Goal: Task Accomplishment & Management: Manage account settings

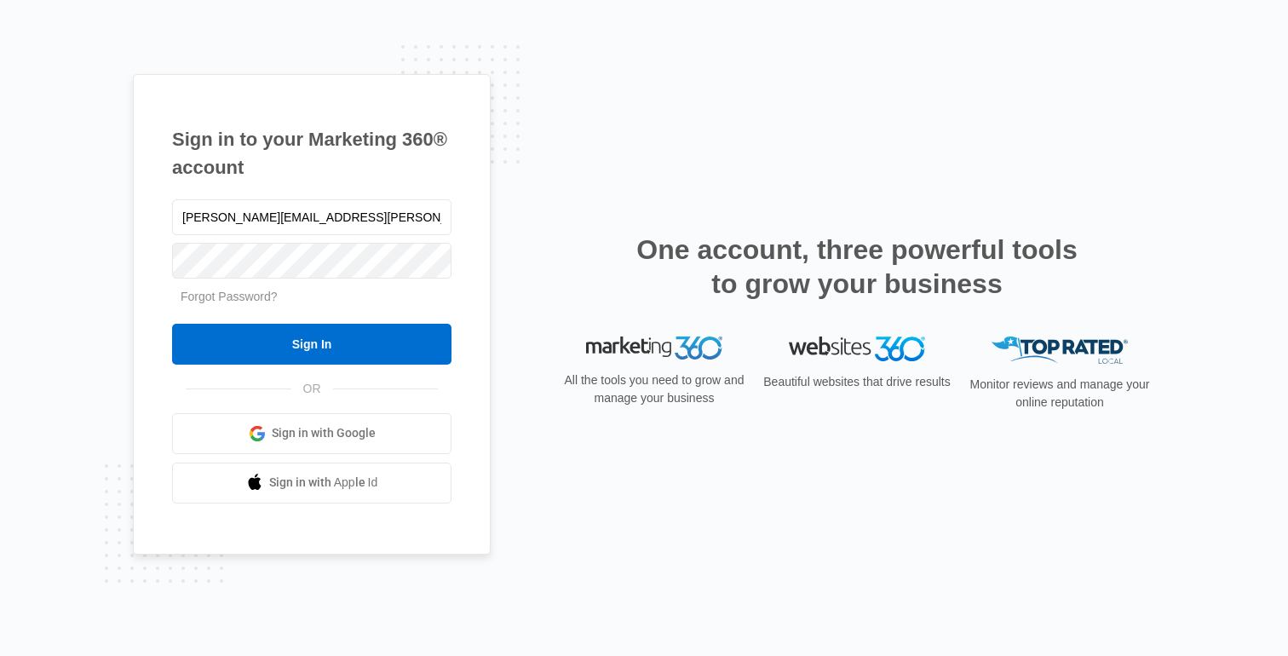
type input "[PERSON_NAME][EMAIL_ADDRESS][PERSON_NAME][DOMAIN_NAME]"
click at [172, 324] on input "Sign In" at bounding box center [311, 344] width 279 height 41
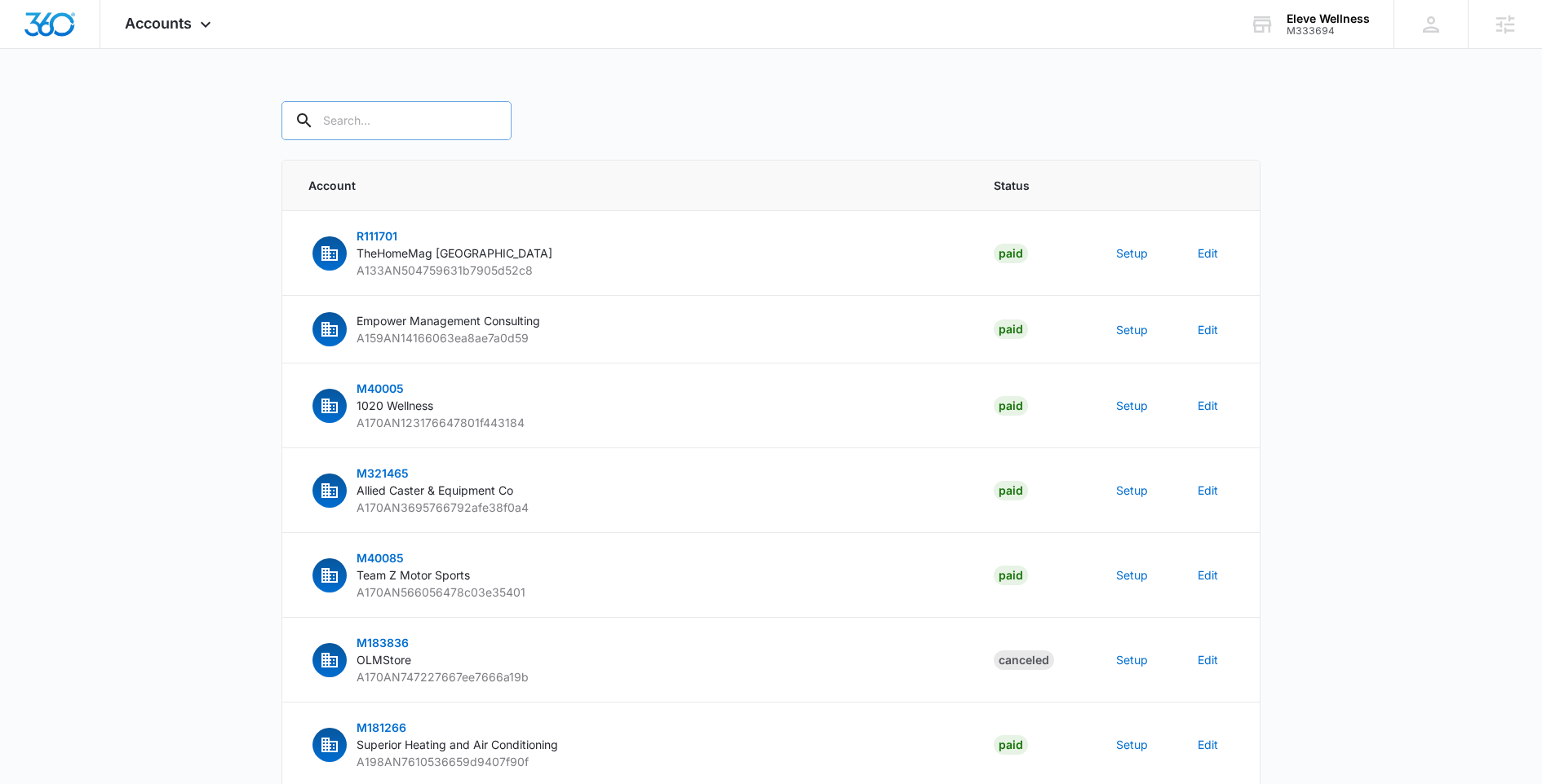
click at [328, 135] on input "text" at bounding box center [397, 121] width 230 height 39
type input "m333694"
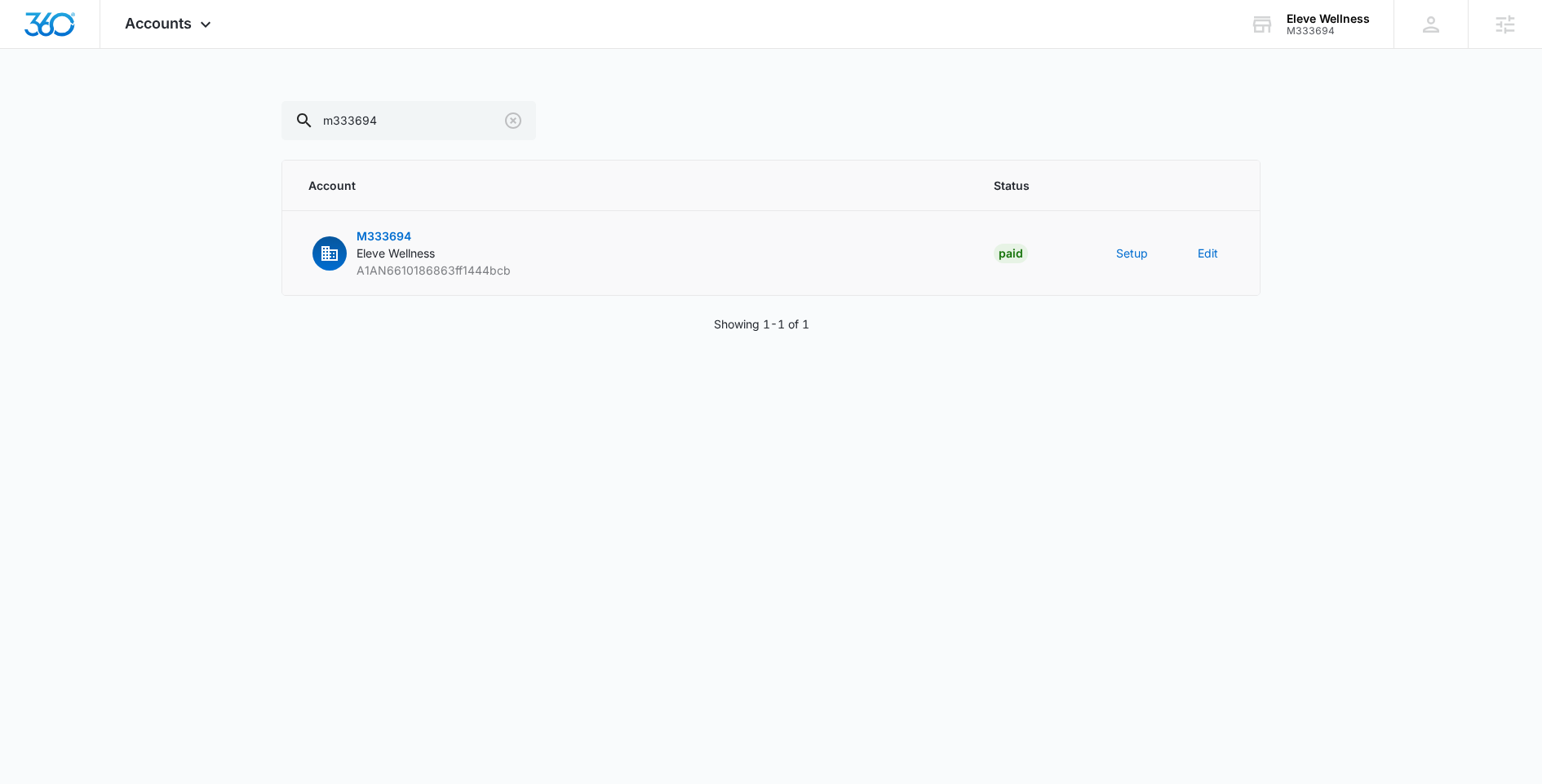
click at [387, 235] on span "M333694" at bounding box center [383, 235] width 55 height 13
click at [1132, 251] on button "Setup" at bounding box center [1131, 254] width 32 height 17
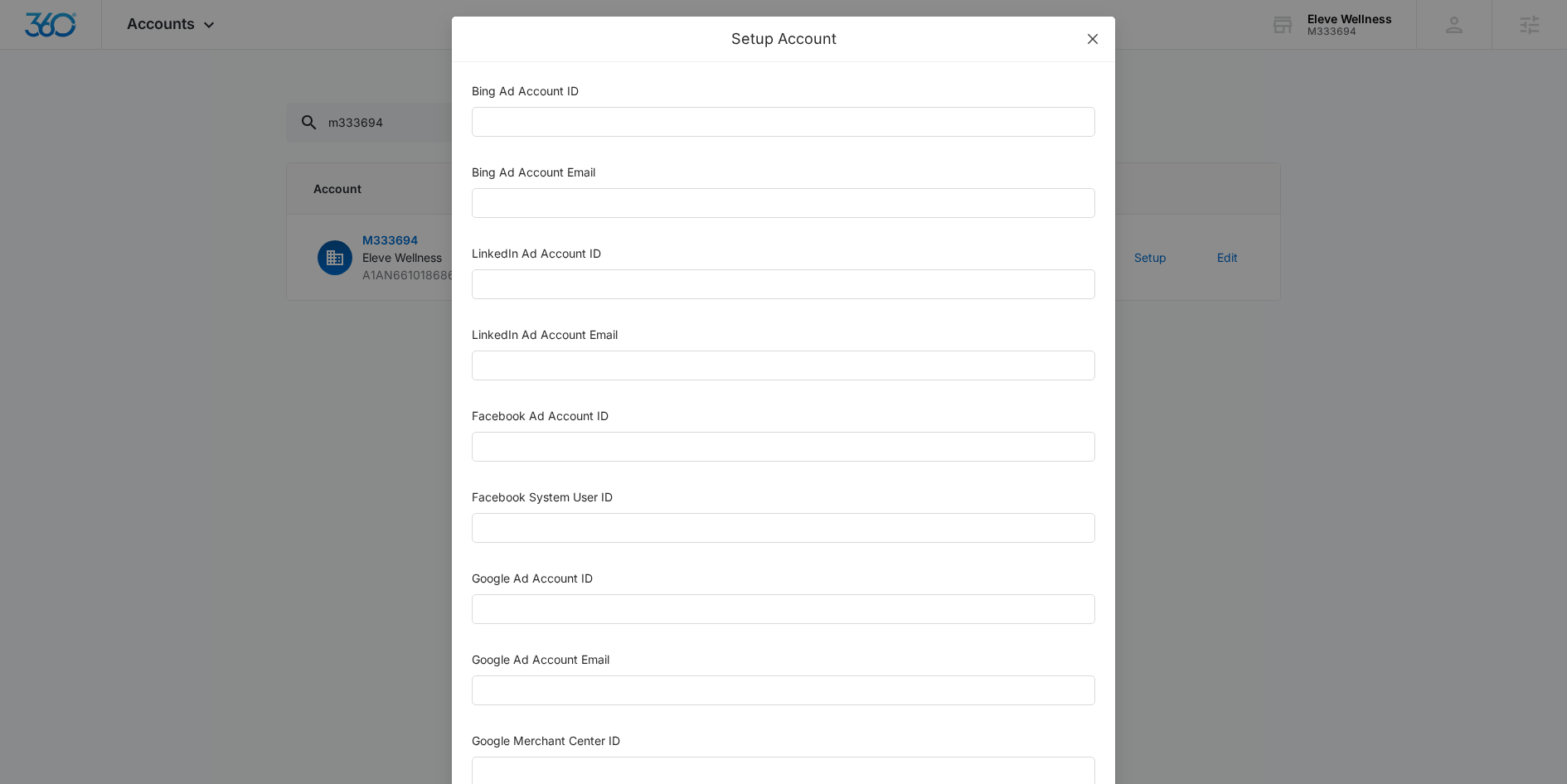
click at [1094, 39] on icon "close" at bounding box center [1093, 39] width 14 height 14
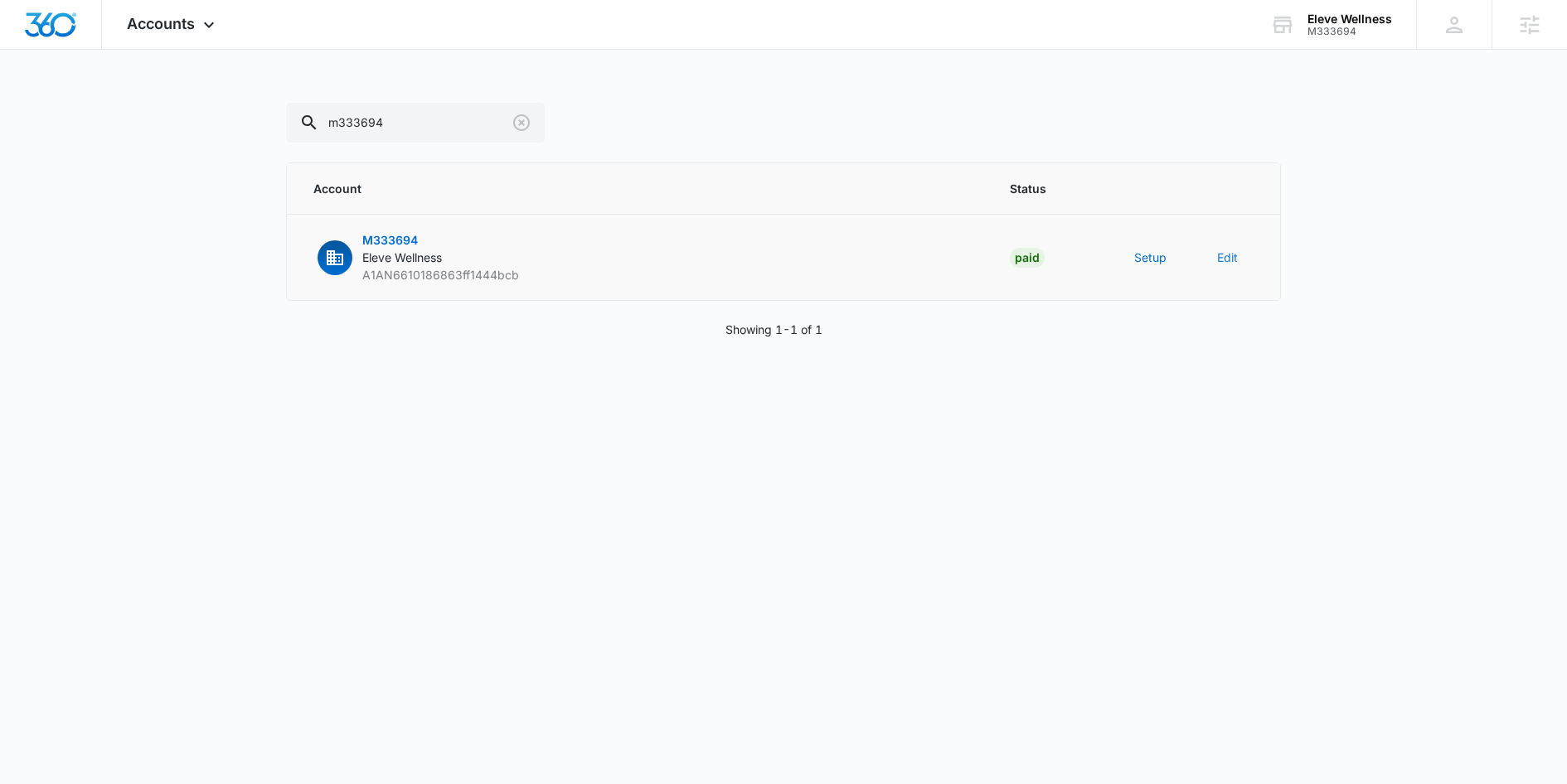
click at [1221, 257] on button "Edit" at bounding box center [1227, 258] width 20 height 18
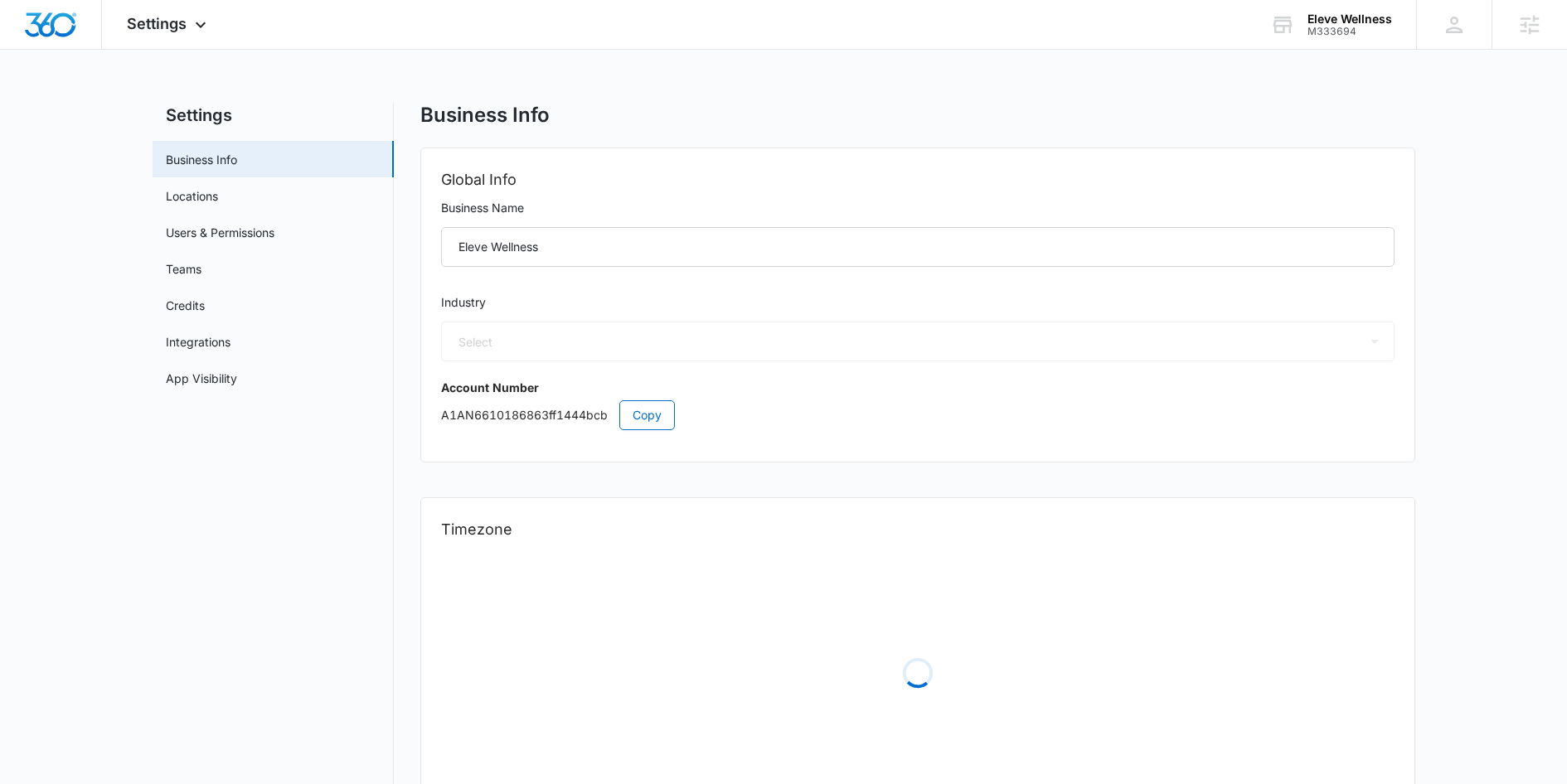
select select "13"
select select "US"
select select "America/Denver"
click at [153, 41] on div "Settings Apps Reputation Websites Forms CRM Email Social Content Ads Intelligen…" at bounding box center [168, 24] width 133 height 49
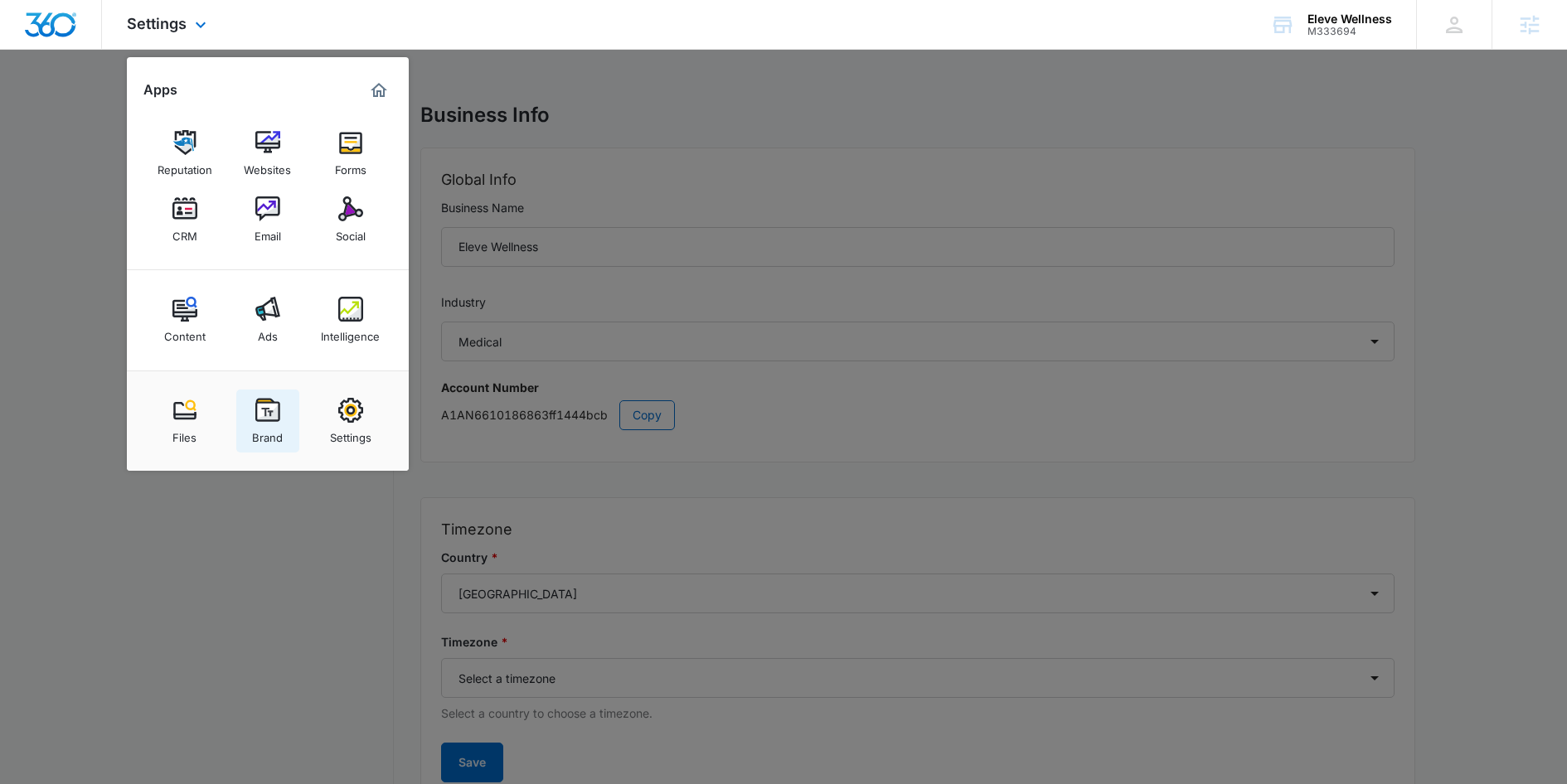
click at [273, 412] on img at bounding box center [268, 410] width 25 height 25
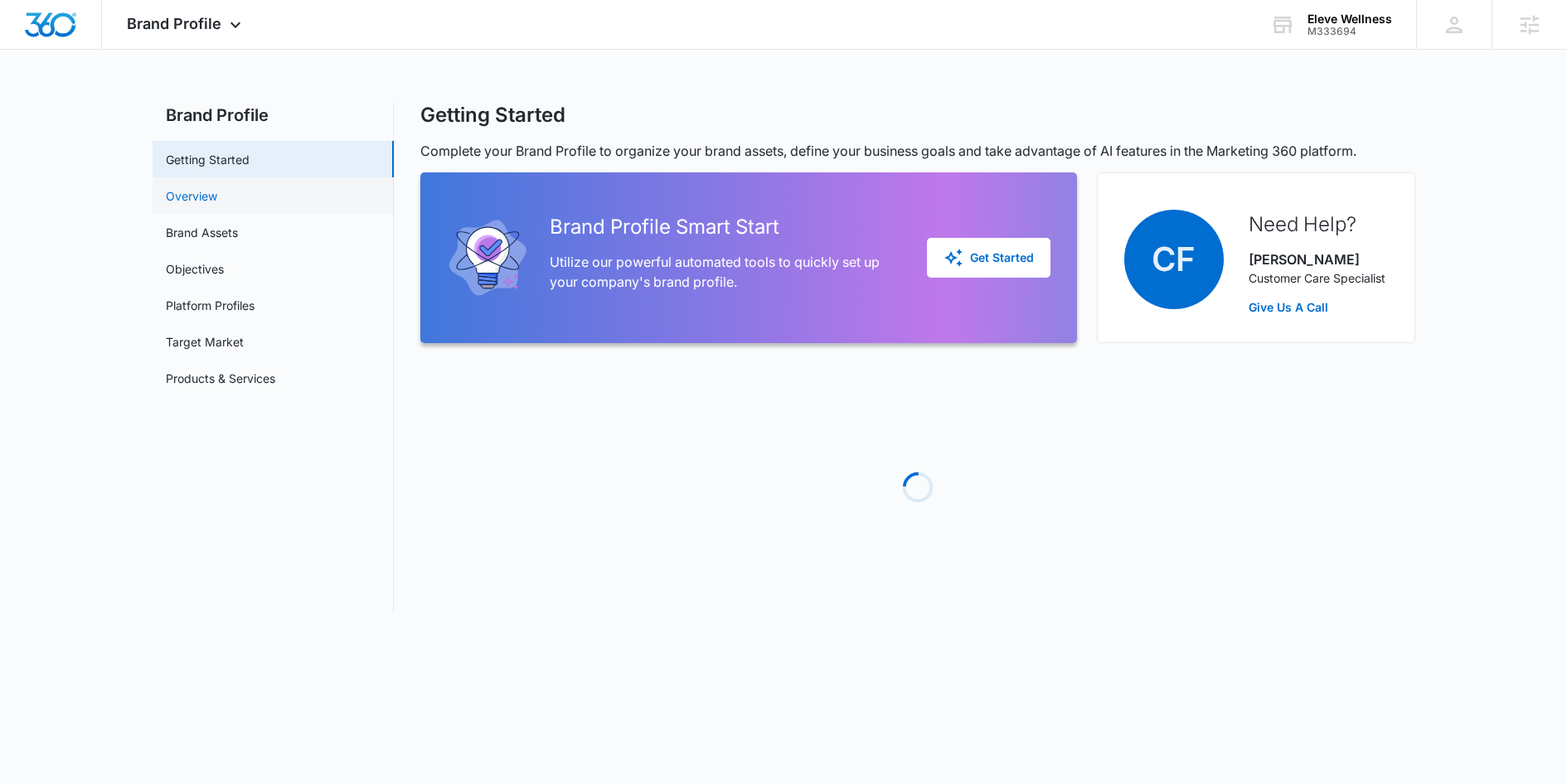
click at [192, 196] on link "Overview" at bounding box center [191, 196] width 52 height 18
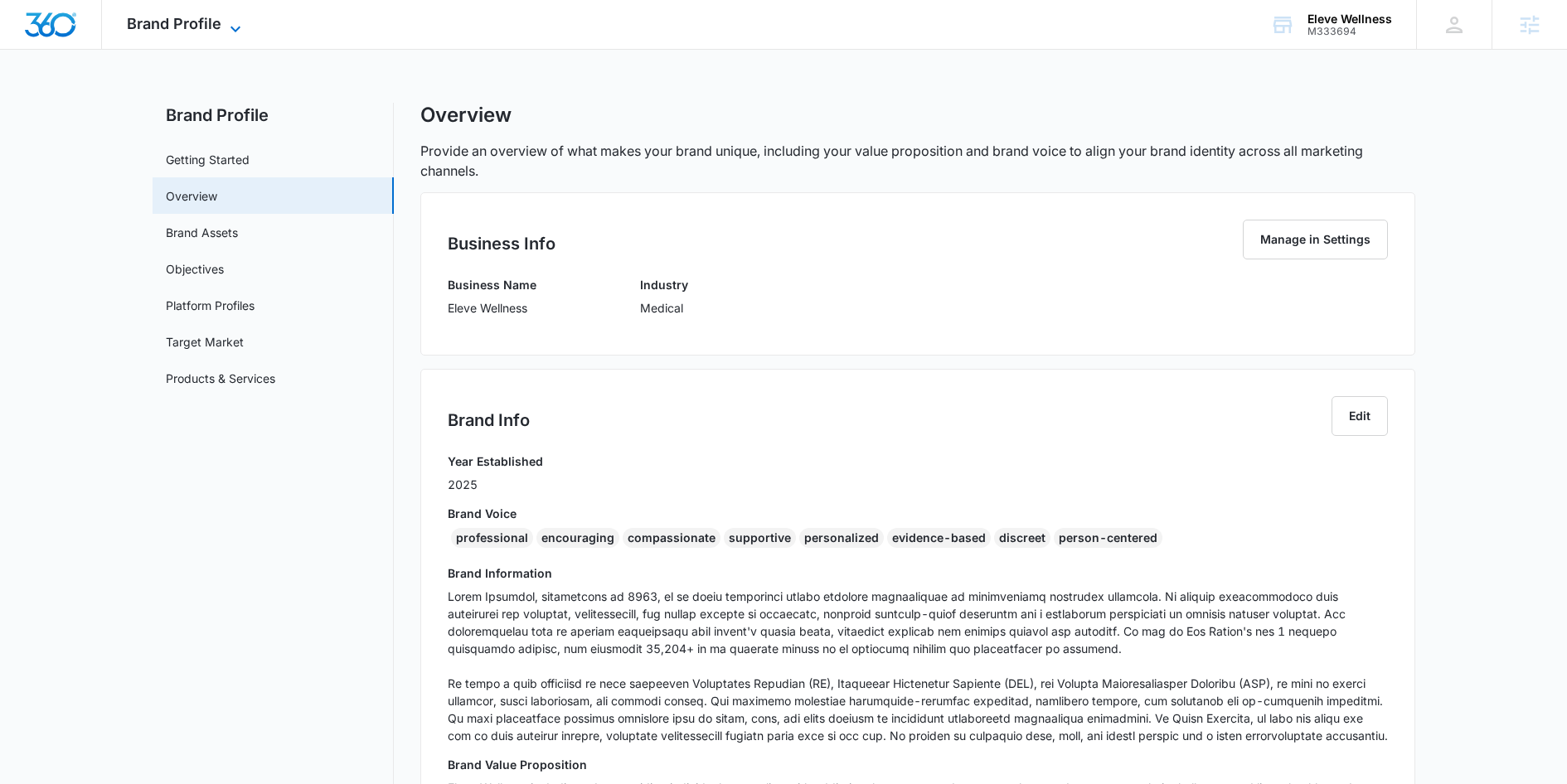
click at [227, 18] on div "Brand Profile Apps Reputation Websites Forms CRM Email Social Content Ads Intel…" at bounding box center [186, 24] width 168 height 49
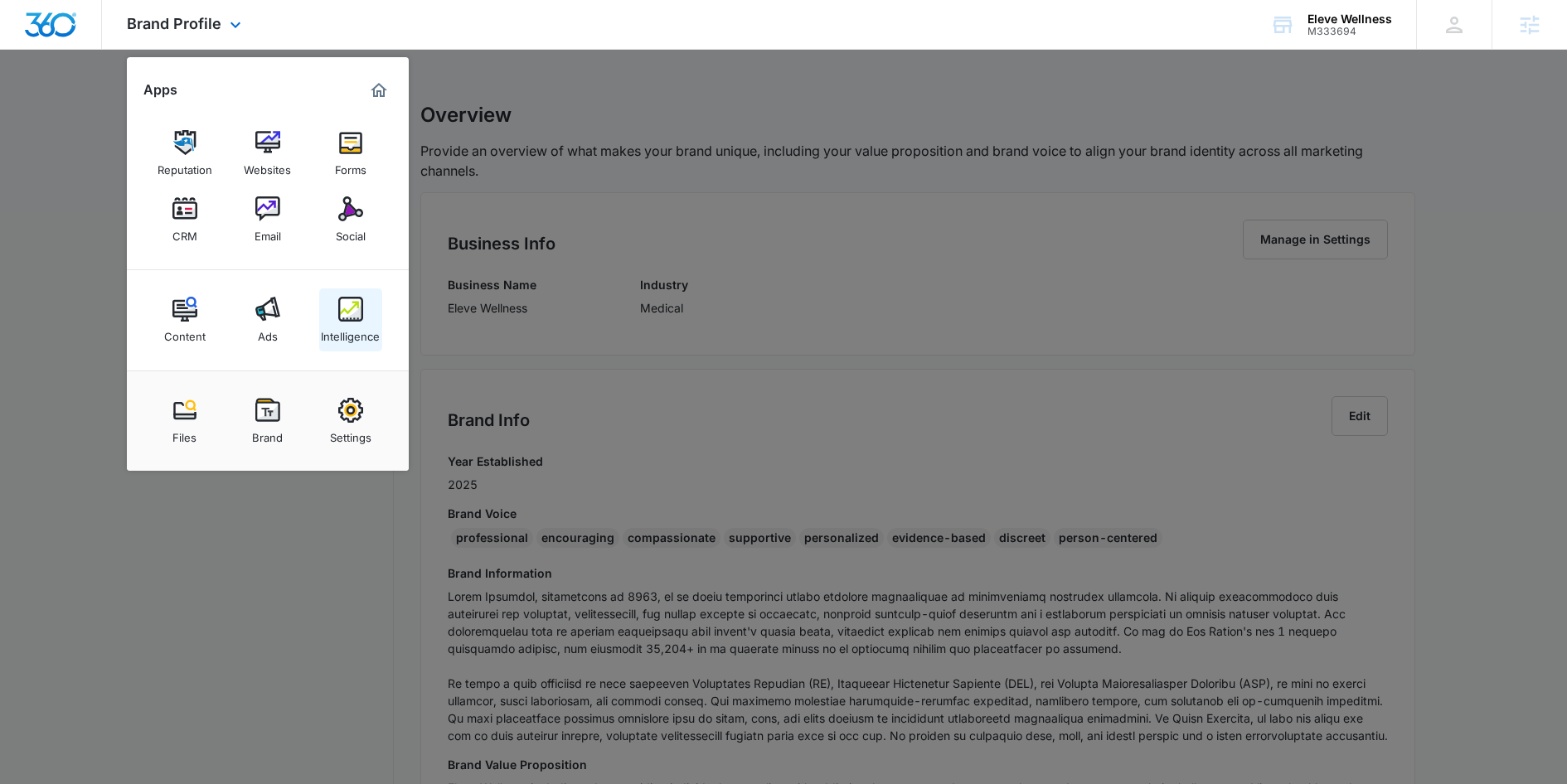
click at [345, 325] on div "Intelligence" at bounding box center [350, 333] width 58 height 21
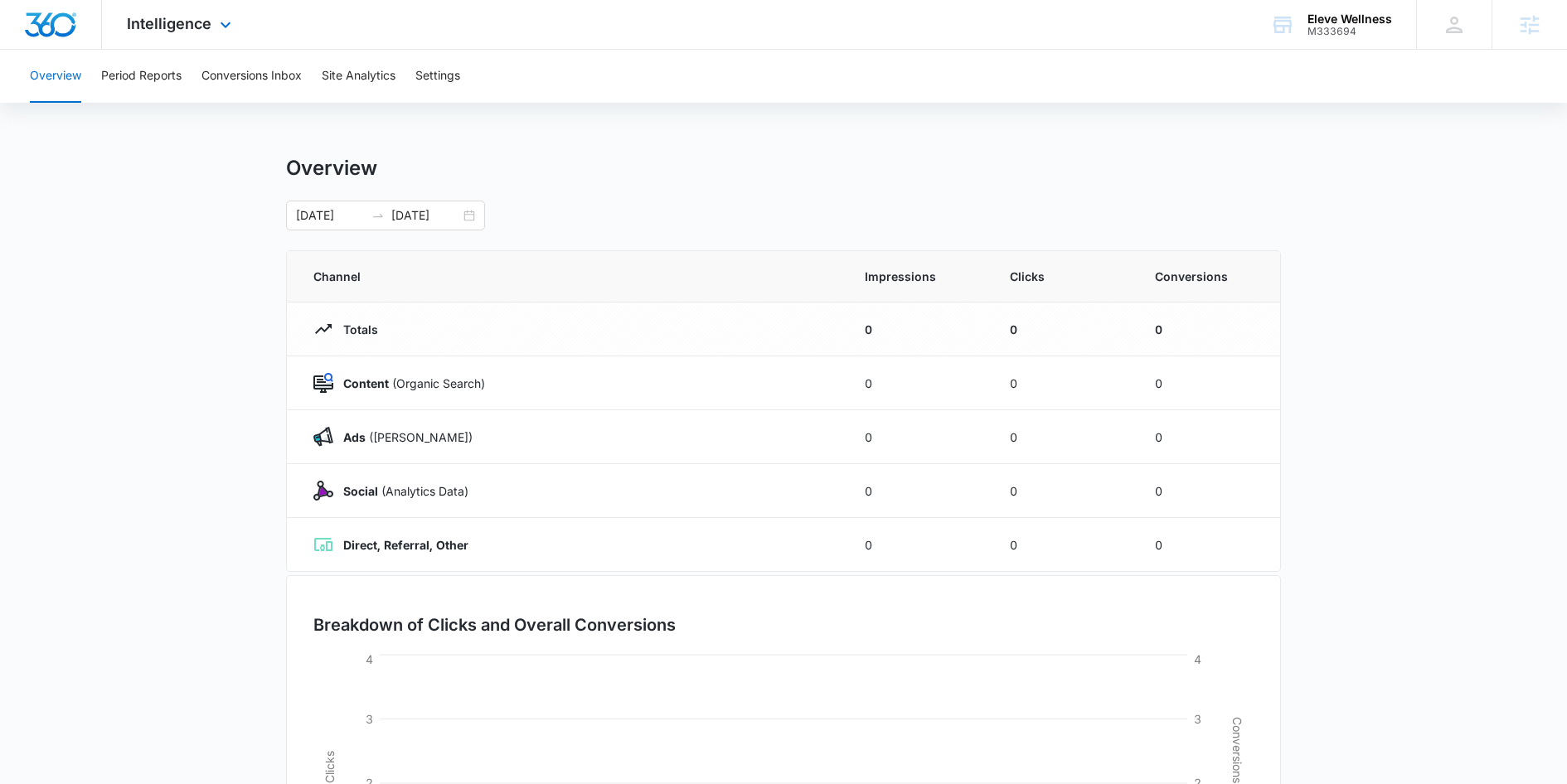
click at [173, 32] on div "Intelligence Apps Reputation Websites Forms CRM Email Social Content Ads Intell…" at bounding box center [181, 24] width 159 height 49
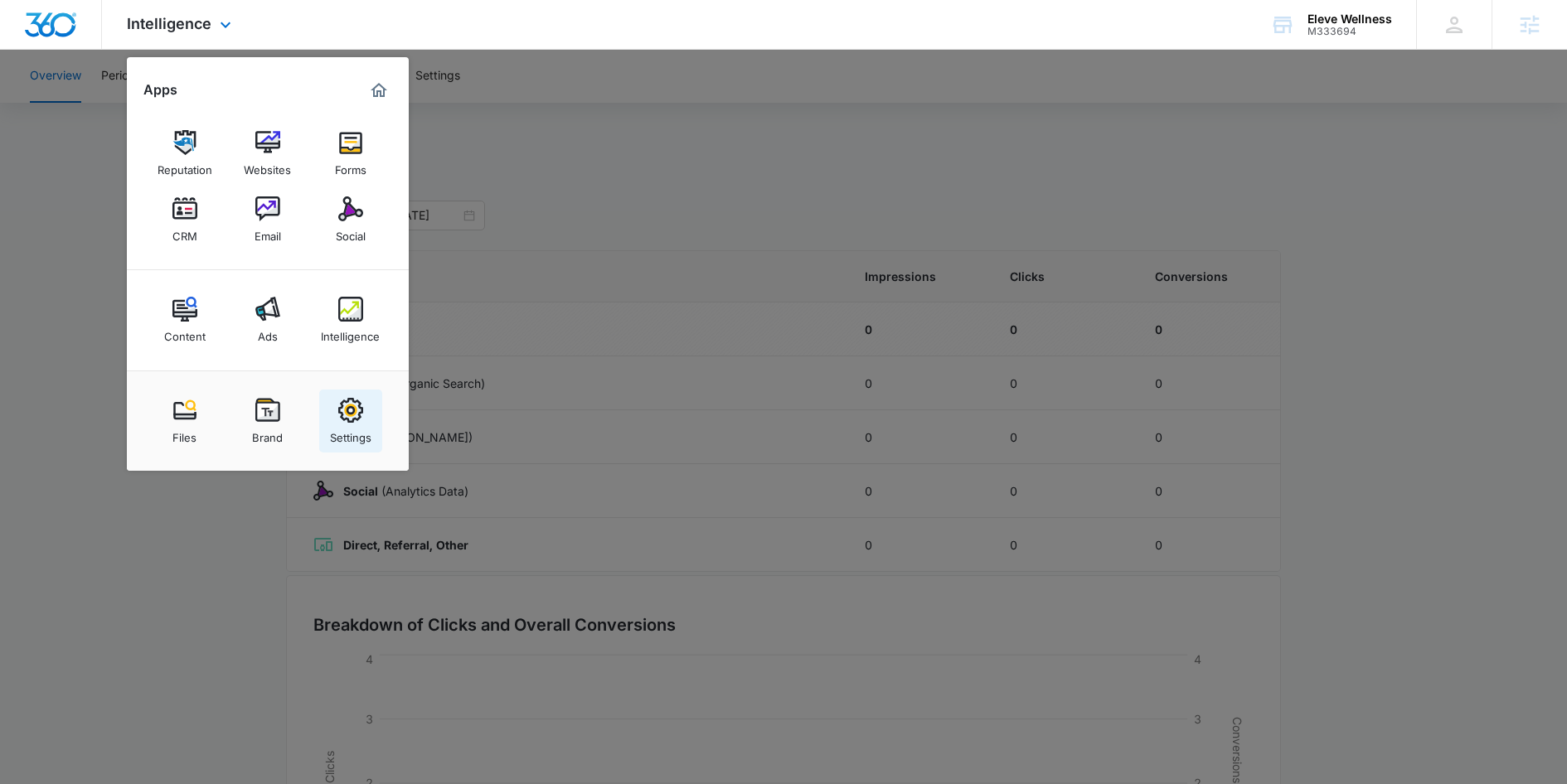
click at [373, 424] on link "Settings" at bounding box center [350, 420] width 63 height 63
select select "13"
select select "US"
select select "America/Denver"
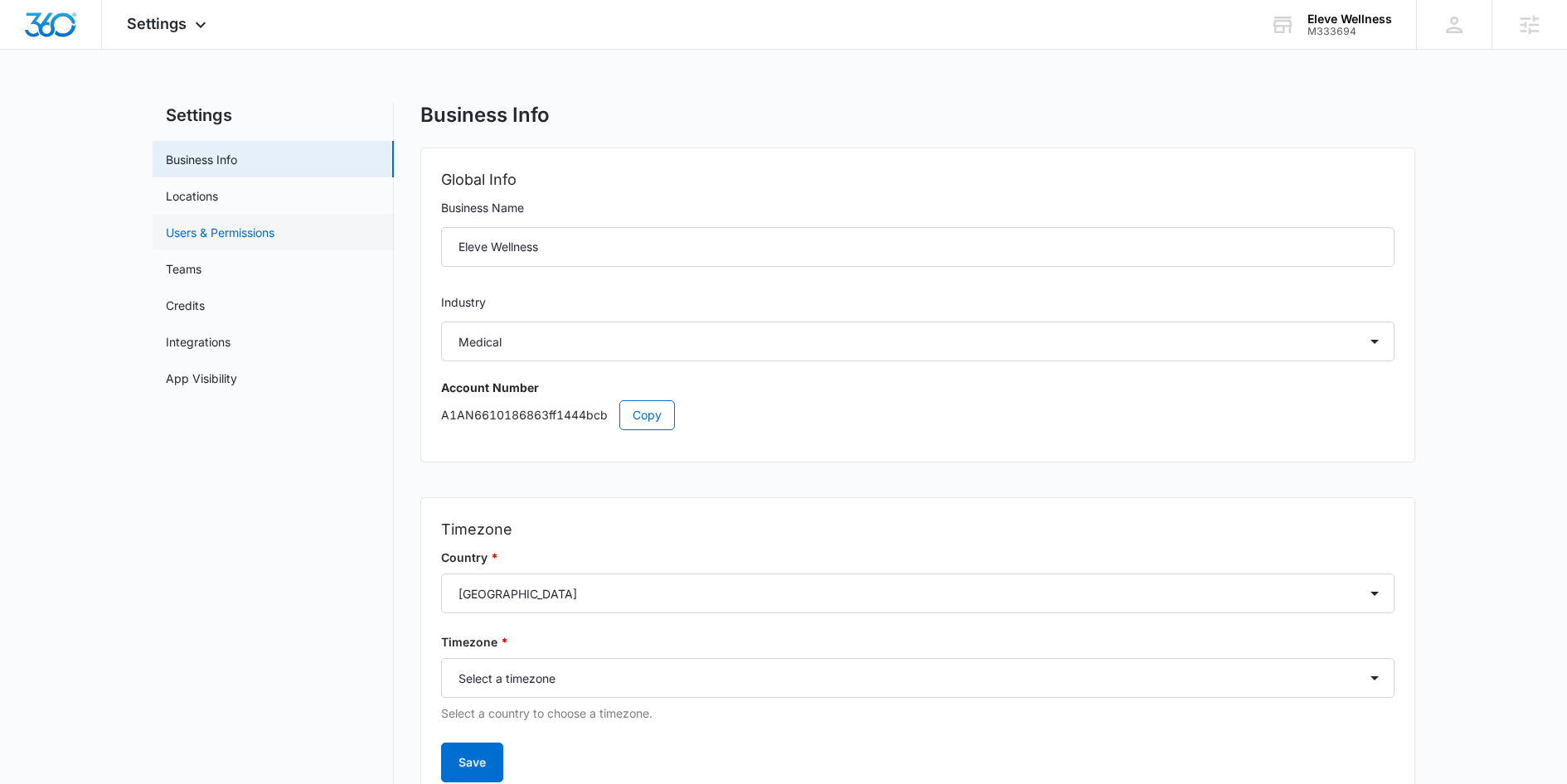
click at [274, 232] on link "Users & Permissions" at bounding box center [220, 232] width 109 height 18
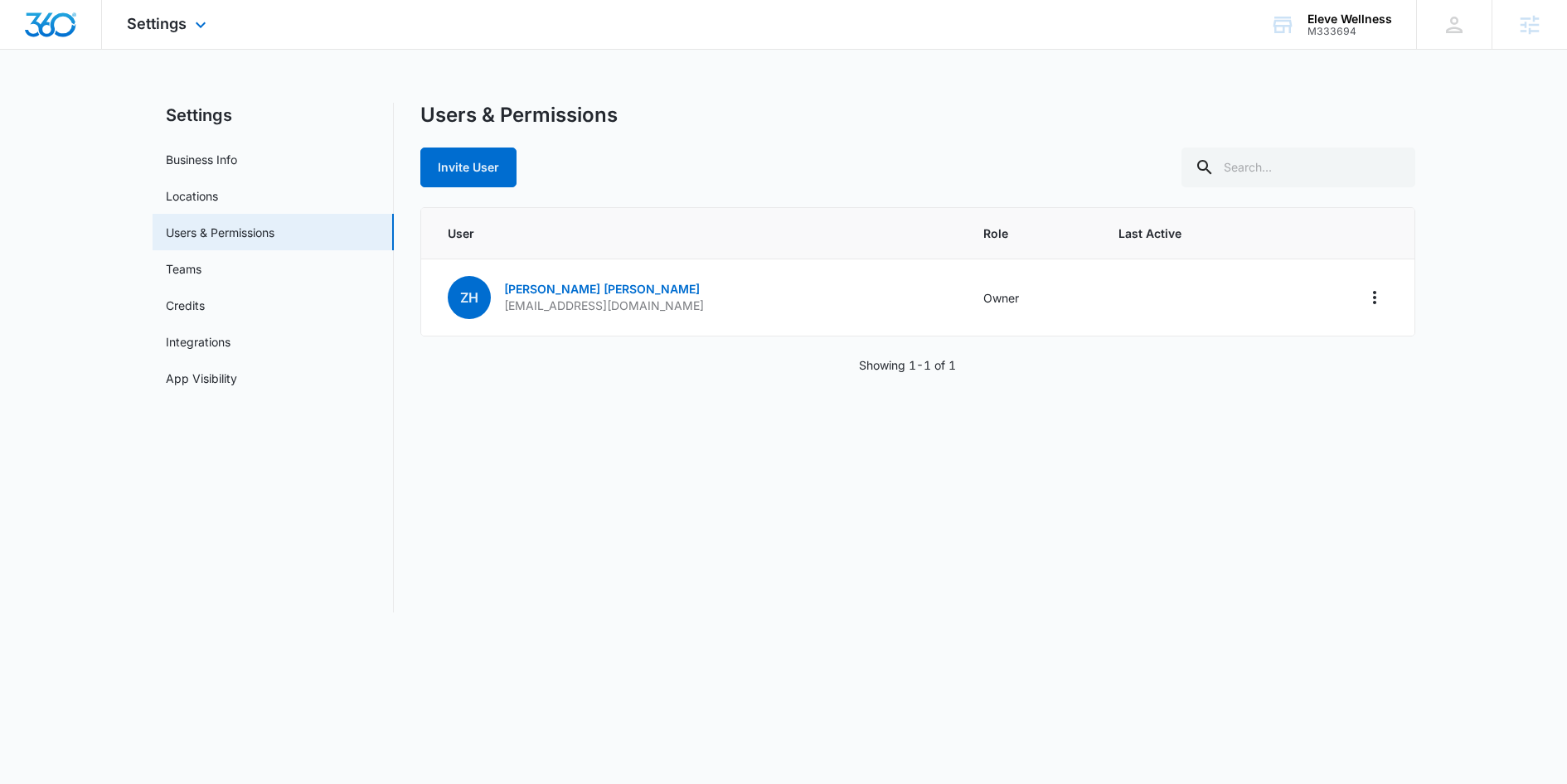
click at [171, 7] on div "Settings Apps Reputation Websites Forms CRM Email Social Content Ads Intelligen…" at bounding box center [168, 24] width 133 height 49
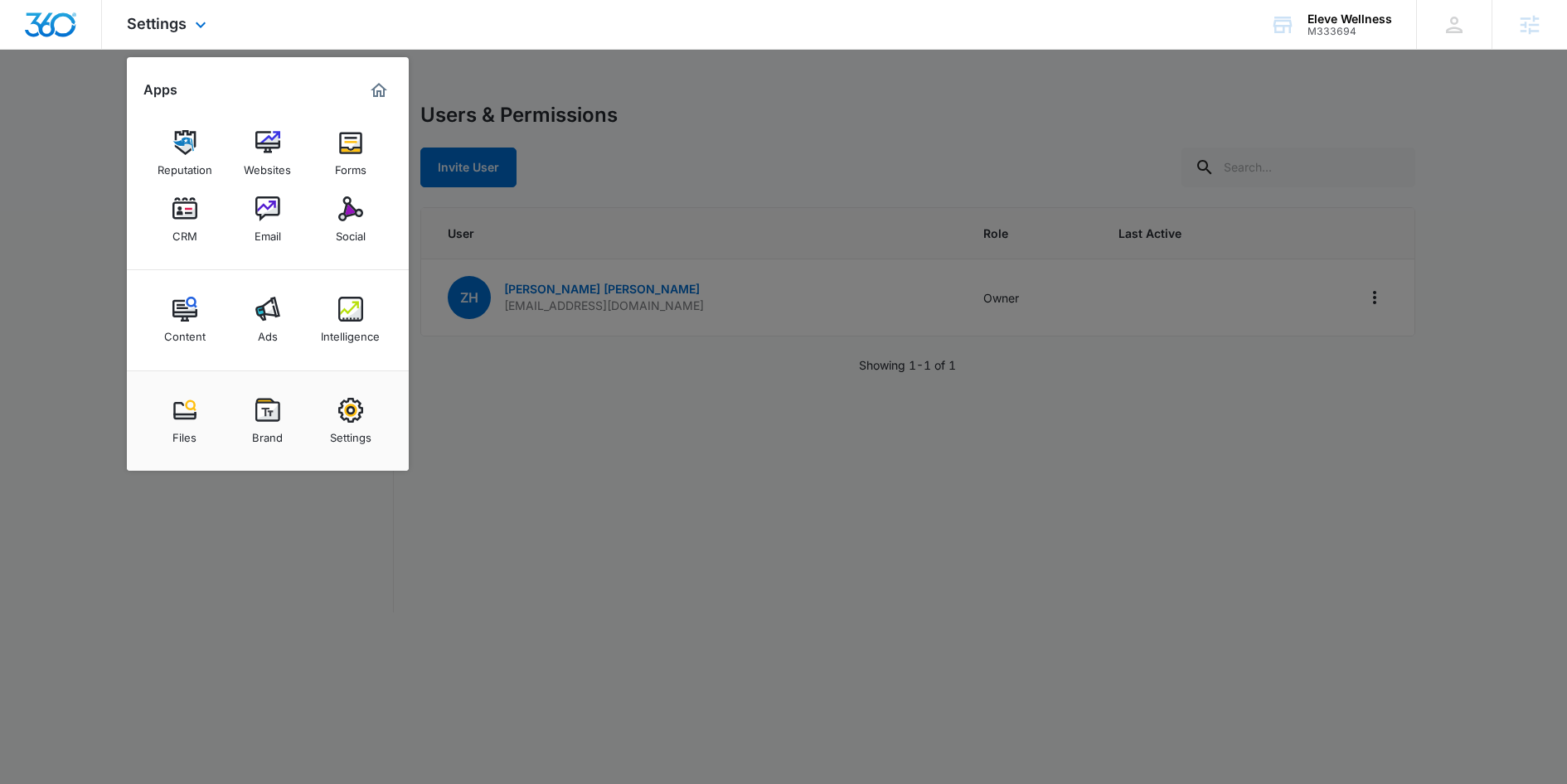
click at [197, 11] on div "Settings Apps Reputation Websites Forms CRM Email Social Content Ads Intelligen…" at bounding box center [168, 24] width 133 height 49
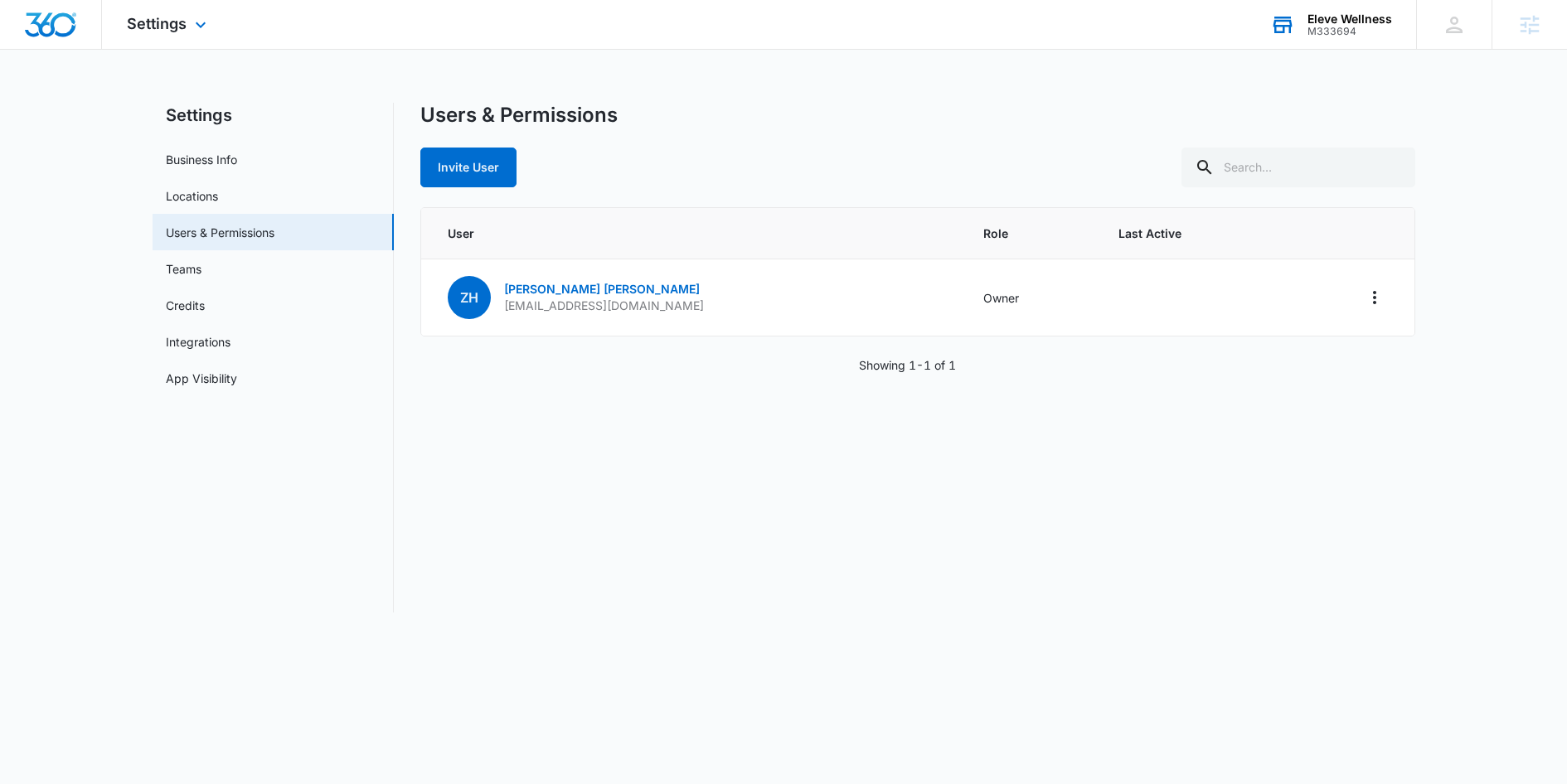
click at [1354, 17] on div "Eleve Wellness" at bounding box center [1349, 19] width 85 height 14
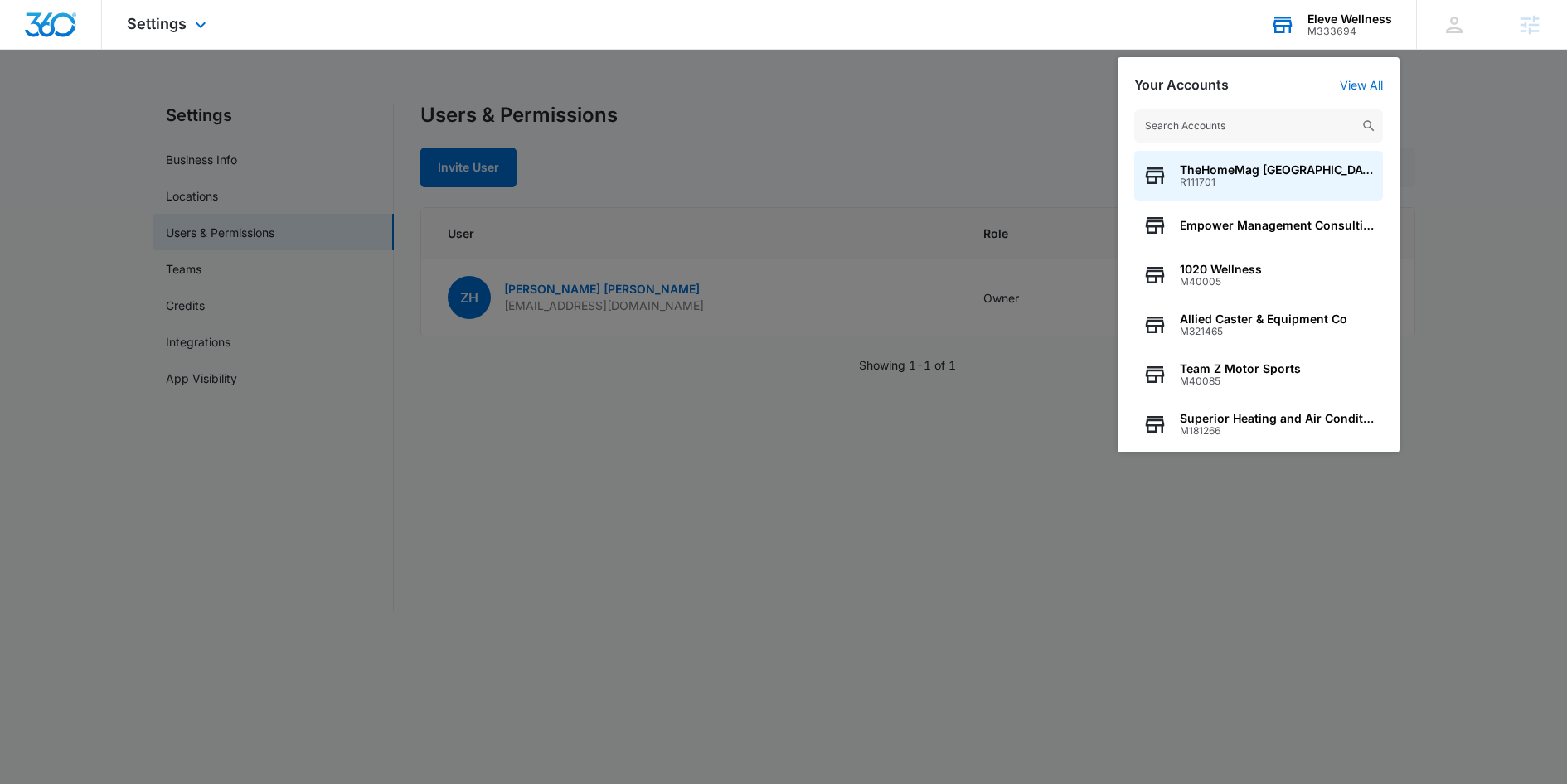
click at [1352, 18] on div "Eleve Wellness" at bounding box center [1349, 19] width 85 height 14
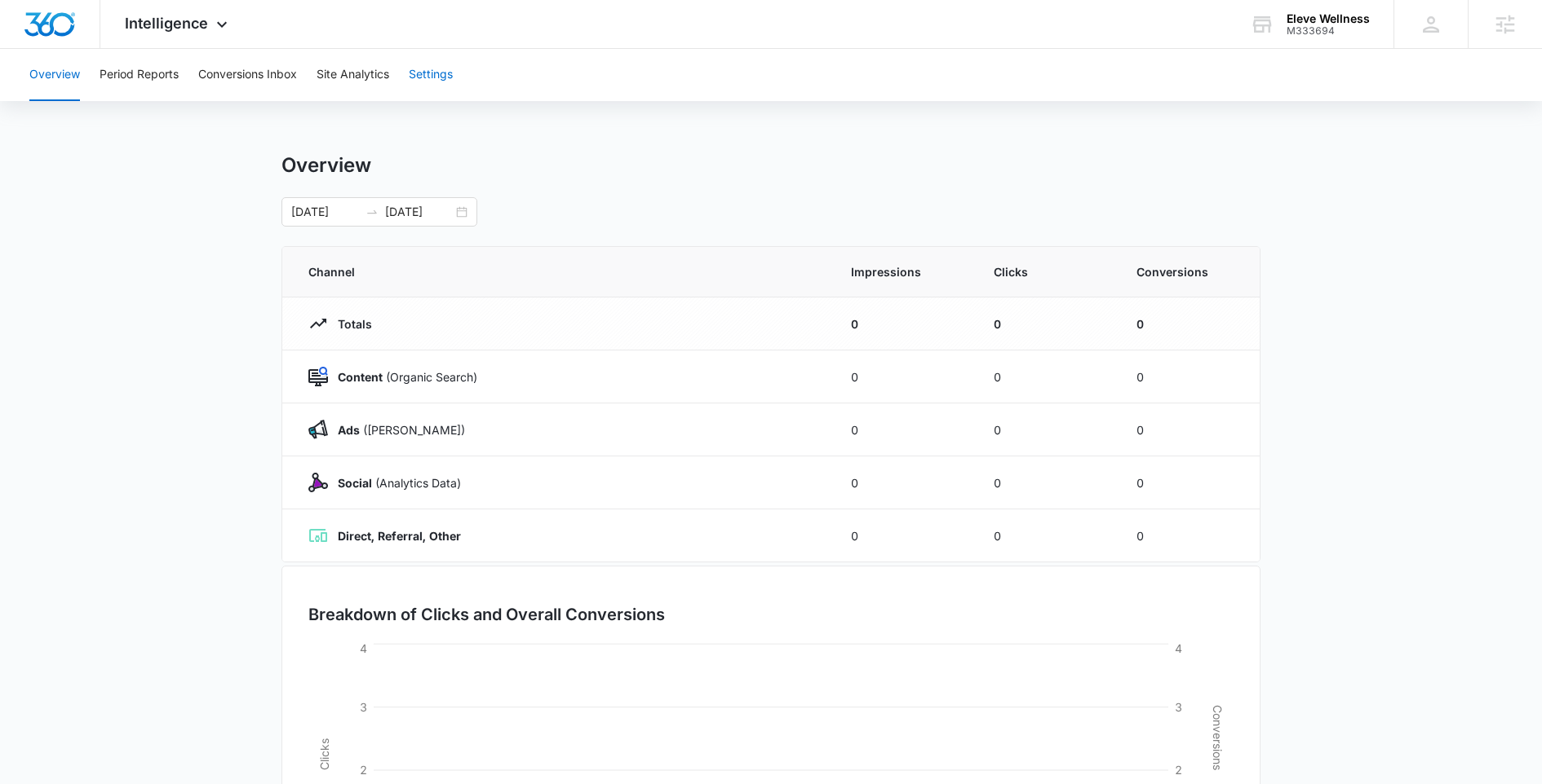
click at [421, 85] on button "Settings" at bounding box center [431, 75] width 44 height 53
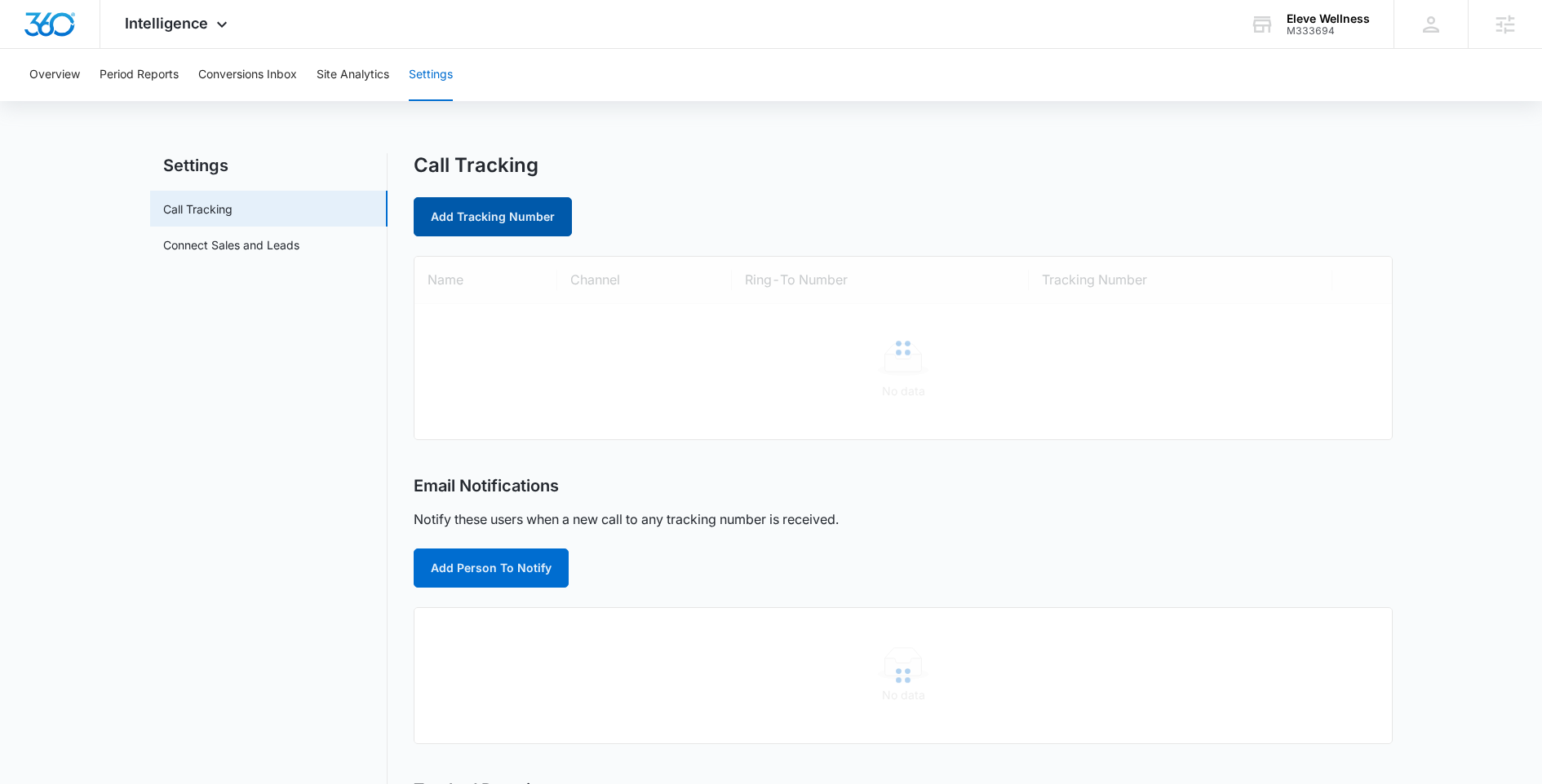
click at [492, 227] on link "Add Tracking Number" at bounding box center [492, 216] width 158 height 39
select select "by_area_code"
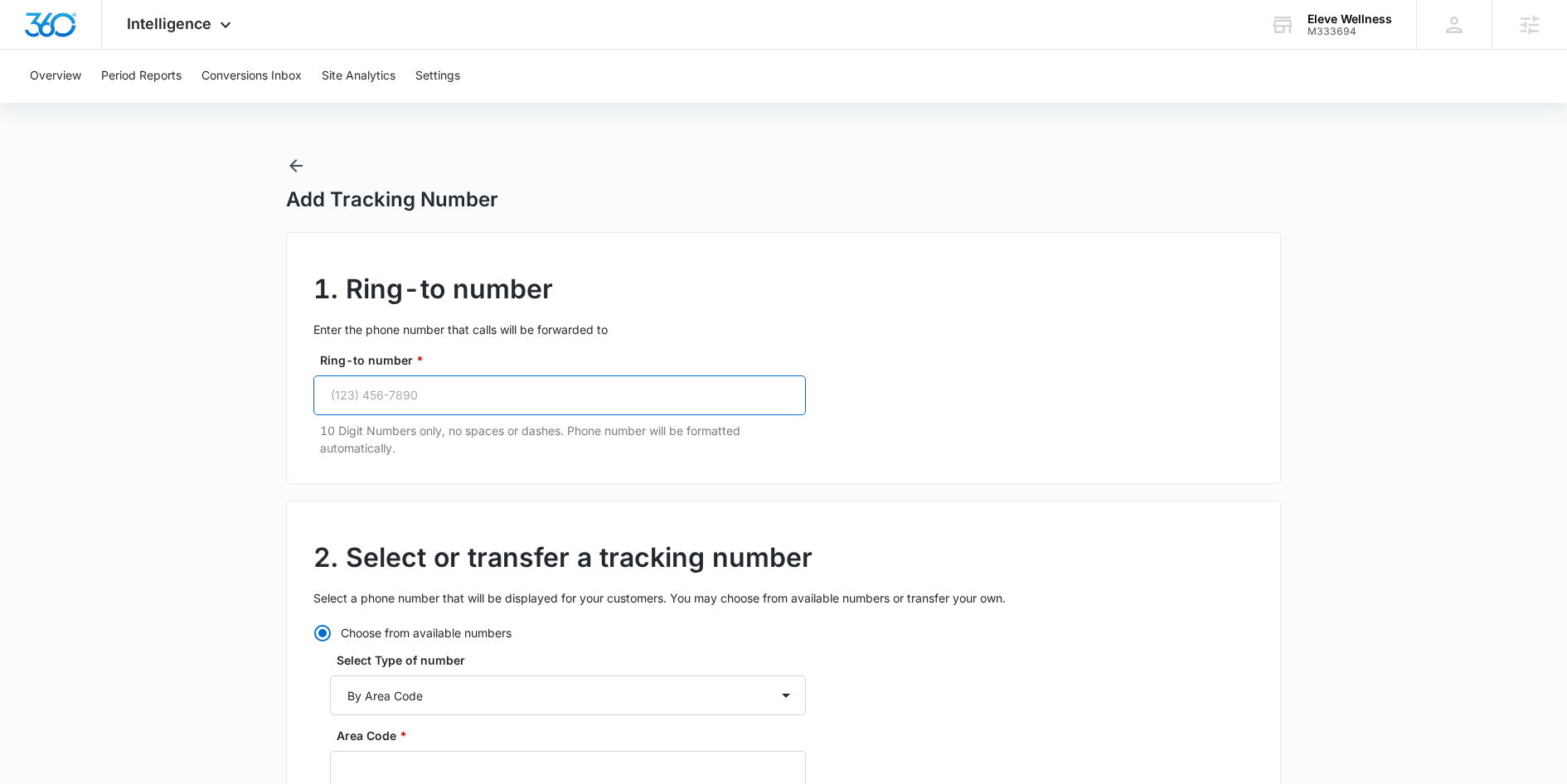
click at [377, 403] on input "Ring-to number *" at bounding box center [560, 395] width 492 height 40
click at [381, 389] on input "Ring-to number *" at bounding box center [560, 395] width 492 height 40
click at [383, 394] on input "Ring-to number *" at bounding box center [560, 395] width 492 height 40
paste input "(561) 699-9267"
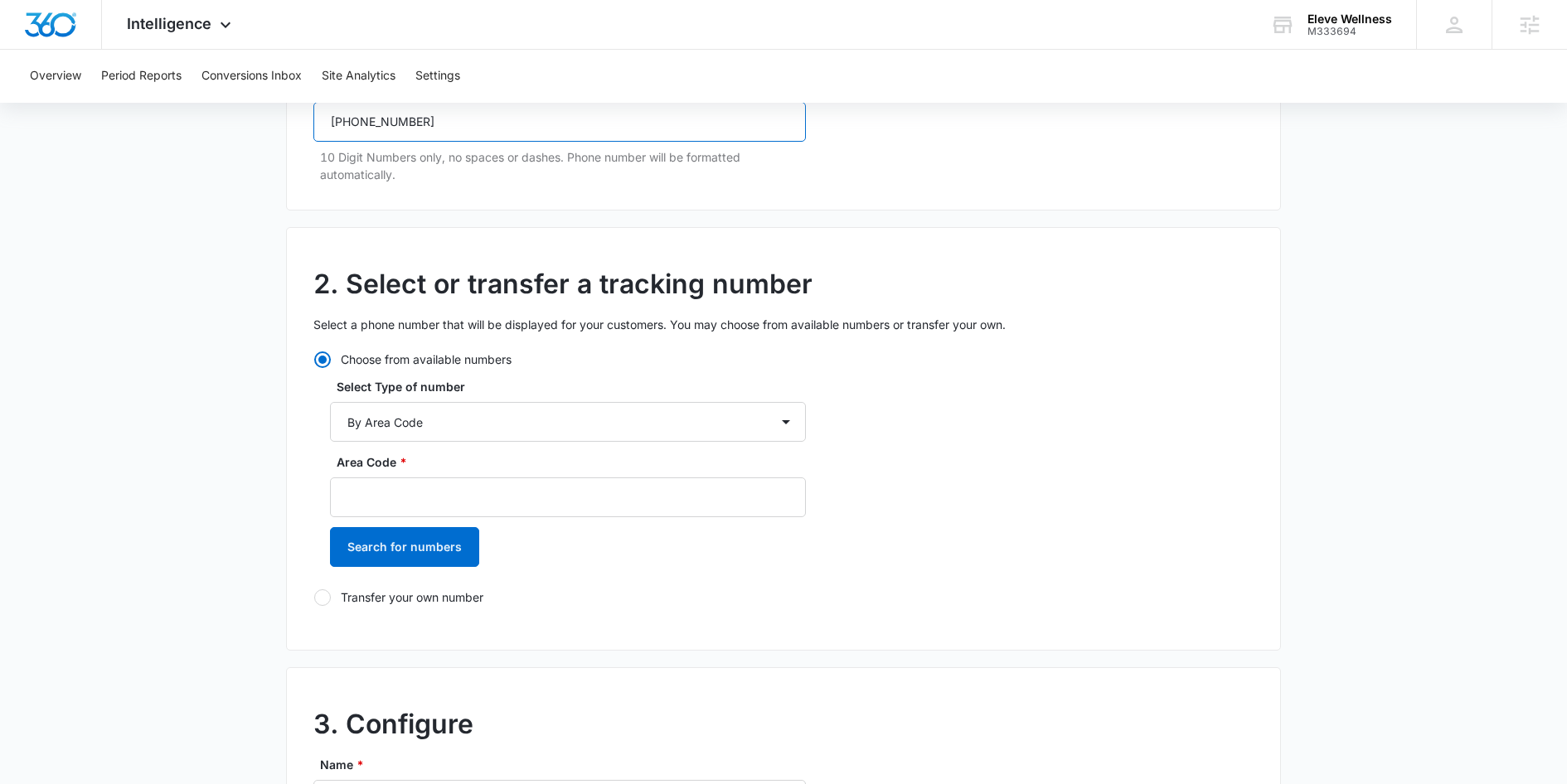
scroll to position [275, 0]
type input "(561) 699-9267"
click at [424, 495] on input "Area Code *" at bounding box center [567, 495] width 476 height 40
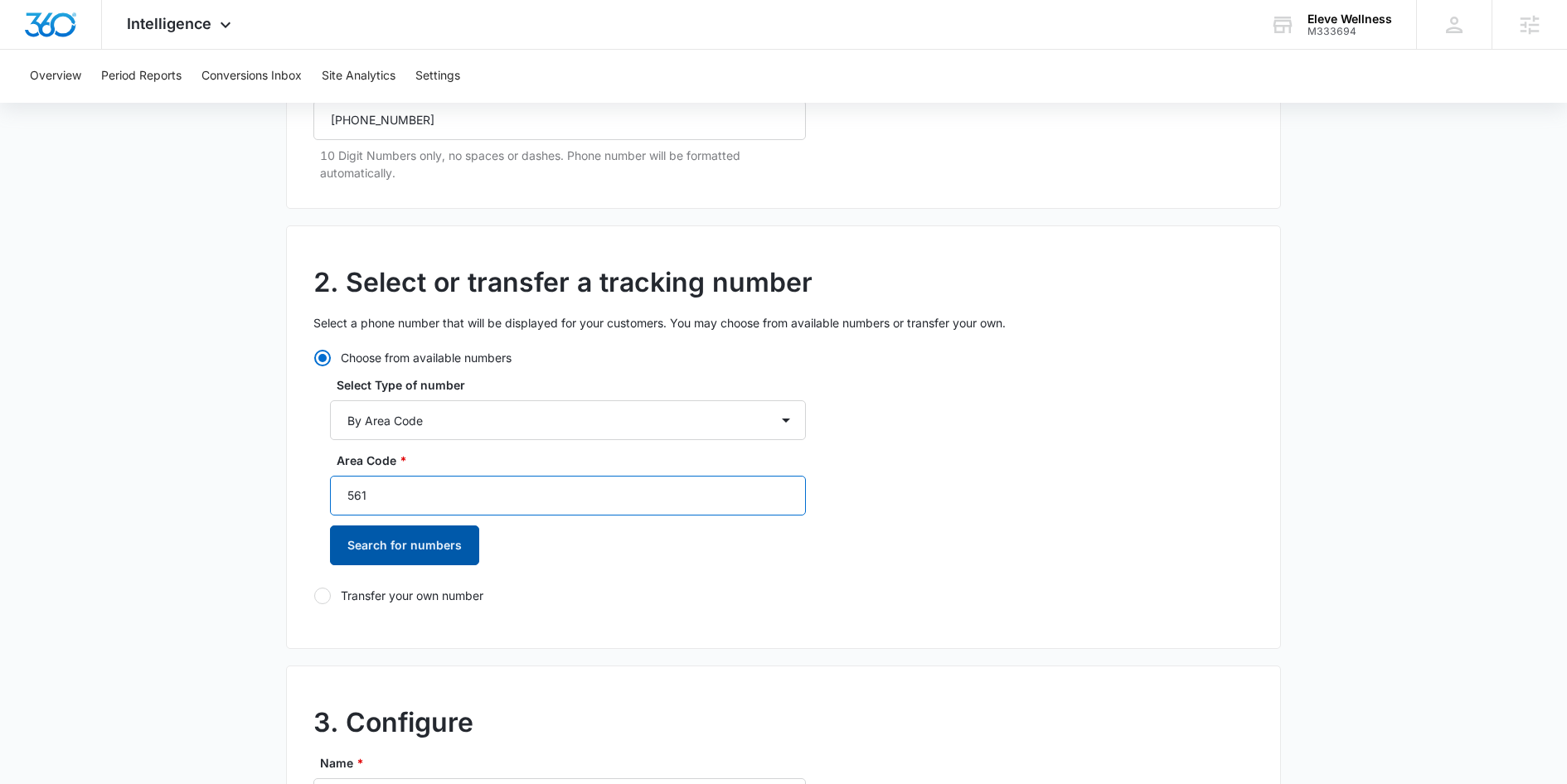
type input "561"
click at [436, 546] on button "Search for numbers" at bounding box center [404, 545] width 149 height 40
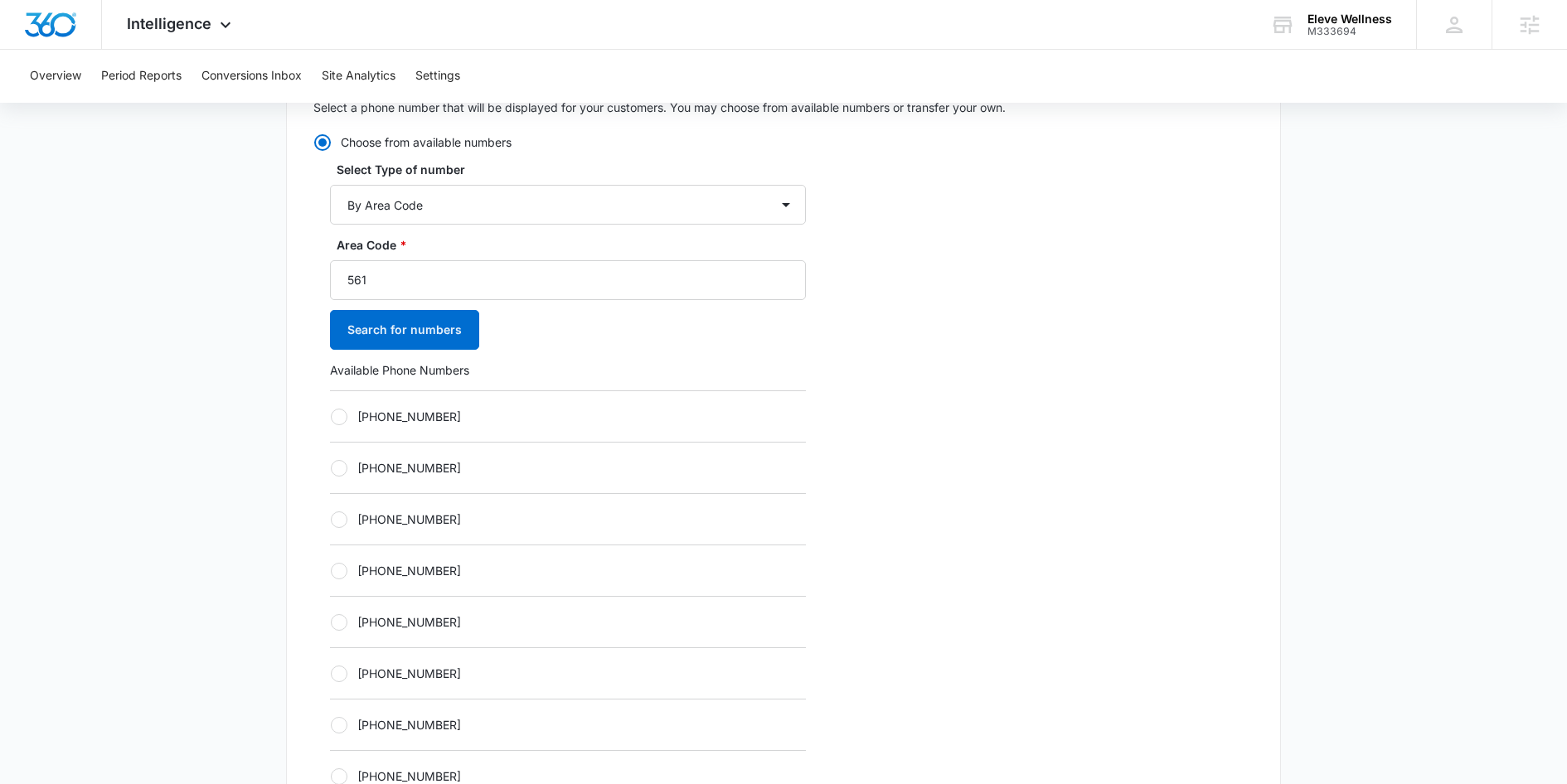
click at [428, 410] on label "+15614032829" at bounding box center [567, 416] width 476 height 18
click at [331, 416] on input "+15614032829" at bounding box center [330, 416] width 1 height 1
radio input "true"
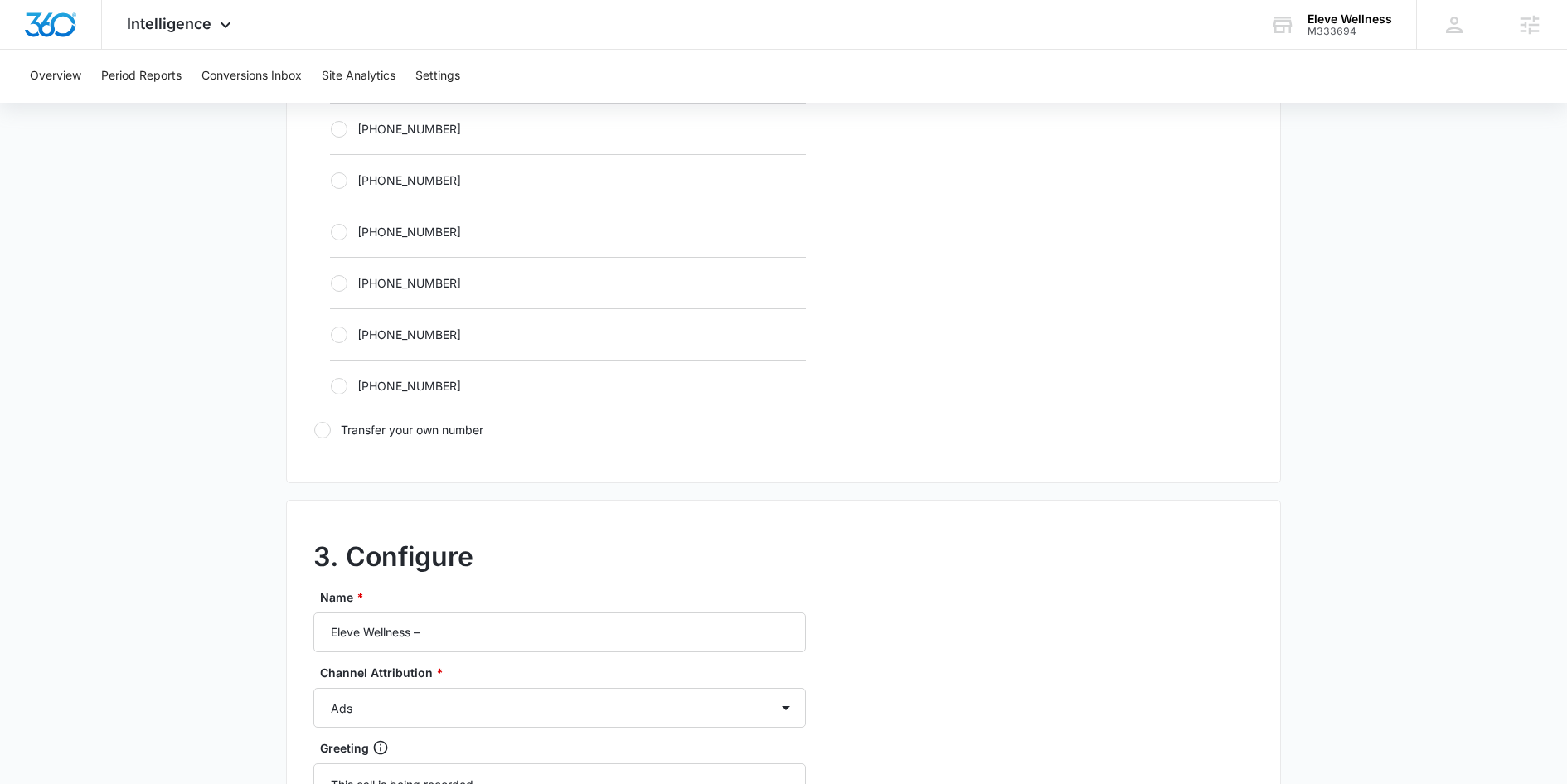
scroll to position [1222, 0]
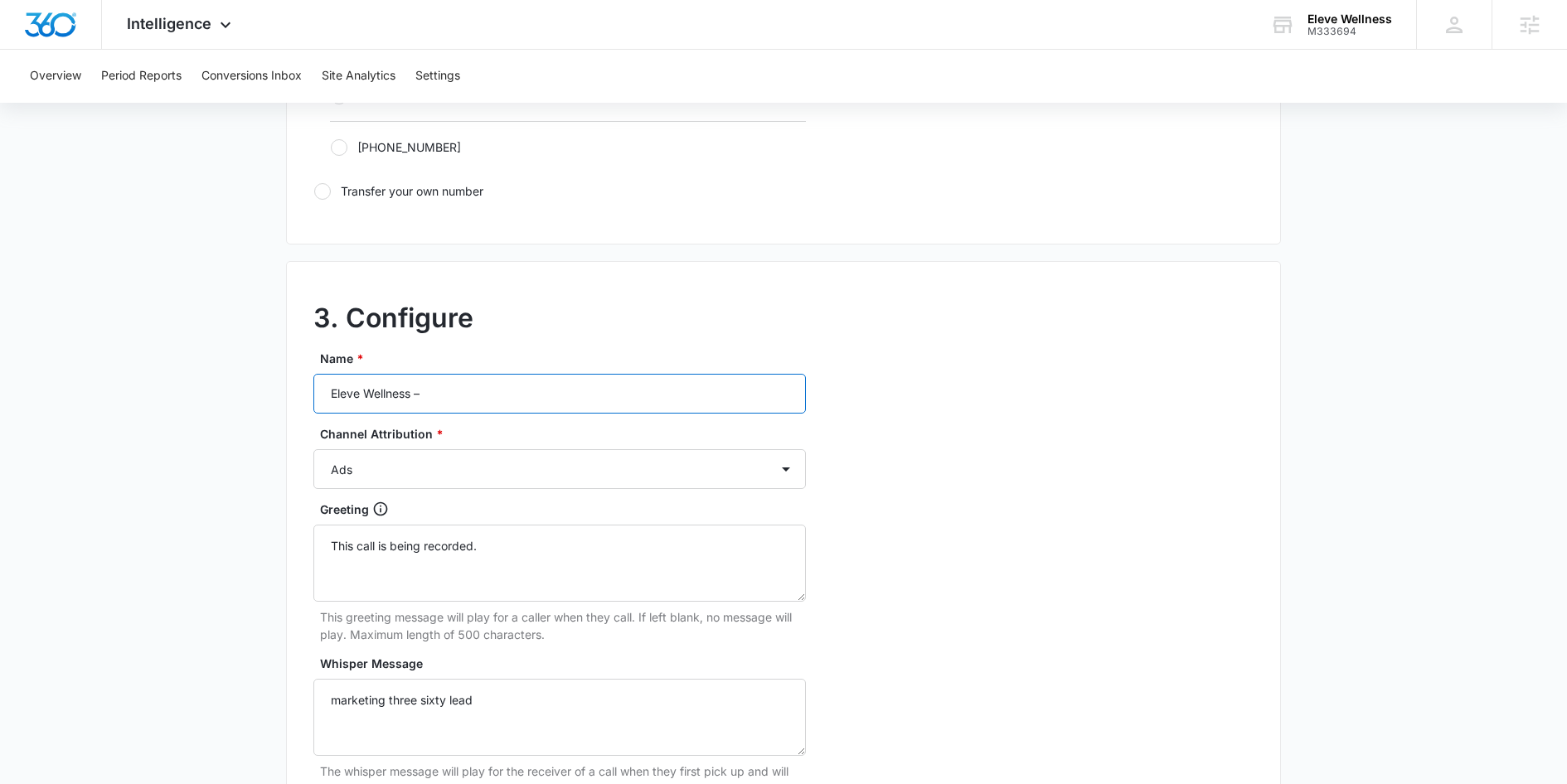
click at [442, 391] on input "Eleve Wellness –" at bounding box center [560, 393] width 492 height 40
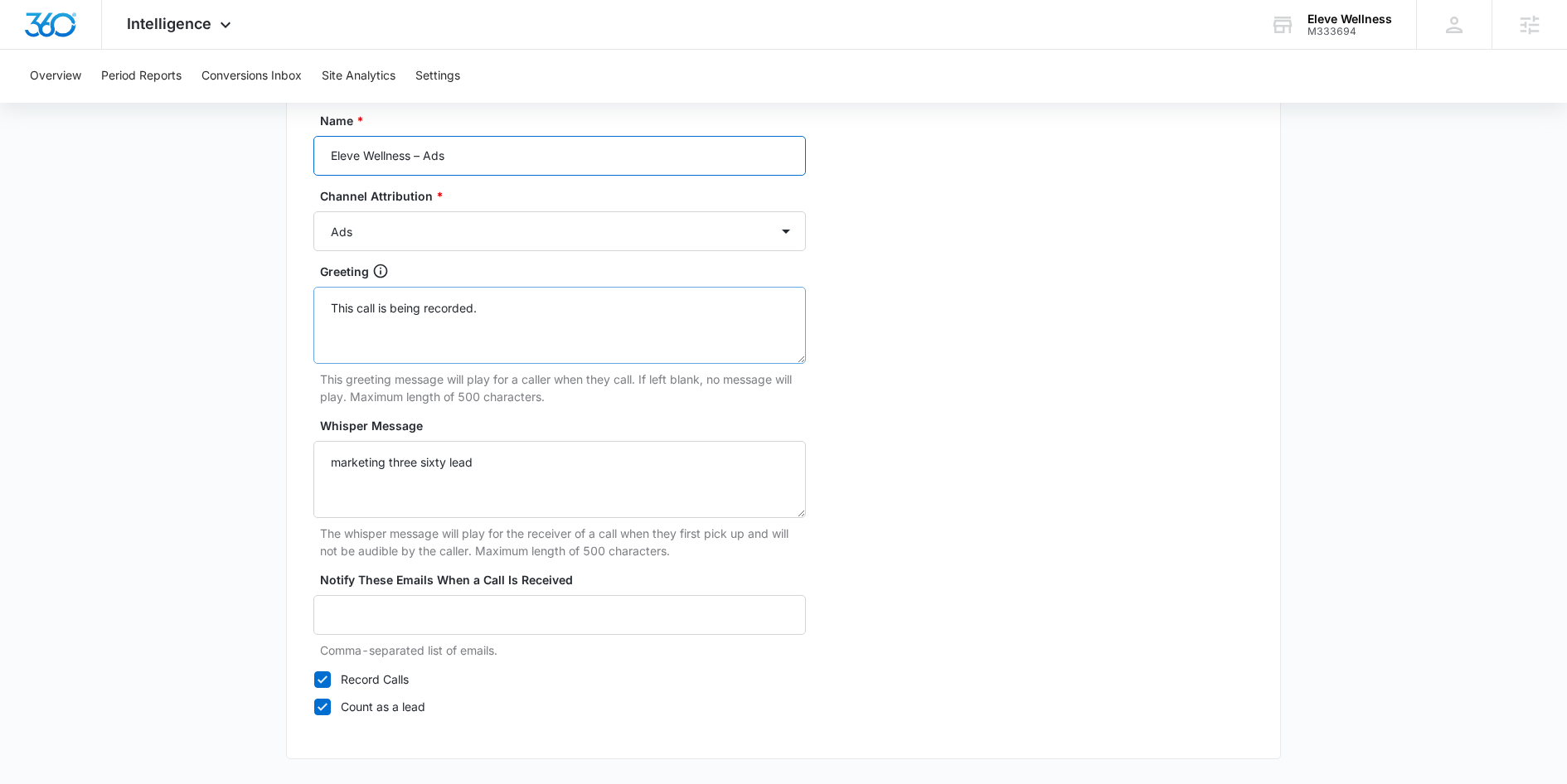
scroll to position [1516, 0]
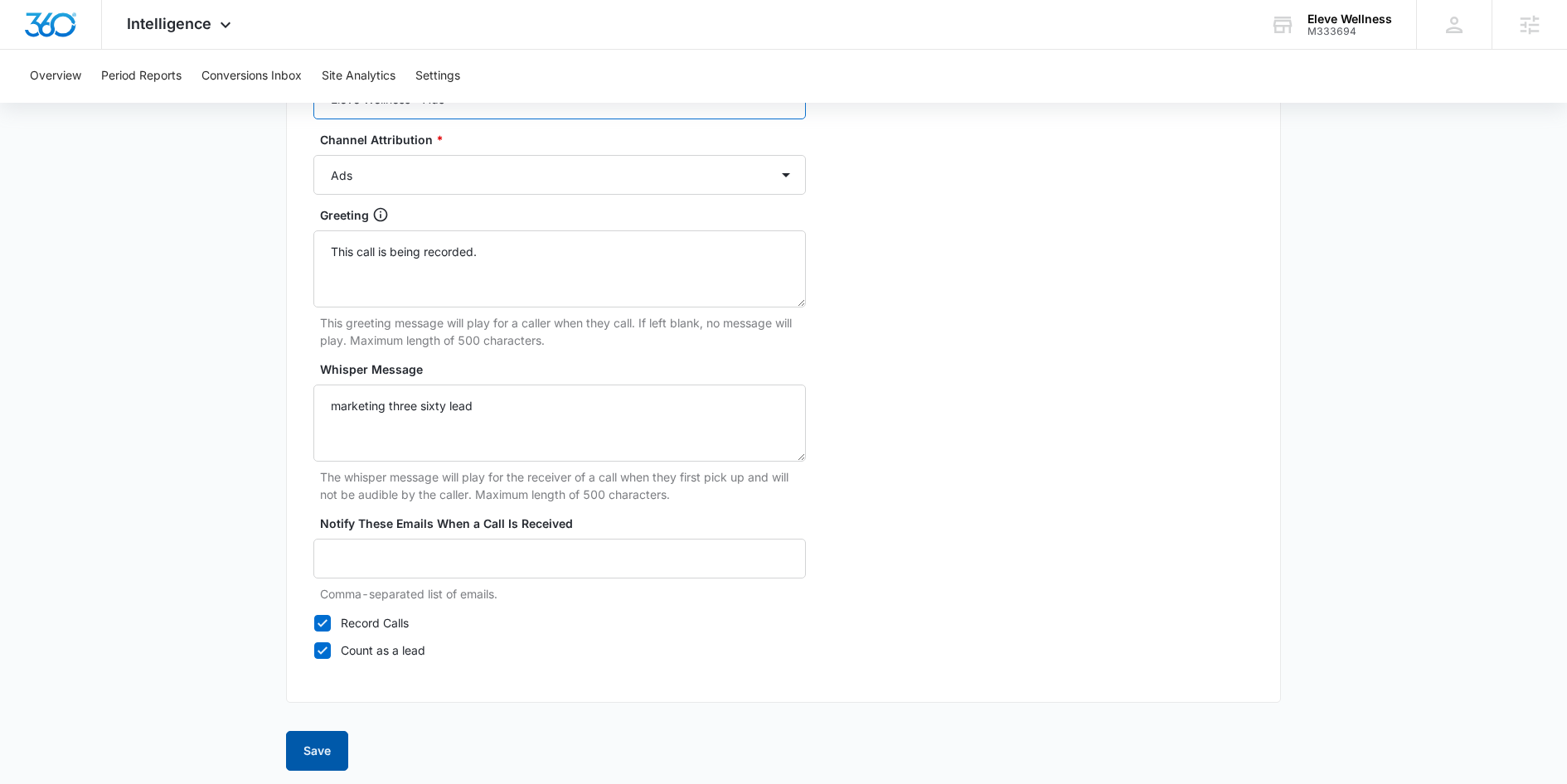
type input "Eleve Wellness – Ads"
click at [316, 745] on button "Save" at bounding box center [317, 750] width 62 height 40
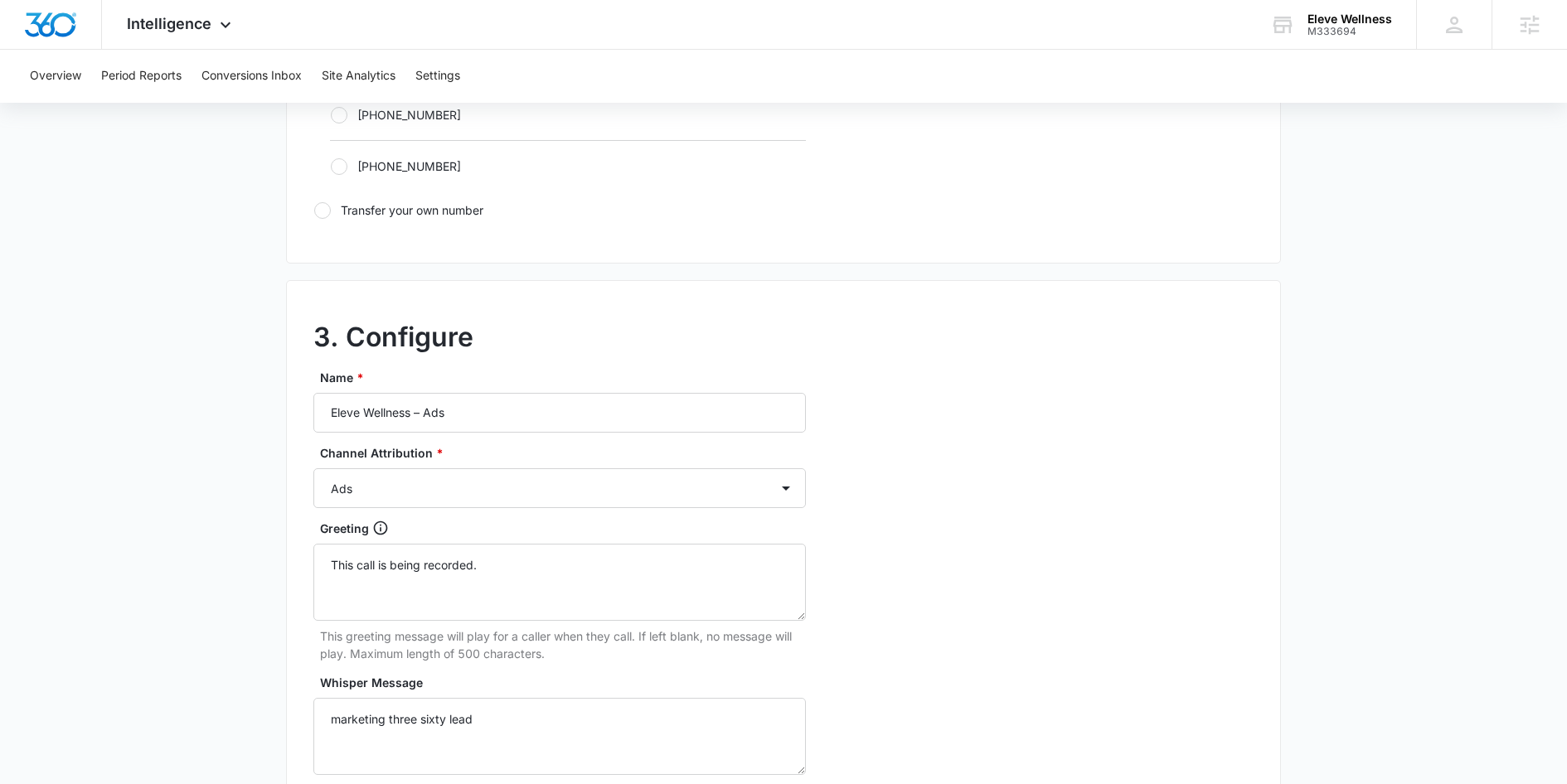
scroll to position [1202, 0]
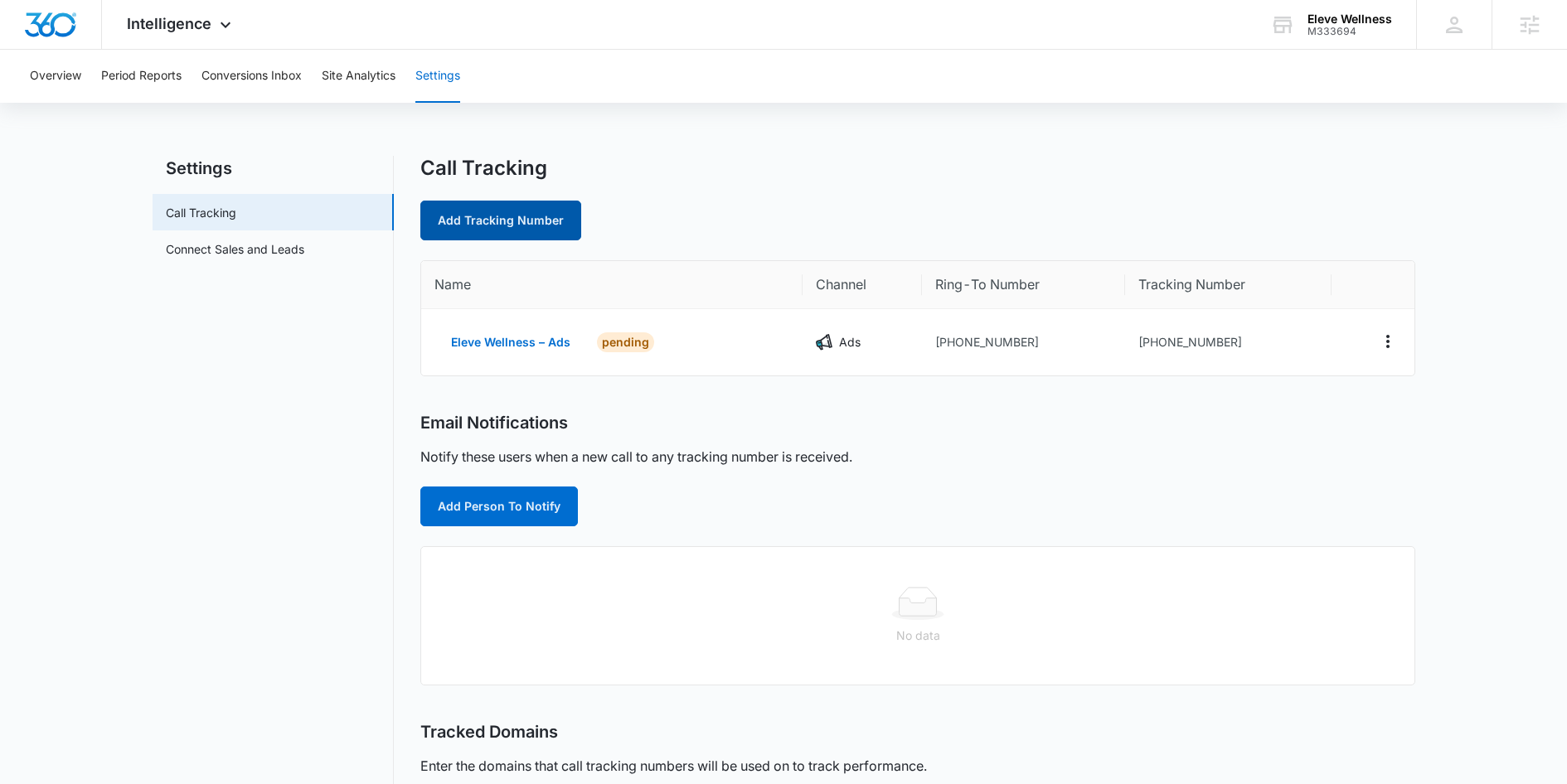
click at [507, 218] on link "Add Tracking Number" at bounding box center [500, 220] width 161 height 40
select select "by_area_code"
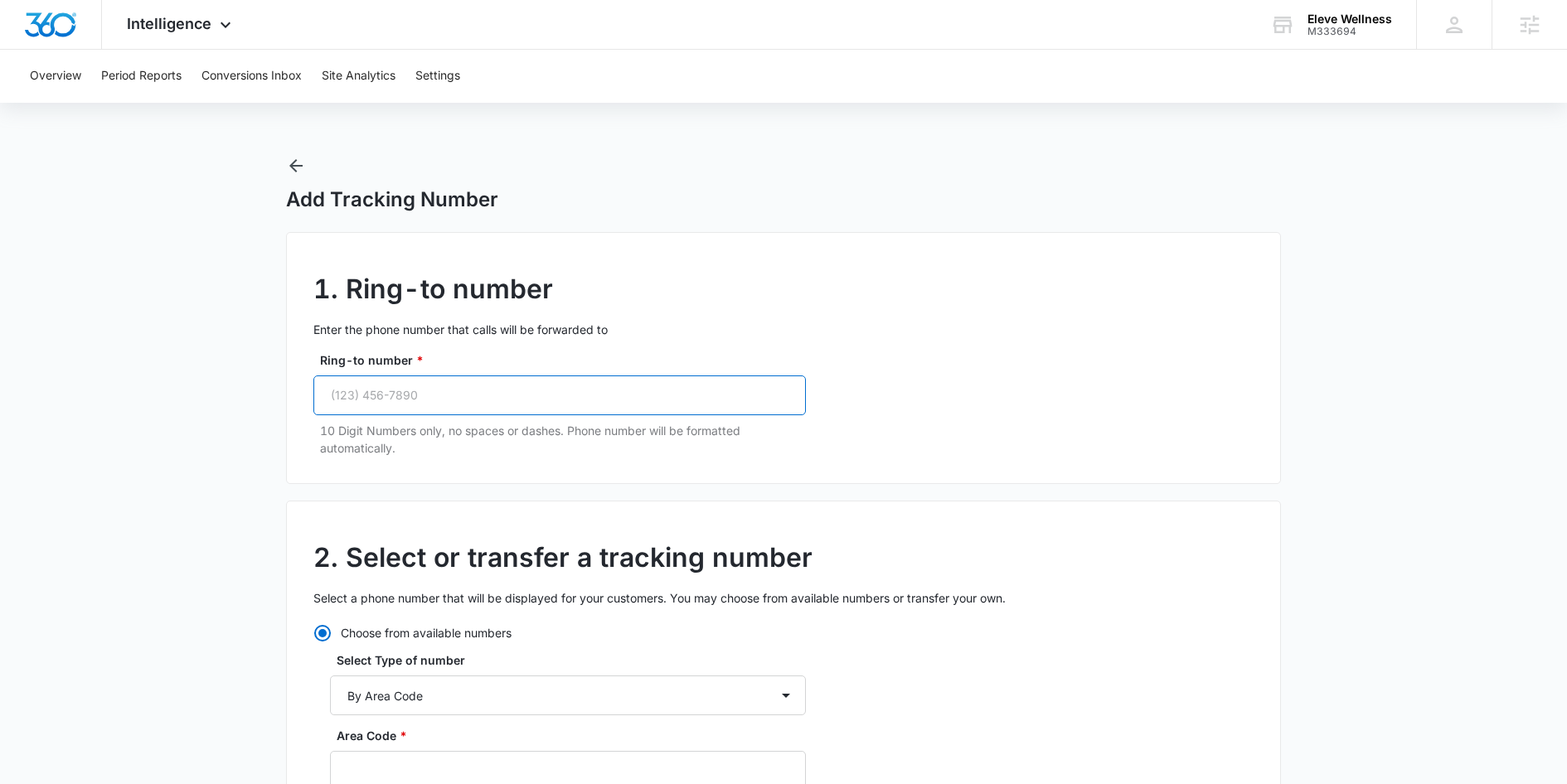
click at [458, 413] on input "Ring-to number *" at bounding box center [560, 395] width 492 height 40
paste input "(561) 699-9267"
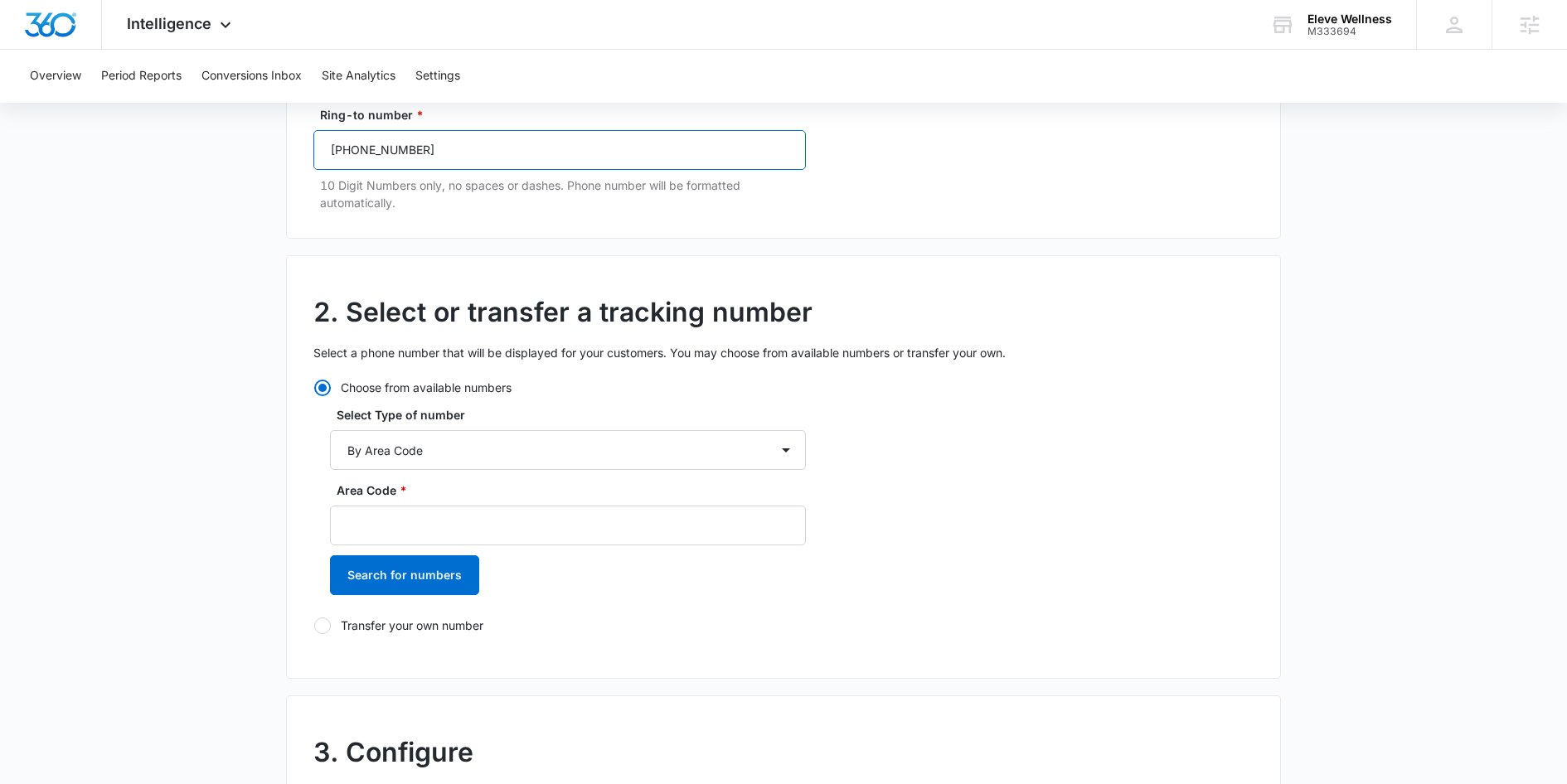
scroll to position [271, 0]
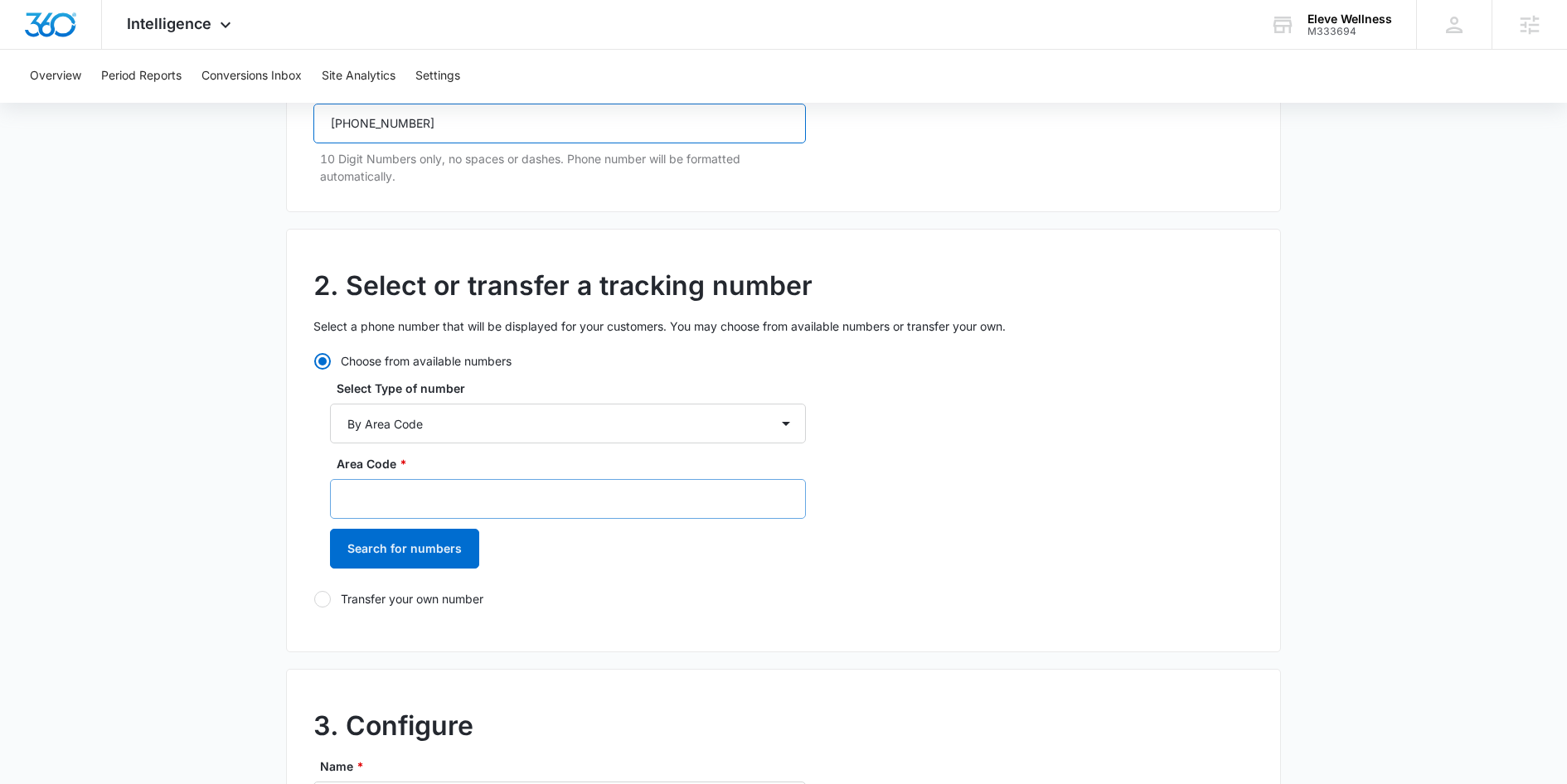
type input "(561) 699-9267"
click at [437, 479] on input "Area Code *" at bounding box center [567, 498] width 476 height 40
type input "561"
click at [435, 549] on button "Search for numbers" at bounding box center [404, 548] width 149 height 40
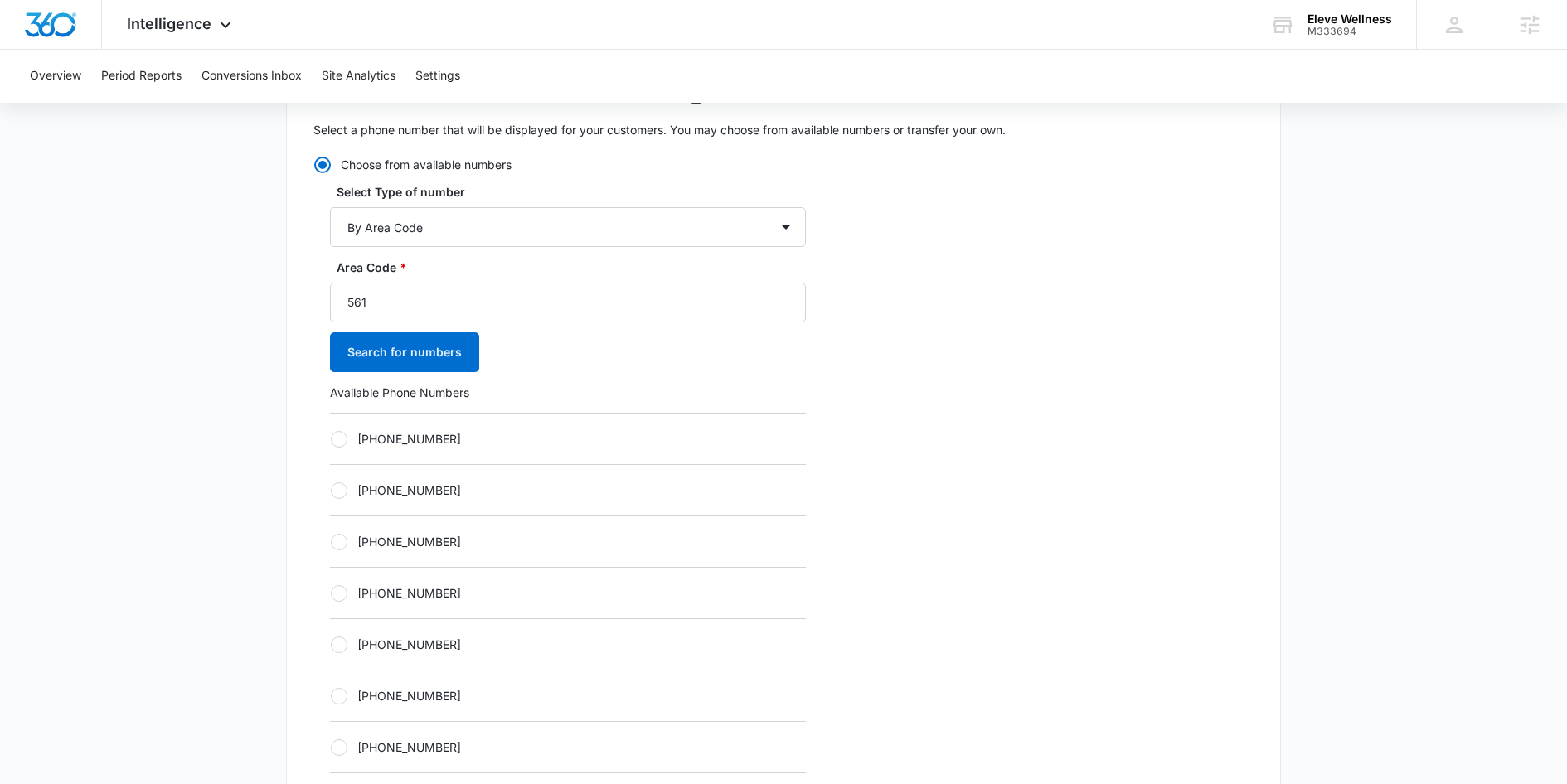
click at [399, 485] on label "+15614057010" at bounding box center [567, 490] width 476 height 18
click at [331, 489] on input "+15614057010" at bounding box center [330, 489] width 1 height 1
radio input "true"
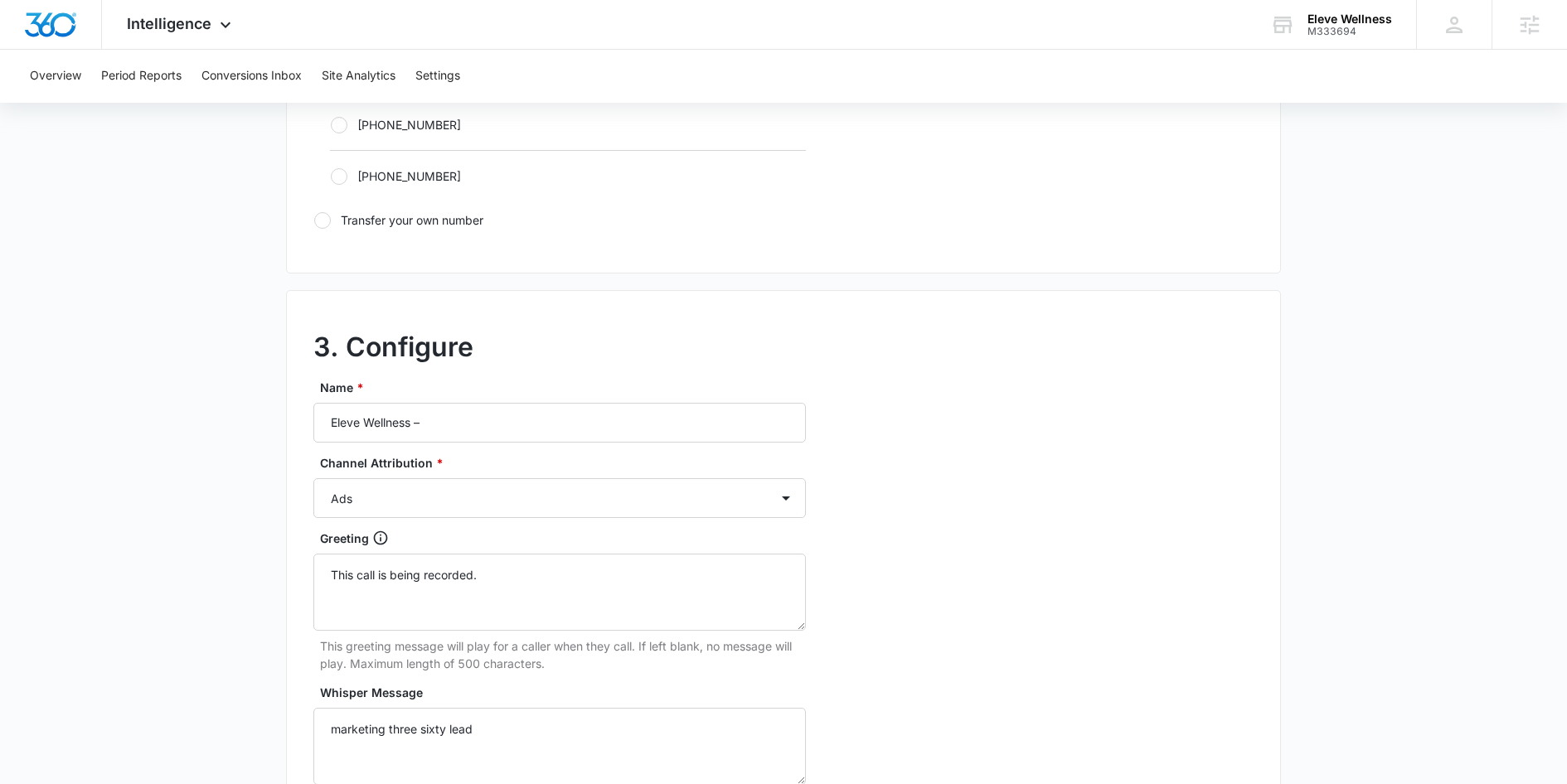
scroll to position [1210, 0]
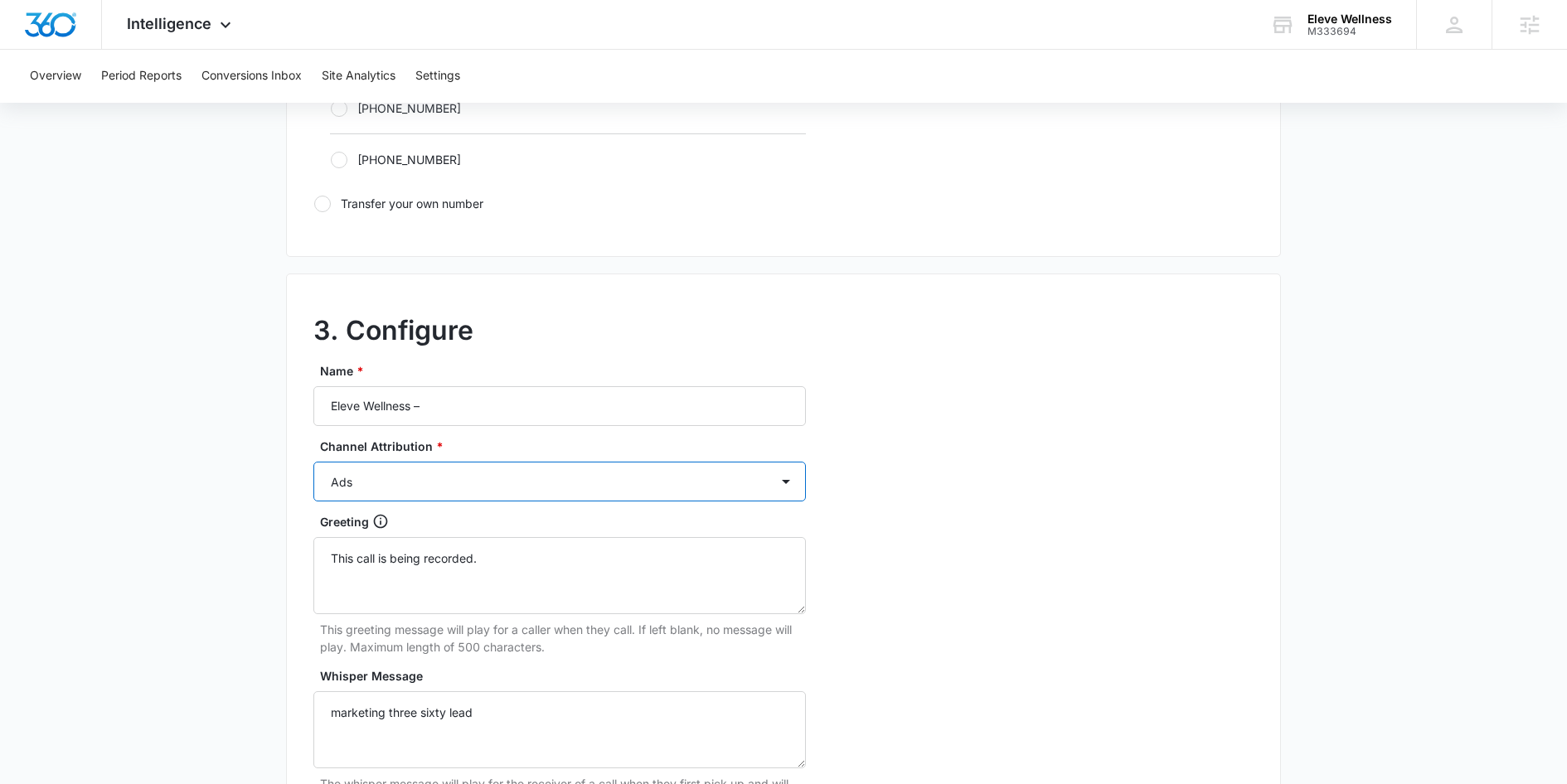
click at [450, 478] on select "Ads Local Service Ads Content Social Other" at bounding box center [560, 481] width 492 height 40
select select "CONTENT"
click at [313, 461] on select "Ads Local Service Ads Content Social Other" at bounding box center [560, 481] width 492 height 40
click at [484, 404] on input "Eleve Wellness –" at bounding box center [560, 406] width 492 height 40
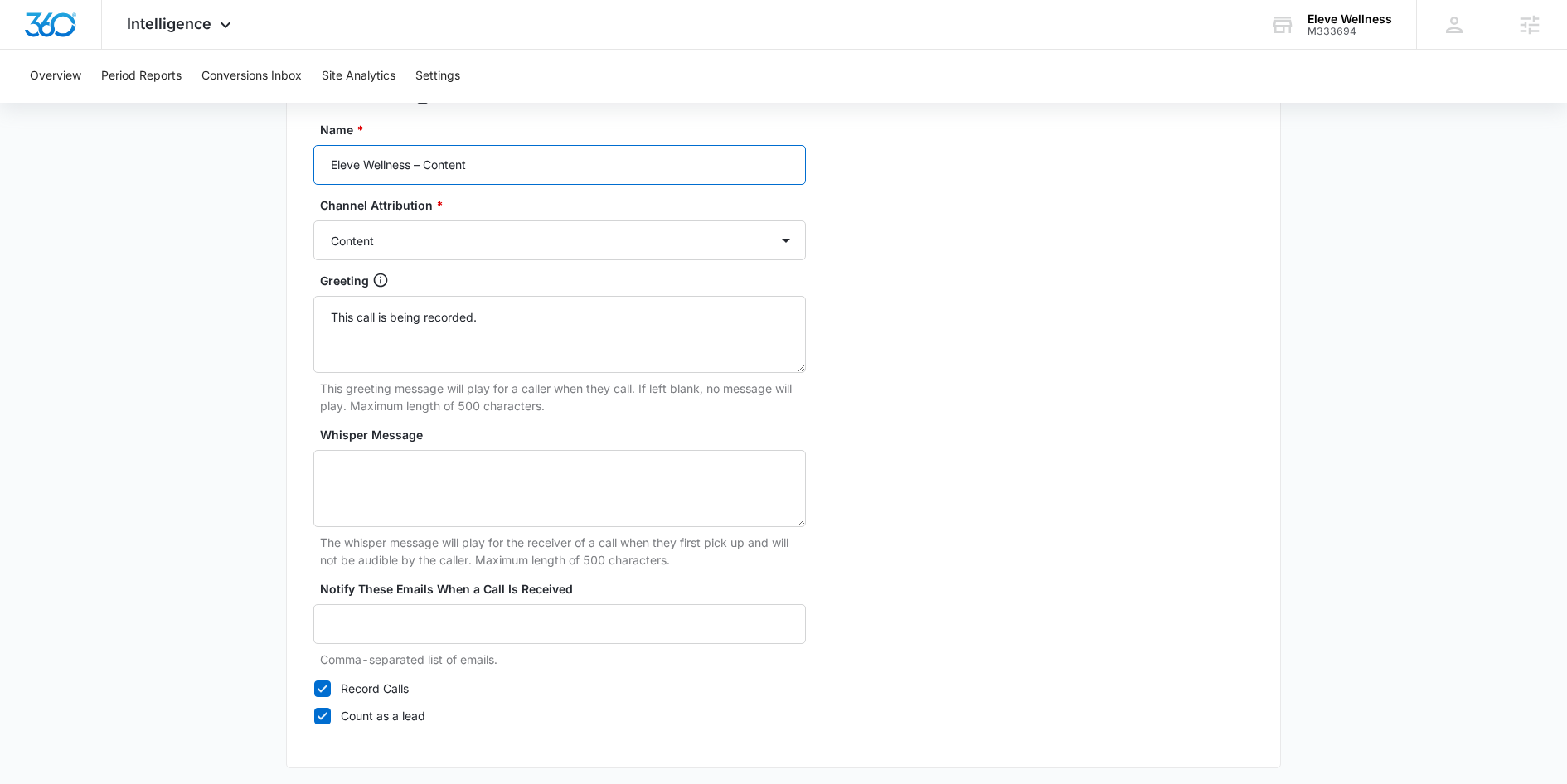
scroll to position [1516, 0]
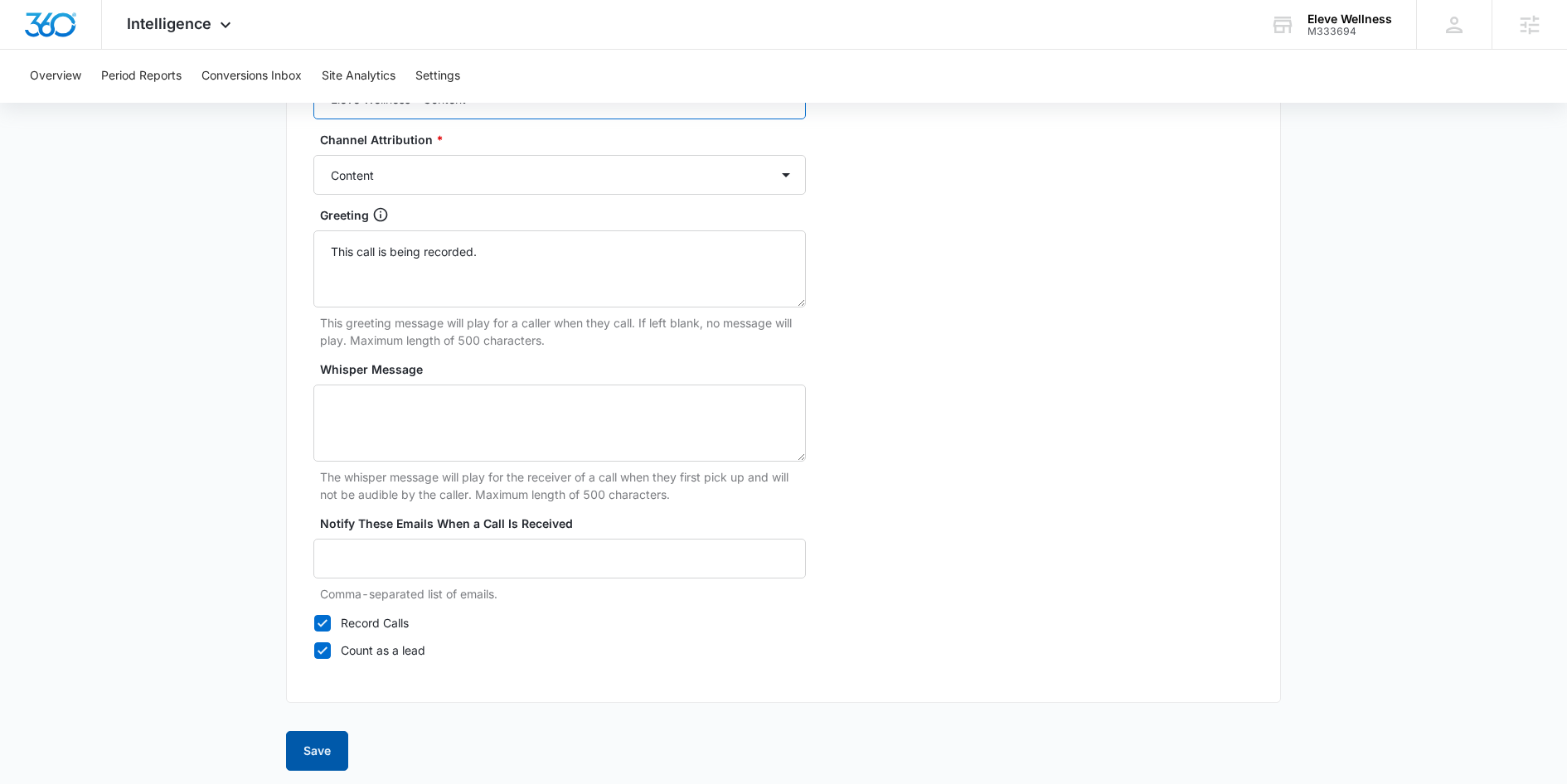
type input "Eleve Wellness – Content"
click at [327, 747] on button "Save" at bounding box center [317, 750] width 62 height 40
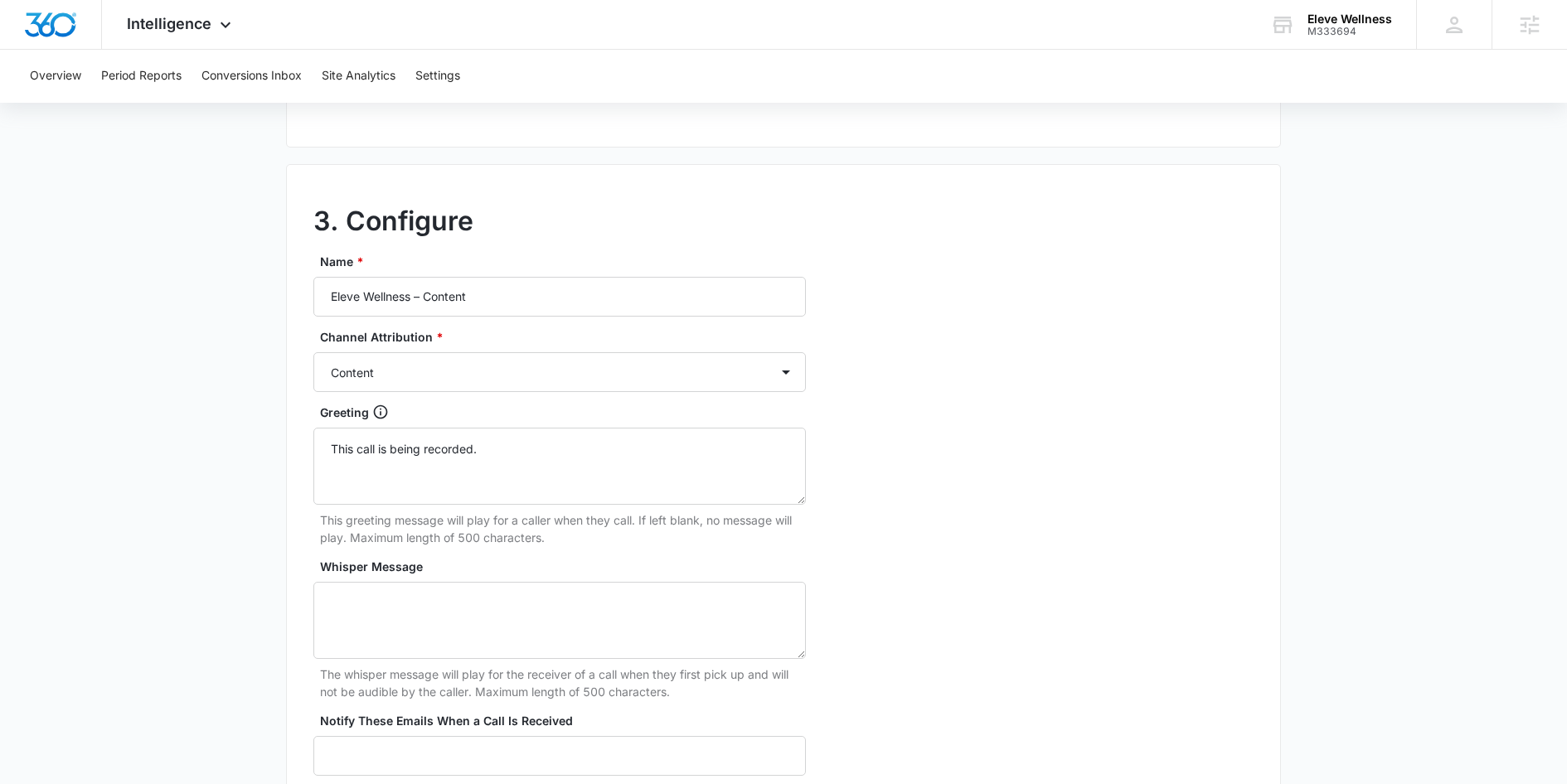
scroll to position [1318, 0]
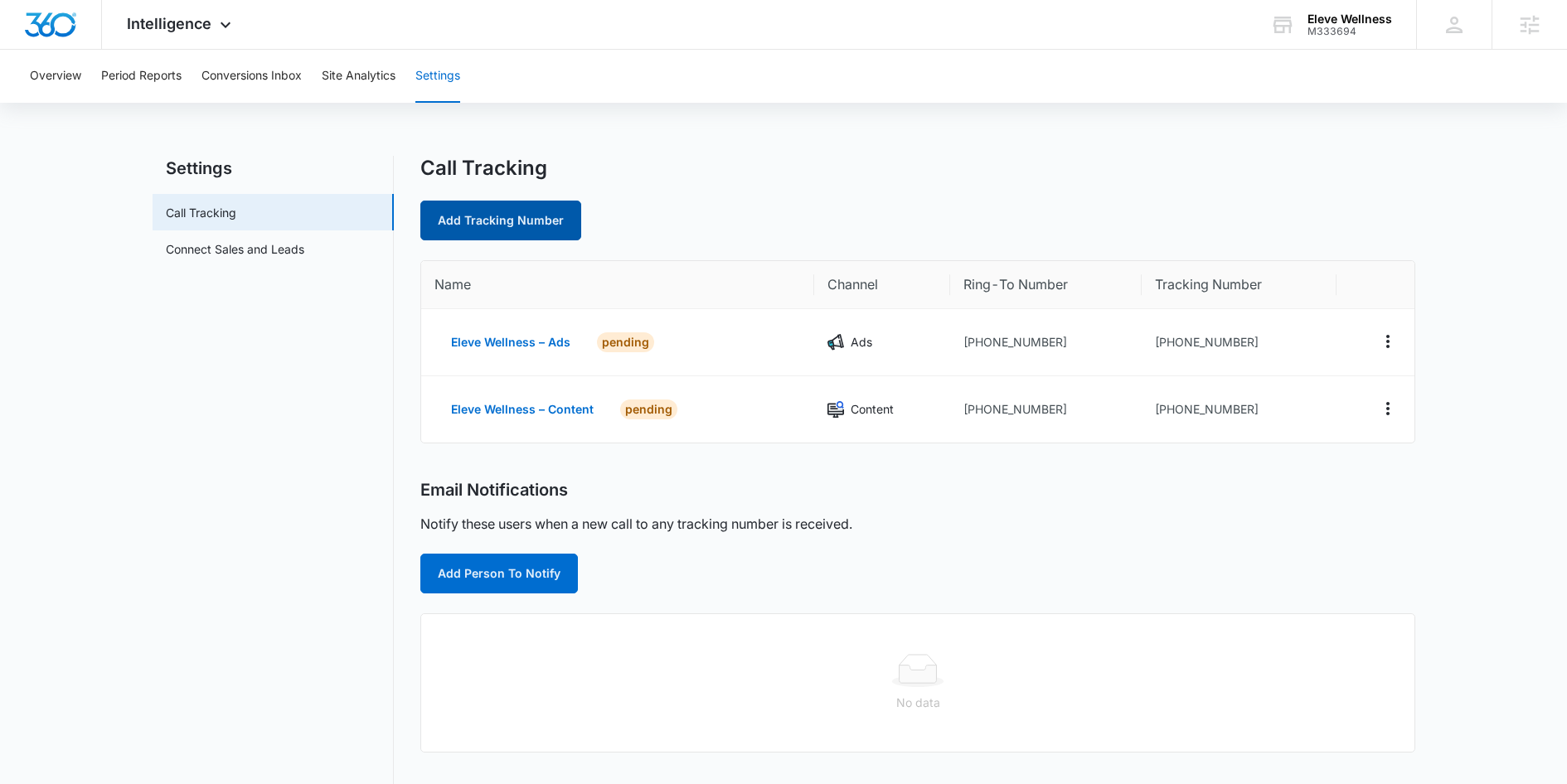
click at [489, 224] on link "Add Tracking Number" at bounding box center [500, 220] width 161 height 40
select select "by_area_code"
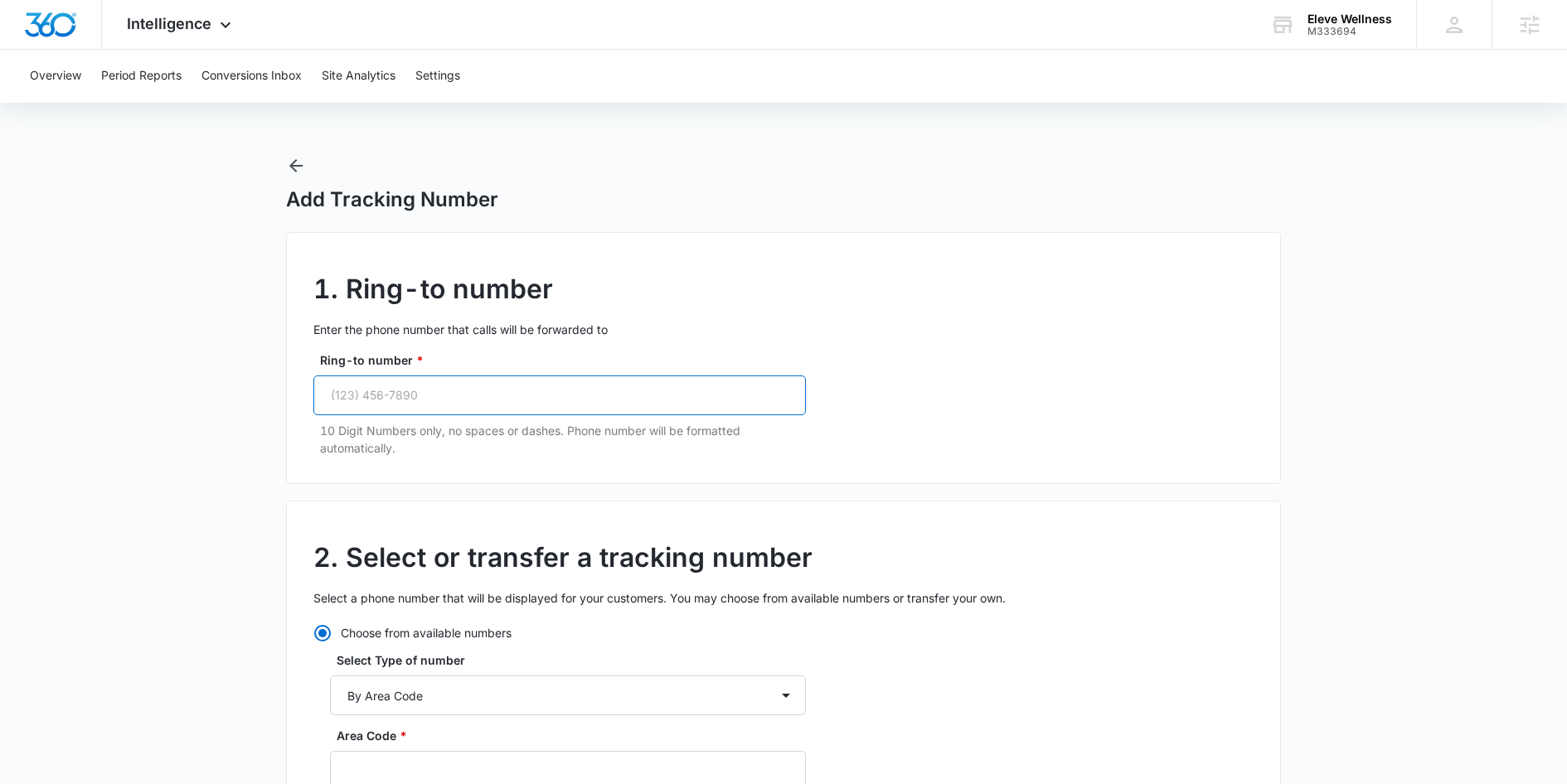
click at [445, 387] on input "Ring-to number *" at bounding box center [560, 395] width 492 height 40
paste input "(561) 699-9267"
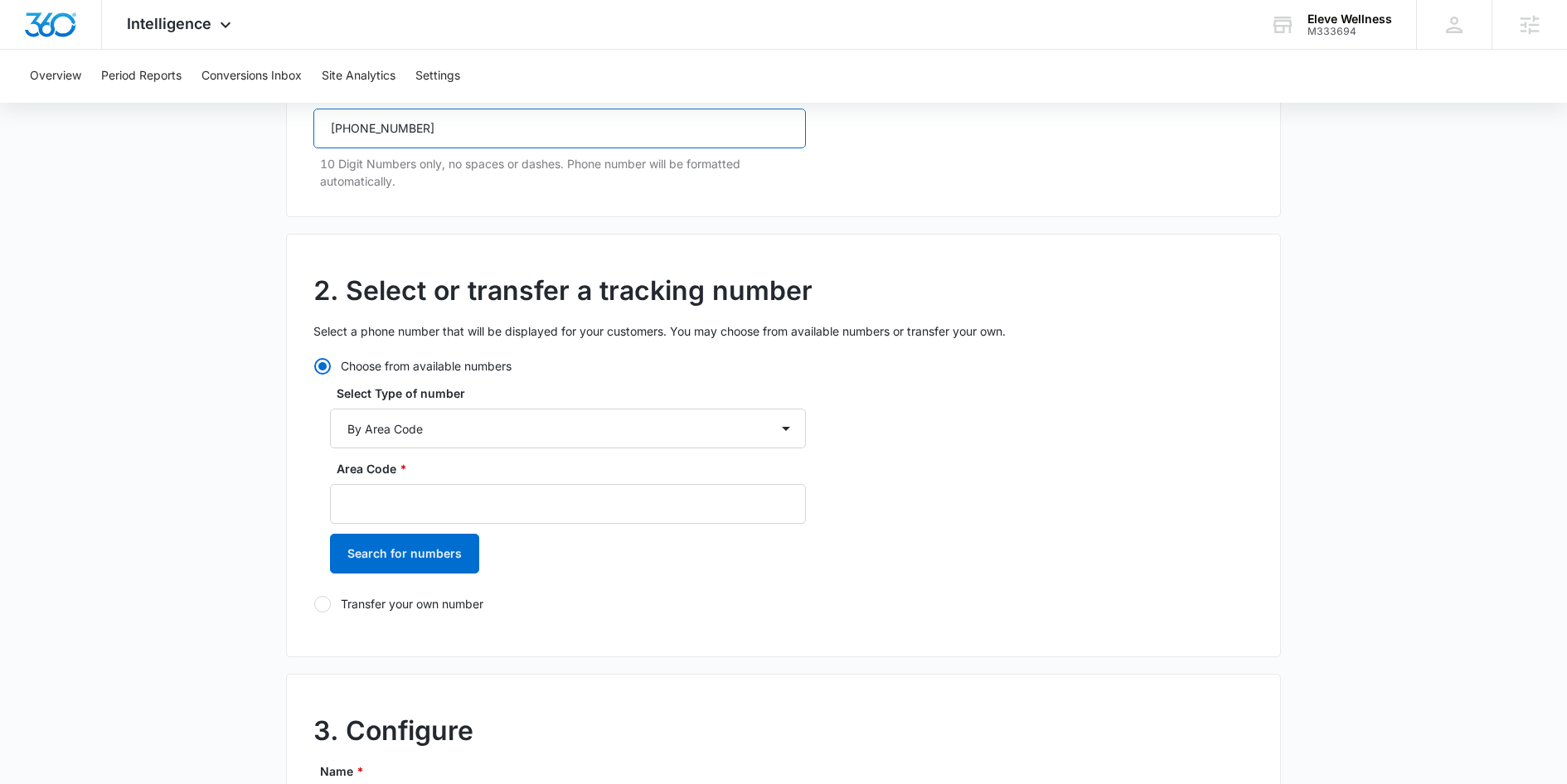
scroll to position [267, 0]
type input "(561) 699-9267"
click at [357, 487] on input "Area Code *" at bounding box center [567, 503] width 476 height 40
type input "561"
click at [369, 573] on div "Area Code * 561 Search for numbers" at bounding box center [567, 521] width 476 height 125
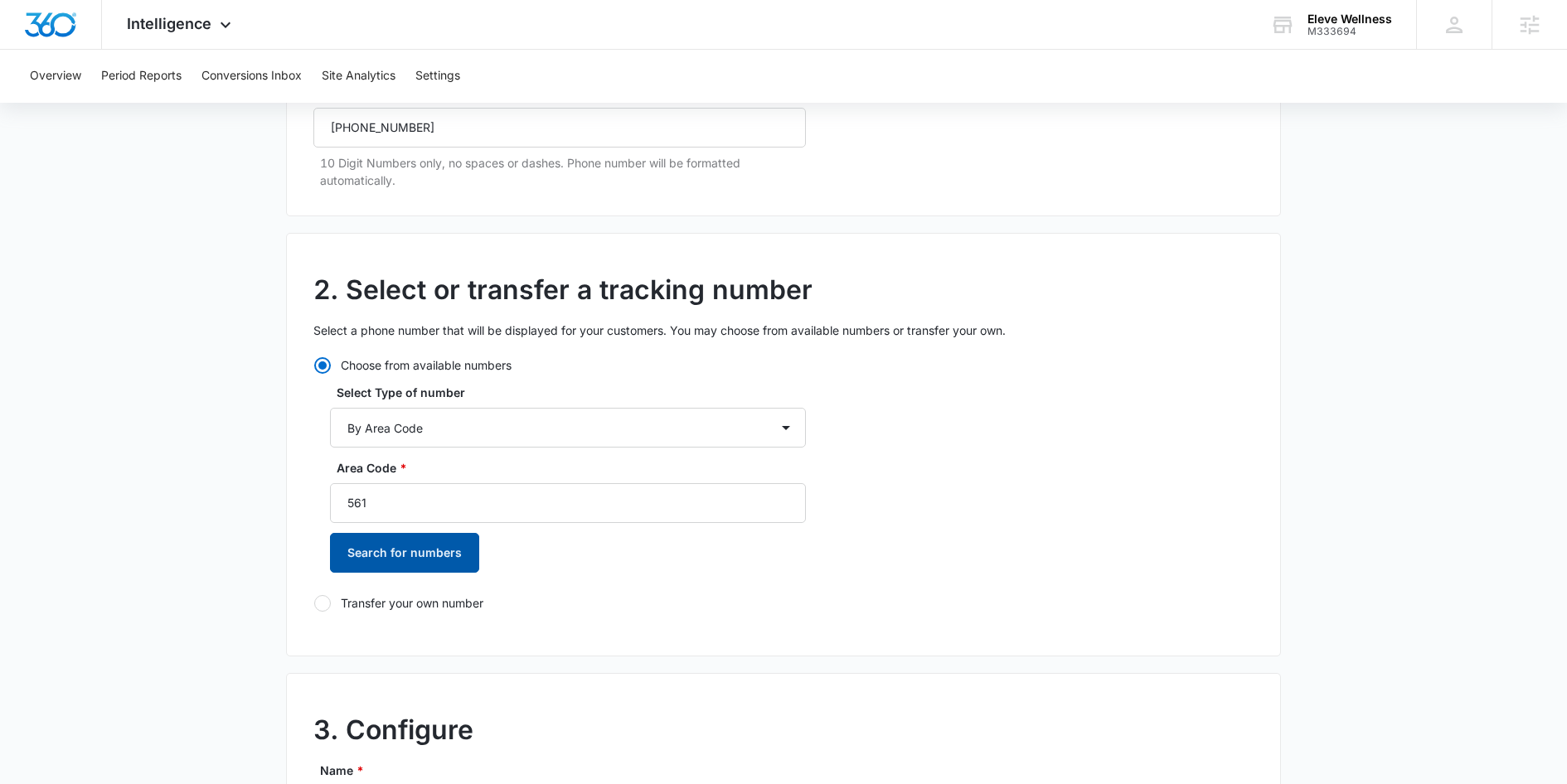
click at [369, 568] on button "Search for numbers" at bounding box center [404, 552] width 149 height 40
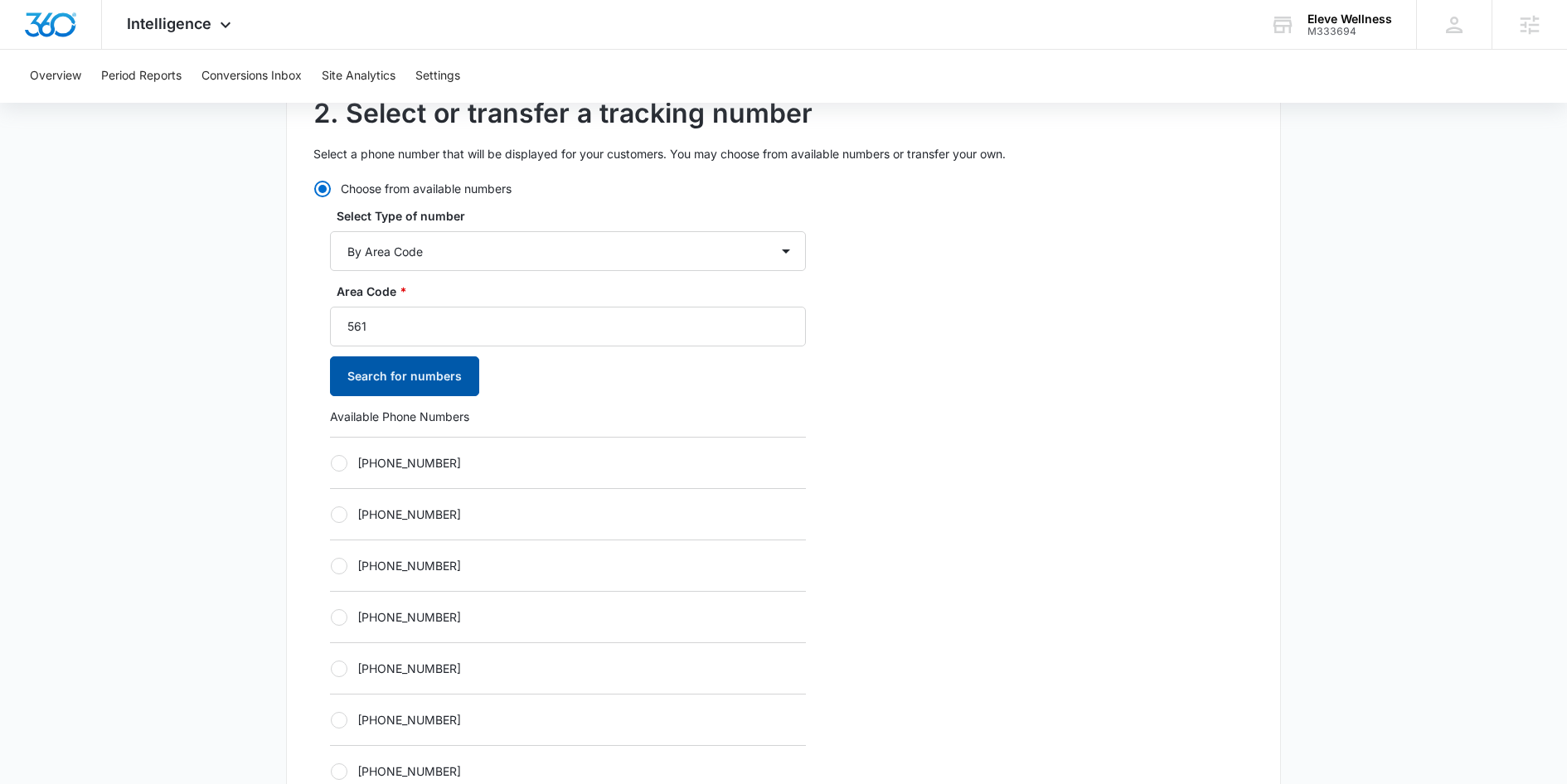
scroll to position [451, 0]
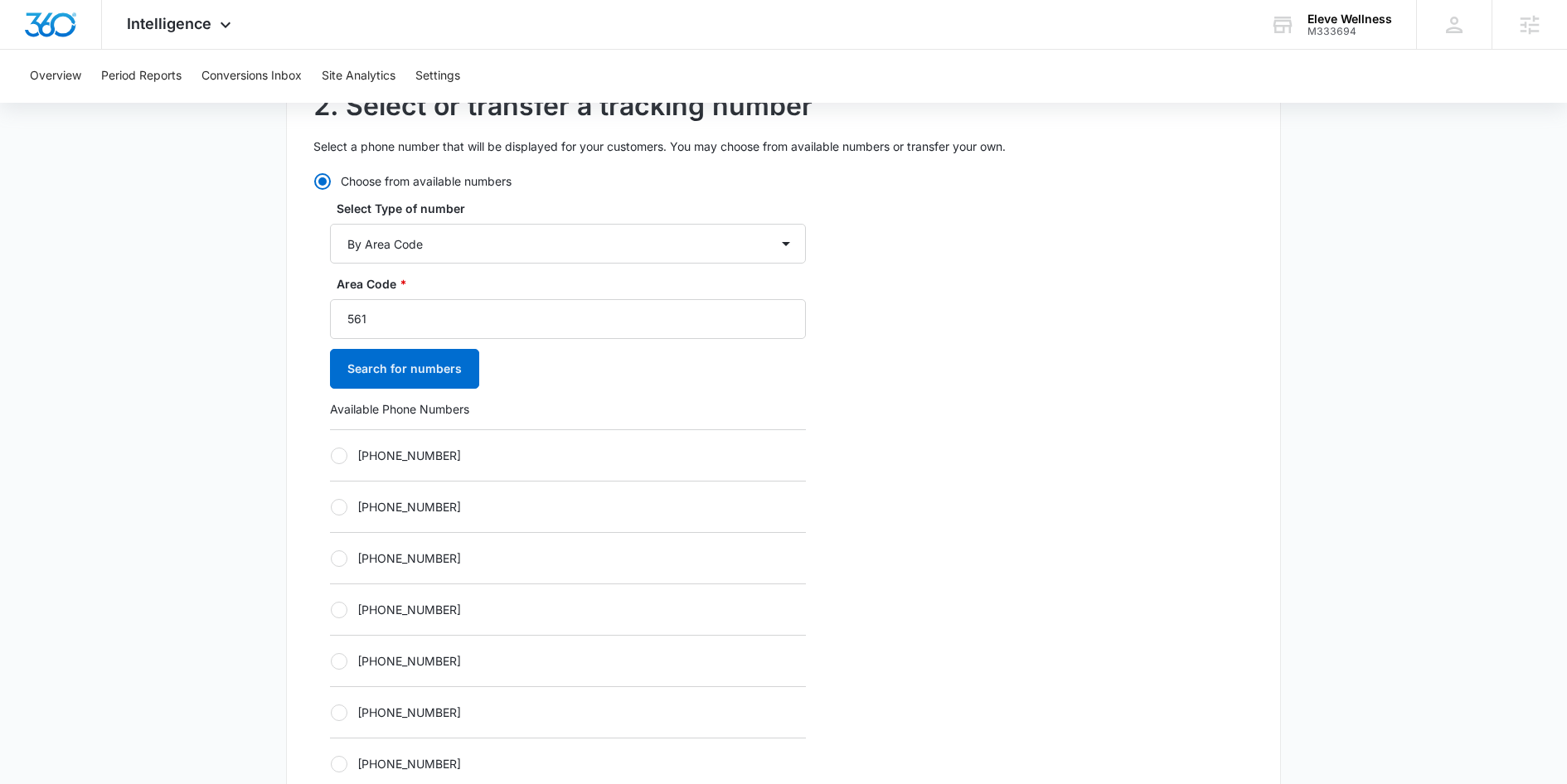
click at [388, 554] on label "+15614057295" at bounding box center [567, 558] width 476 height 18
click at [331, 557] on input "+15614057295" at bounding box center [330, 557] width 1 height 1
radio input "true"
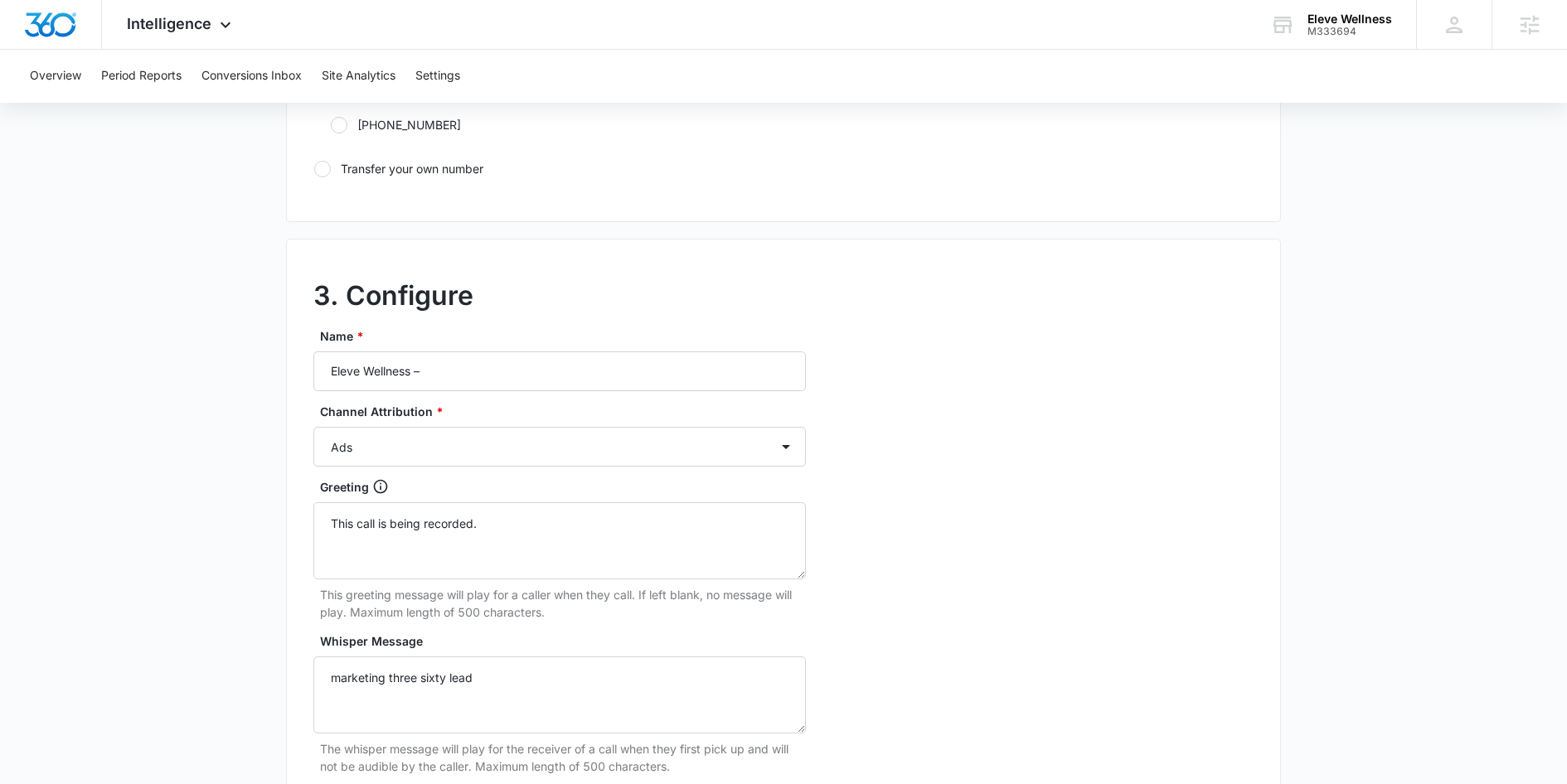
scroll to position [1248, 0]
click at [410, 434] on select "Ads Local Service Ads Content Social Other" at bounding box center [560, 443] width 492 height 40
select select "SOCIAL"
click at [313, 423] on select "Ads Local Service Ads Content Social Other" at bounding box center [560, 443] width 492 height 40
click at [473, 368] on input "Eleve Wellness –" at bounding box center [560, 368] width 492 height 40
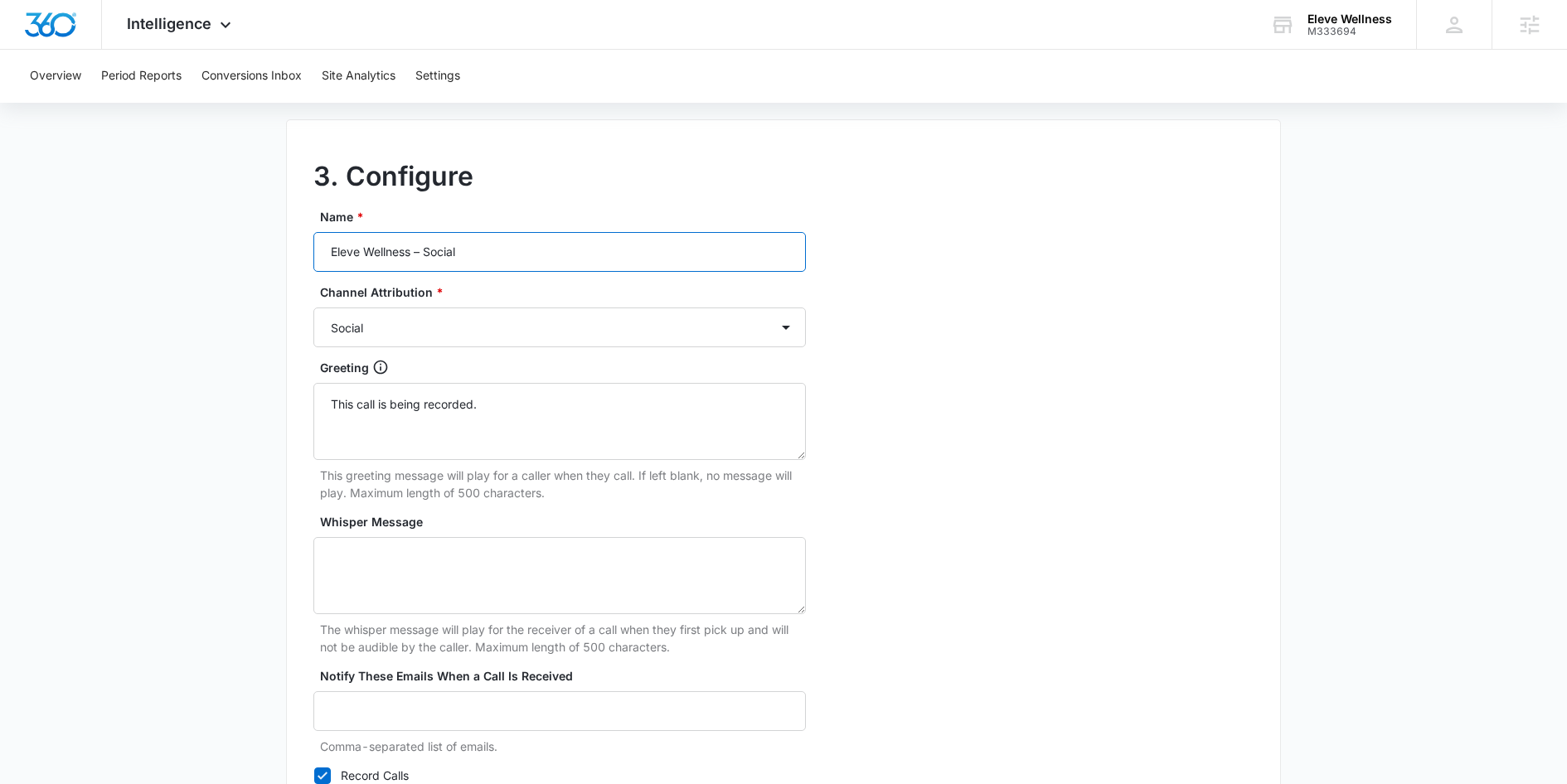
scroll to position [1516, 0]
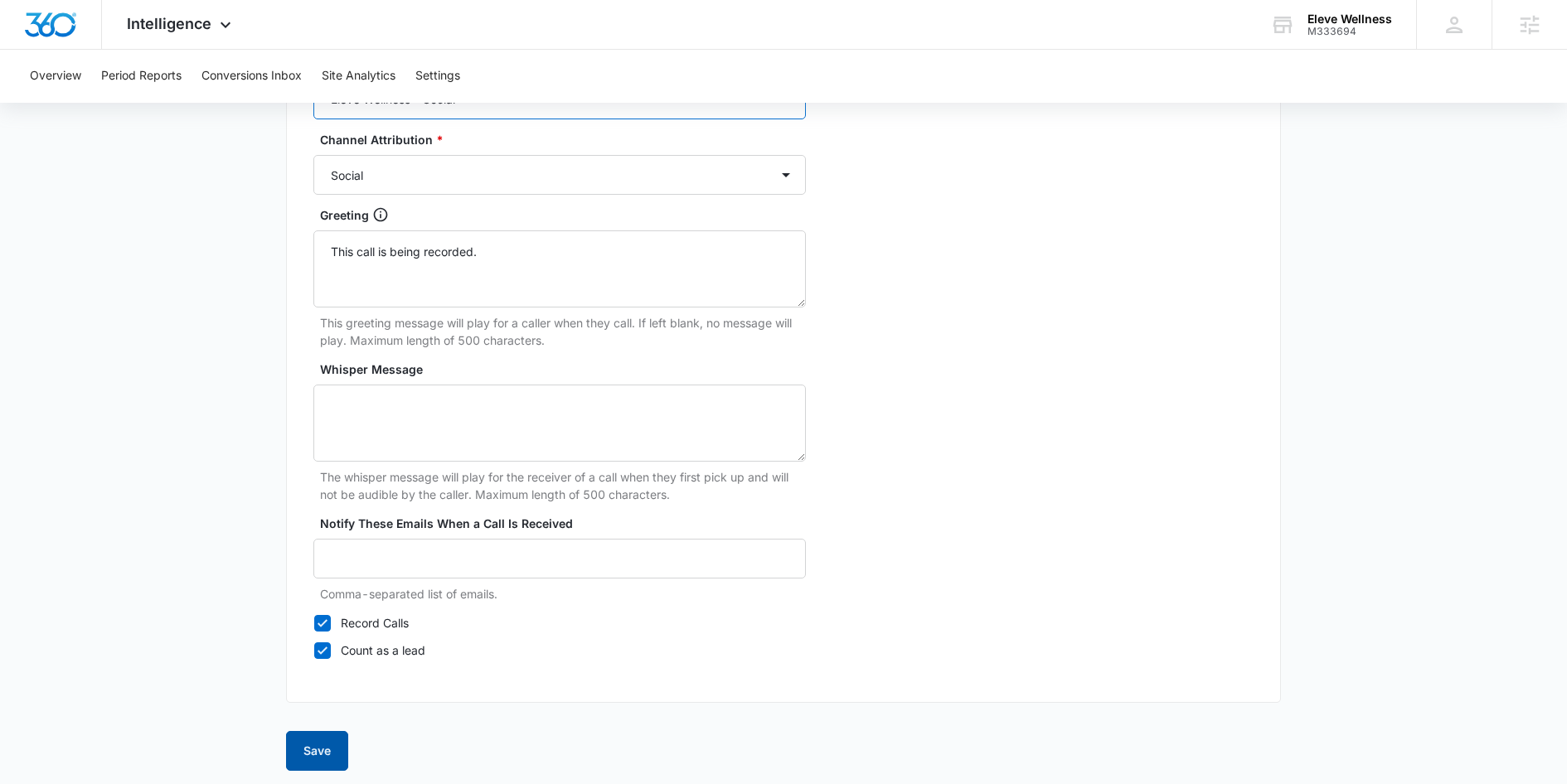
type input "Eleve Wellness – Social"
click at [323, 741] on button "Save" at bounding box center [317, 750] width 62 height 40
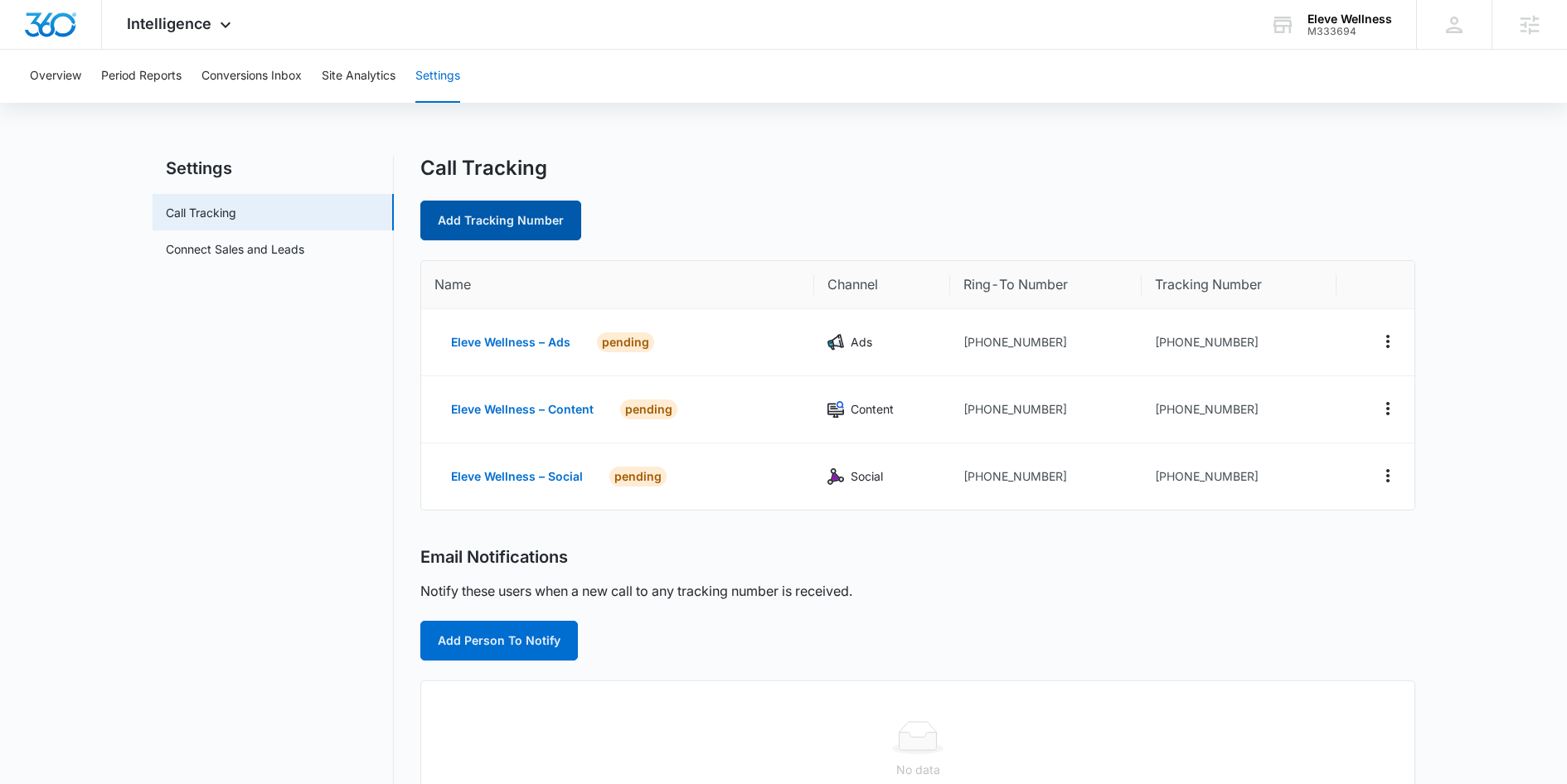
click at [502, 211] on link "Add Tracking Number" at bounding box center [500, 220] width 161 height 40
select select "by_area_code"
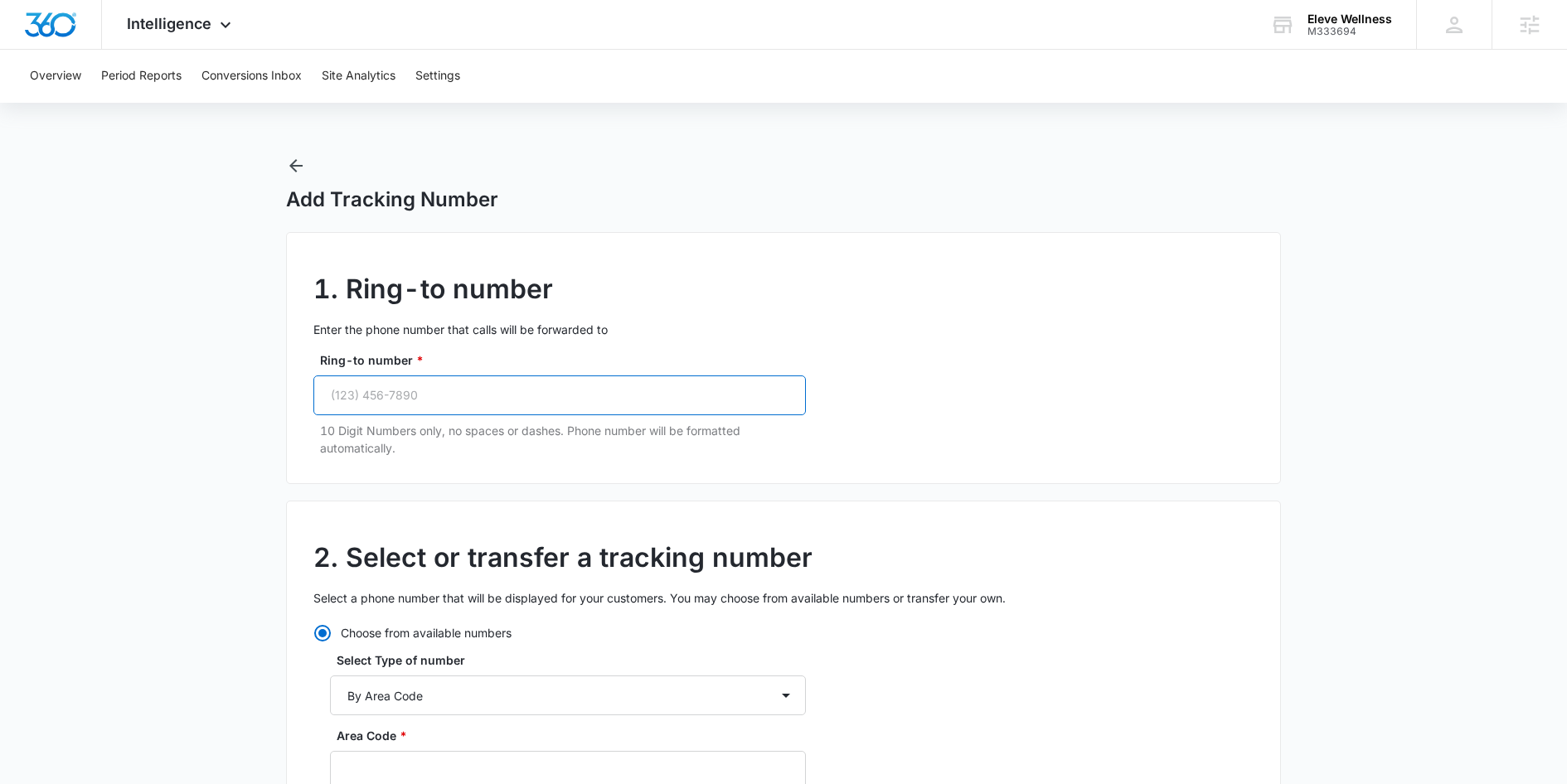
click at [434, 393] on input "Ring-to number *" at bounding box center [560, 395] width 492 height 40
paste input "(561) 699-9267"
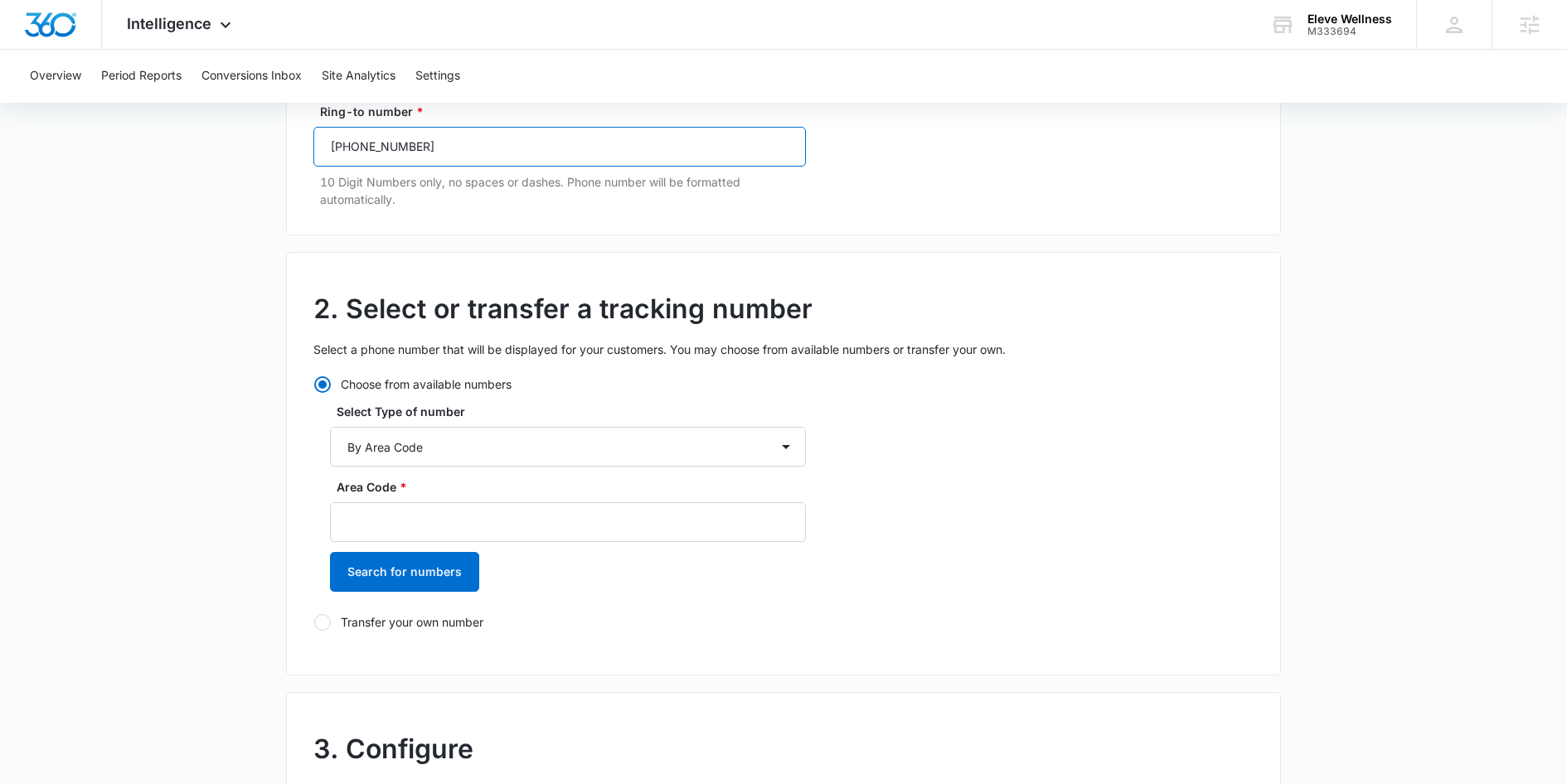
scroll to position [266, 0]
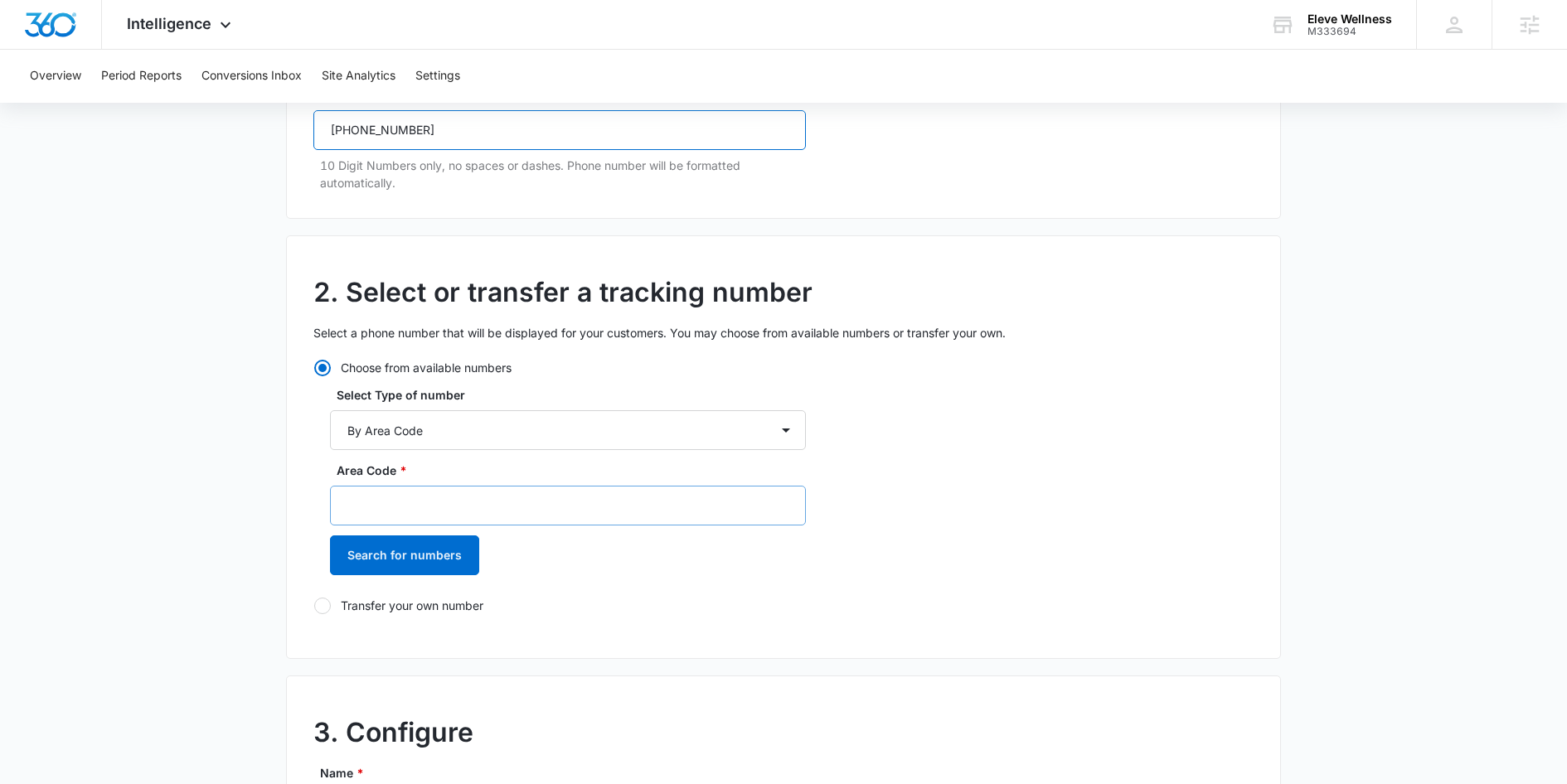
type input "(561) 699-9267"
click at [405, 501] on input "Area Code *" at bounding box center [567, 505] width 476 height 40
type input "561"
click at [425, 578] on div "Area Code * 561 Search for numbers" at bounding box center [567, 523] width 476 height 125
click at [425, 560] on button "Search for numbers" at bounding box center [404, 554] width 149 height 40
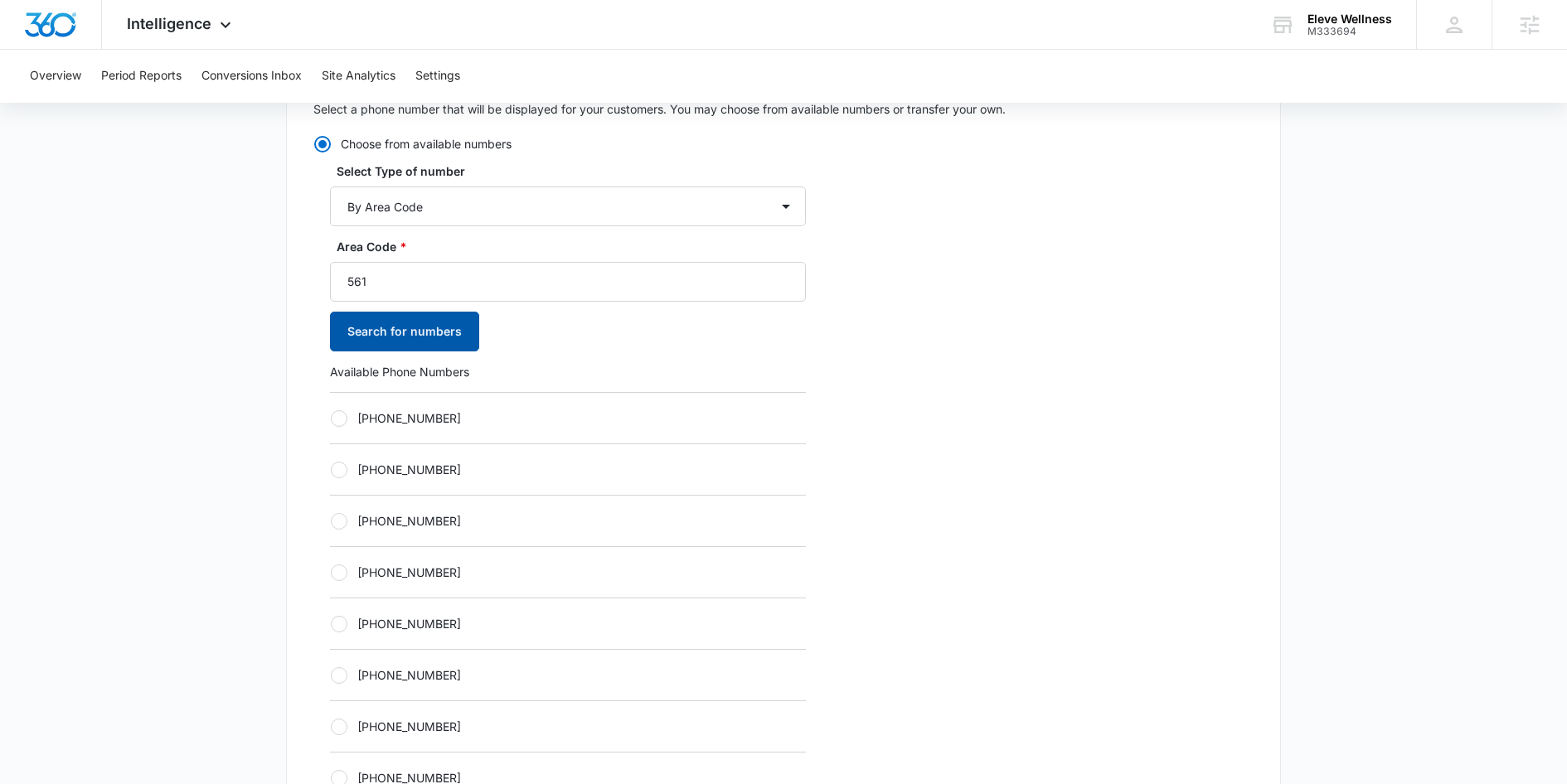
scroll to position [494, 0]
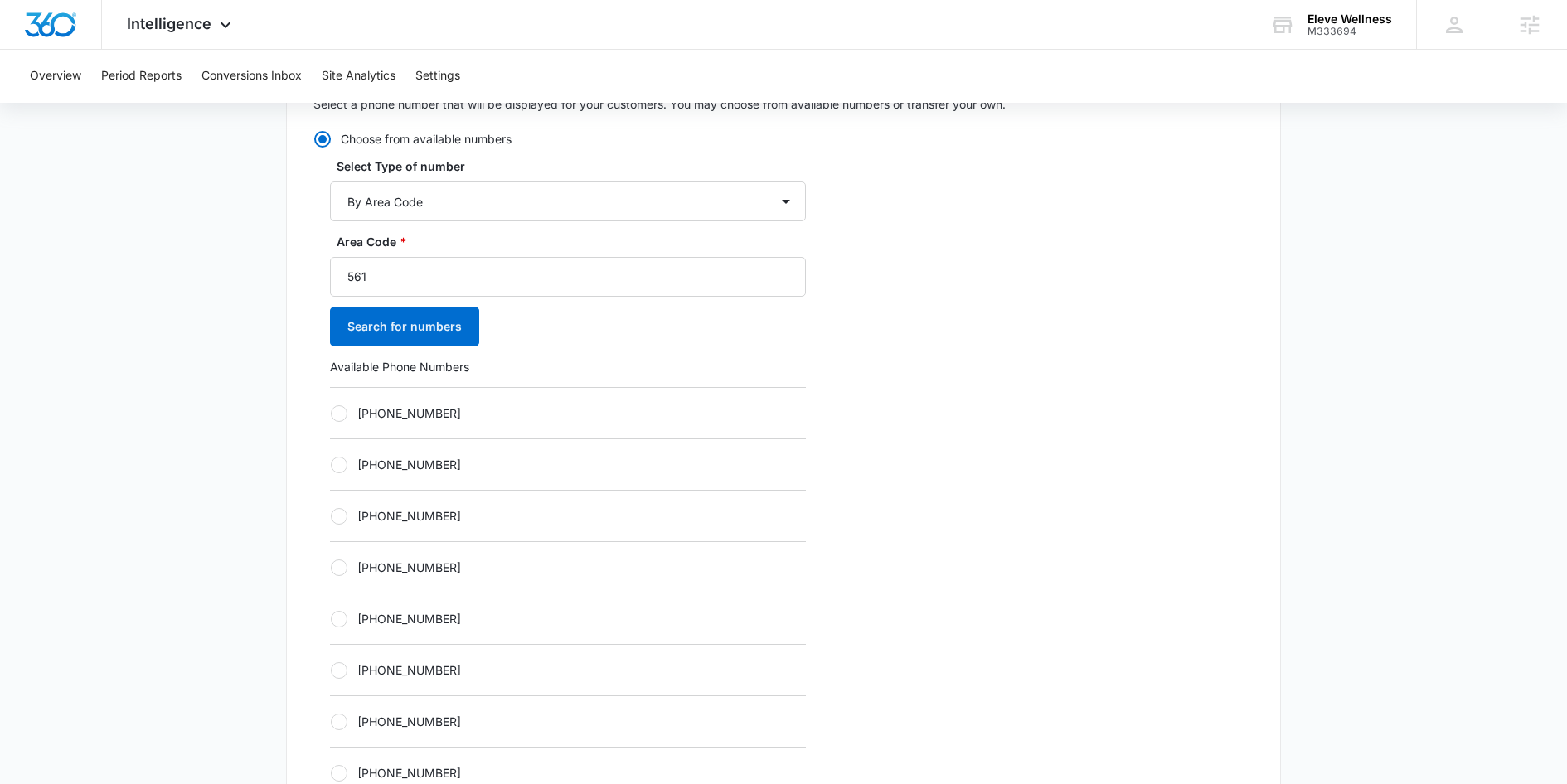
click at [445, 573] on div "+15614057627" at bounding box center [567, 566] width 476 height 52
click at [425, 566] on label "+15614057627" at bounding box center [567, 567] width 476 height 18
click at [331, 567] on input "+15614057627" at bounding box center [330, 567] width 1 height 1
radio input "true"
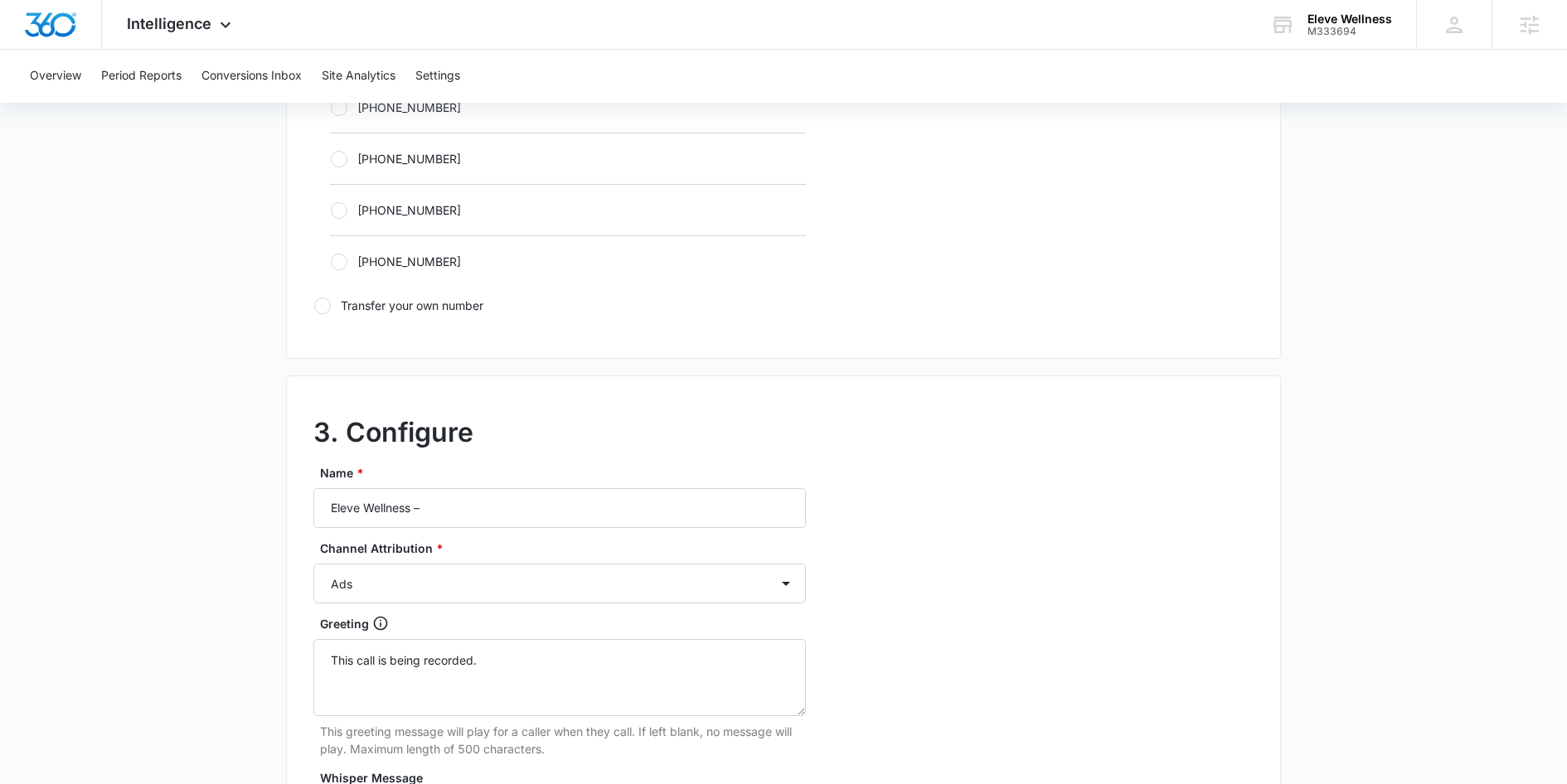
scroll to position [1119, 0]
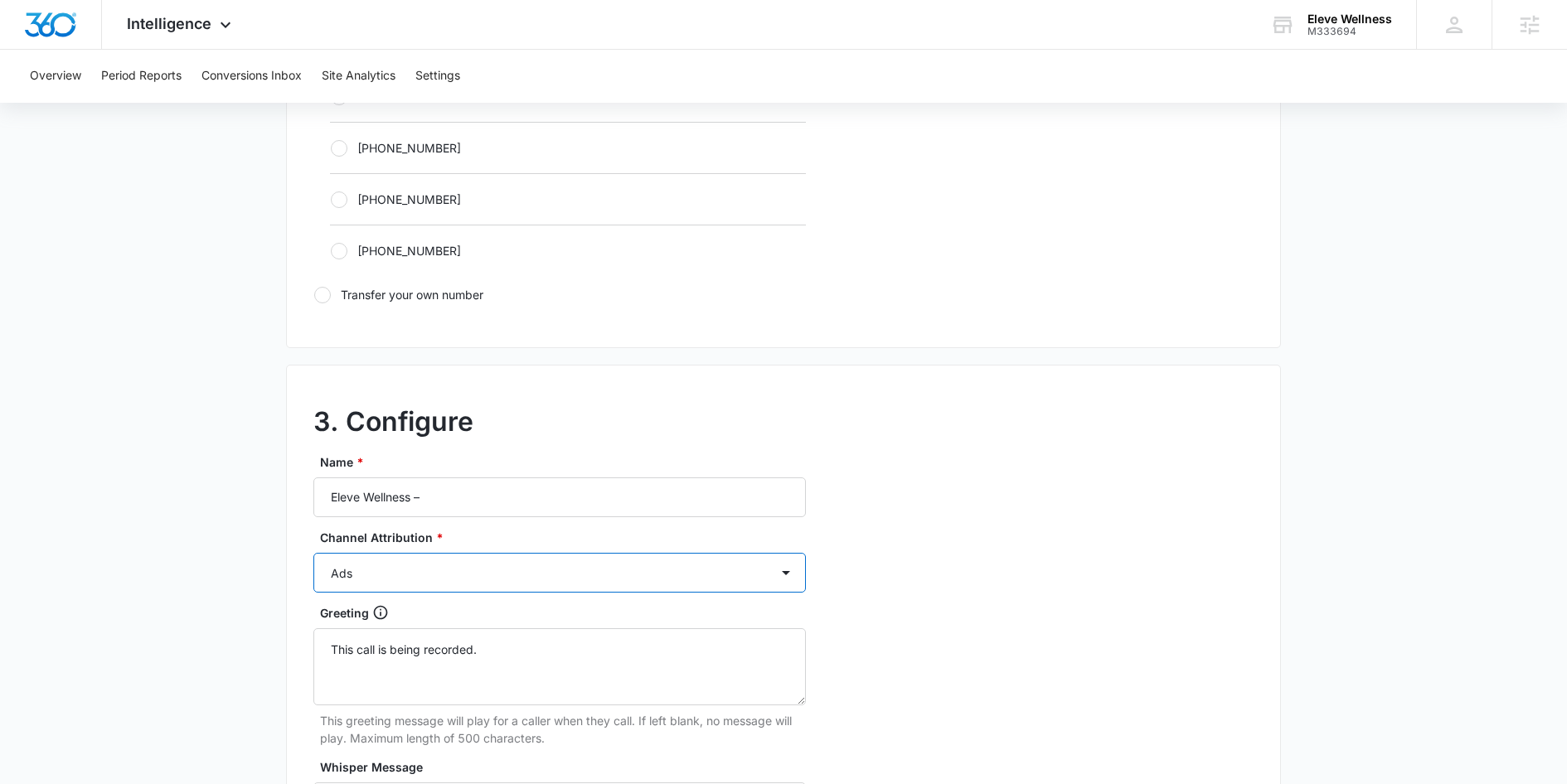
click at [416, 567] on select "Ads Local Service Ads Content Social Other" at bounding box center [560, 572] width 492 height 40
select select "OTHER"
click at [313, 552] on select "Ads Local Service Ads Content Social Other" at bounding box center [560, 572] width 492 height 40
click at [510, 495] on input "Eleve Wellness –" at bounding box center [560, 497] width 492 height 40
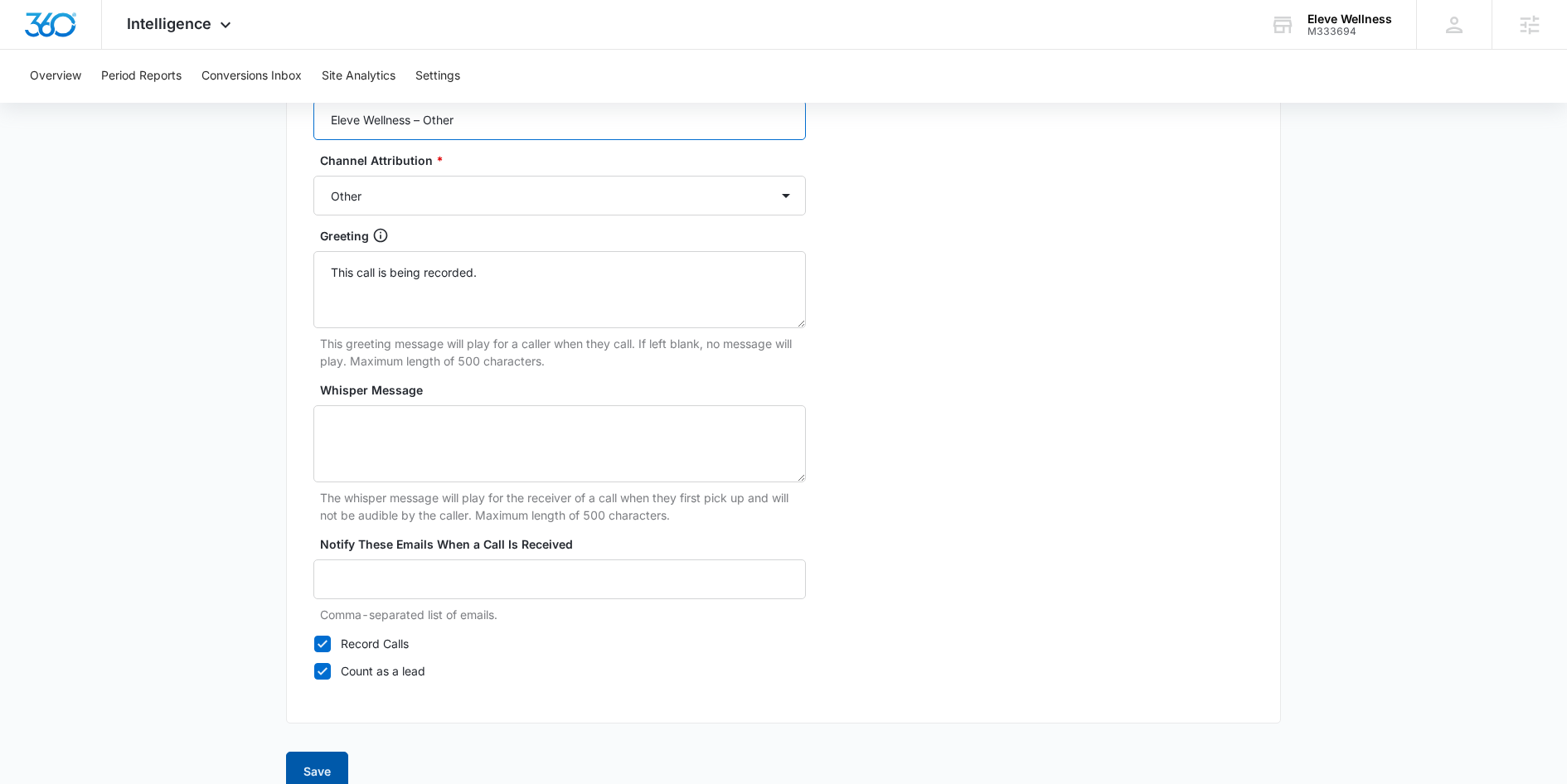
type input "Eleve Wellness – Other"
click at [316, 758] on button "Save" at bounding box center [317, 771] width 62 height 40
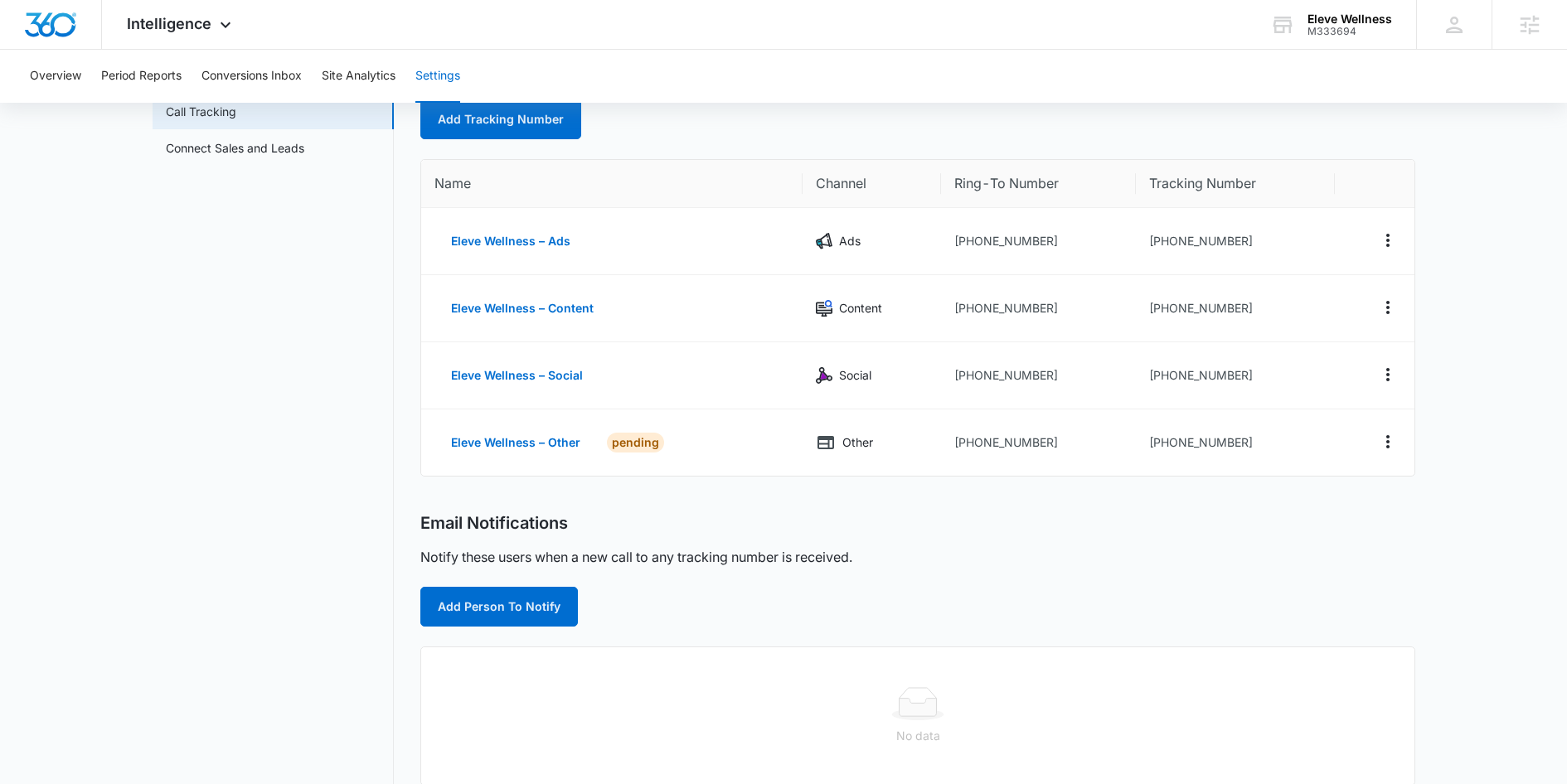
scroll to position [109, 0]
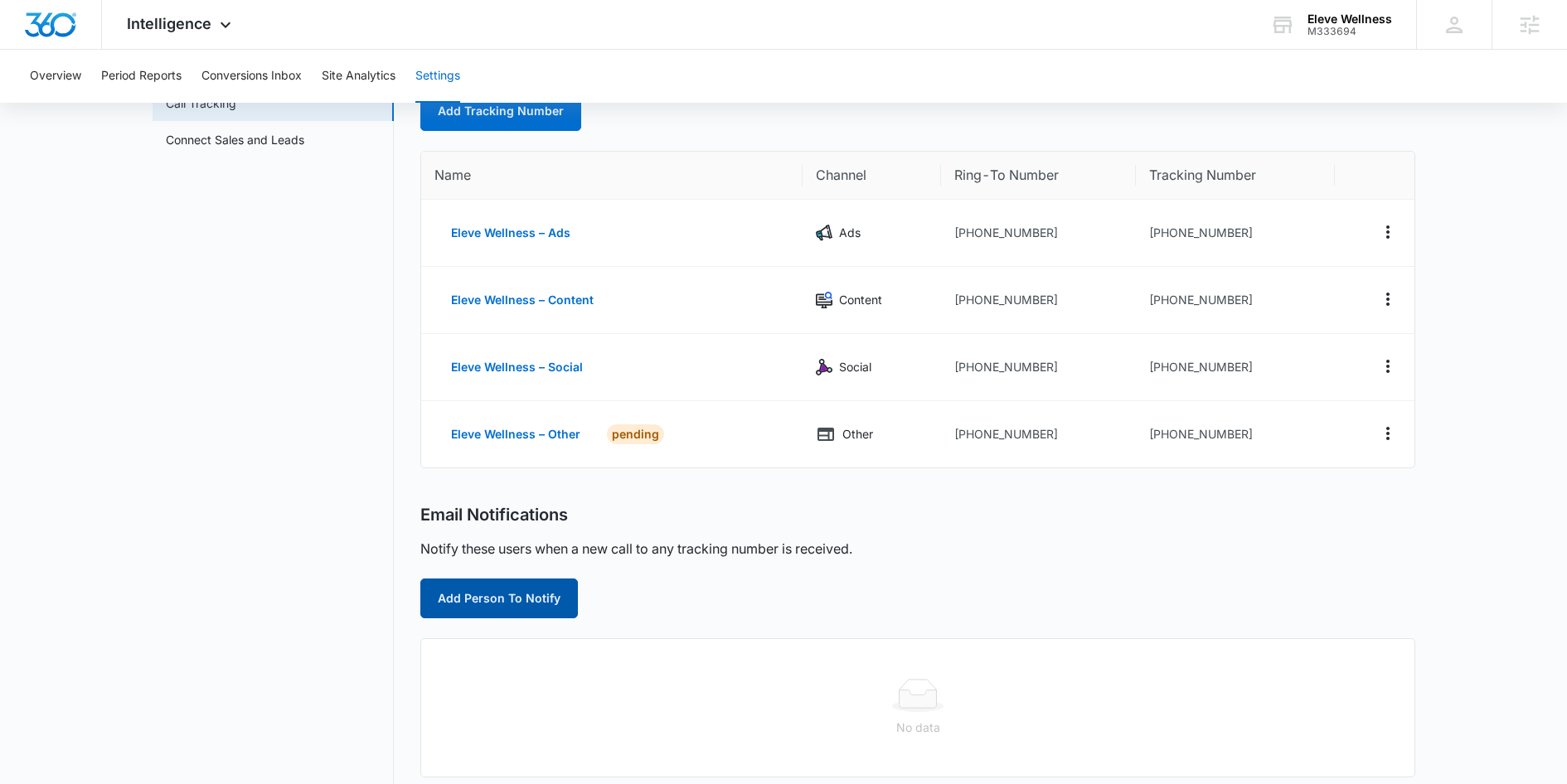
click at [484, 611] on button "Add Person To Notify" at bounding box center [499, 598] width 158 height 40
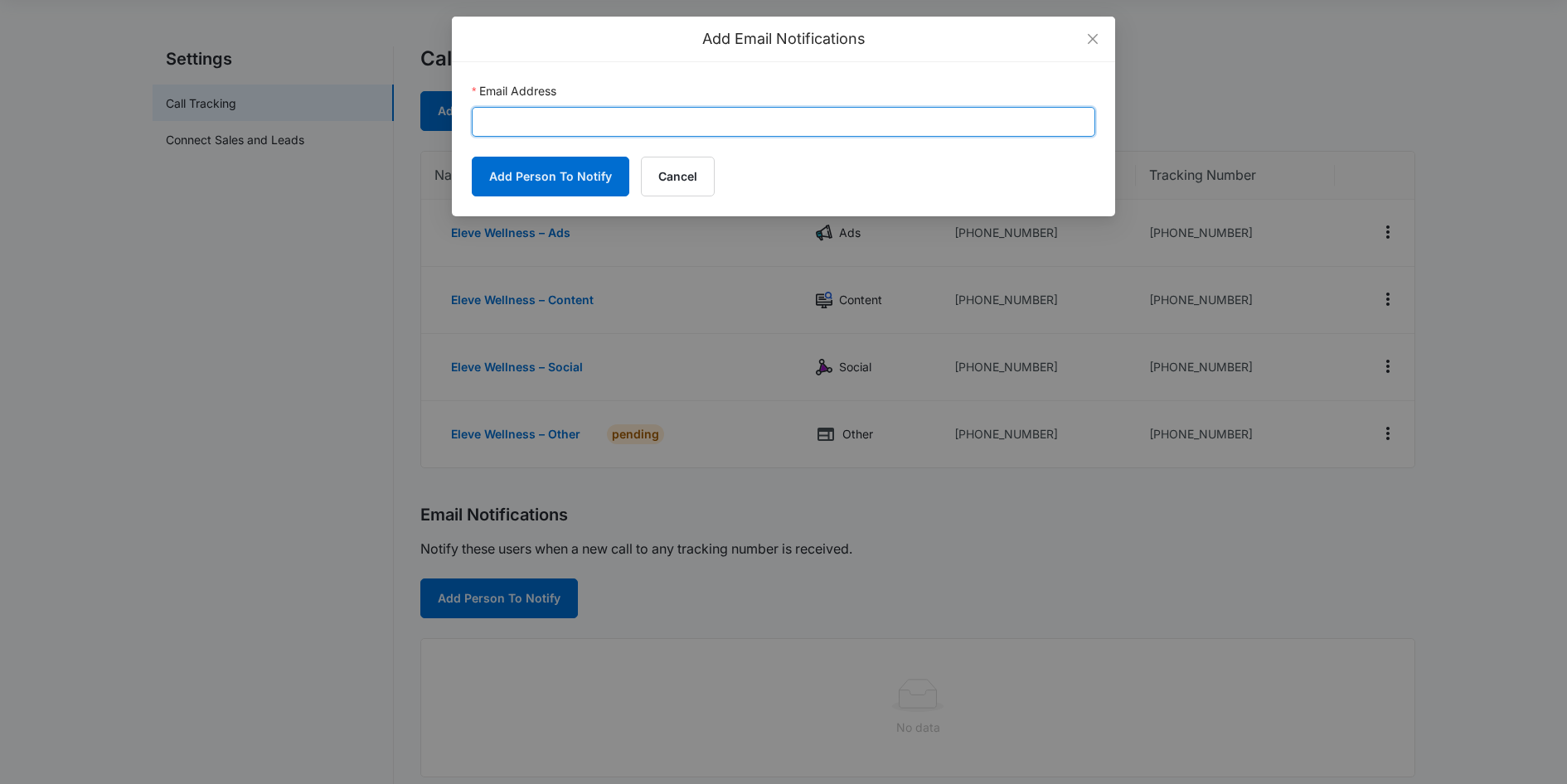
click at [549, 119] on input "Email Address" at bounding box center [784, 122] width 624 height 30
paste input "zholmes@elevewellnessnj.com"
type input "zholmes@elevewellnessnj.com"
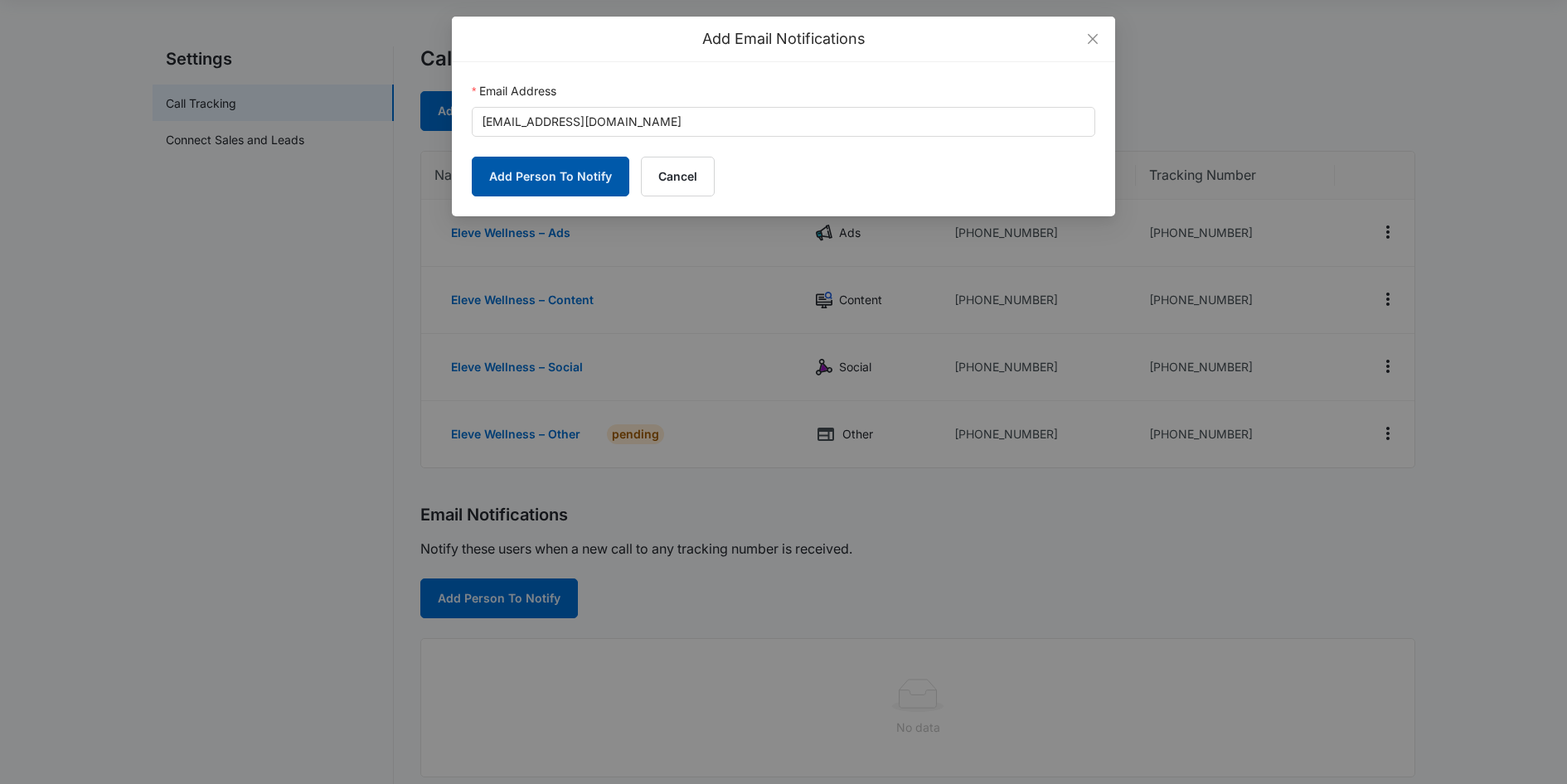
click at [549, 168] on button "Add Person To Notify" at bounding box center [551, 176] width 158 height 40
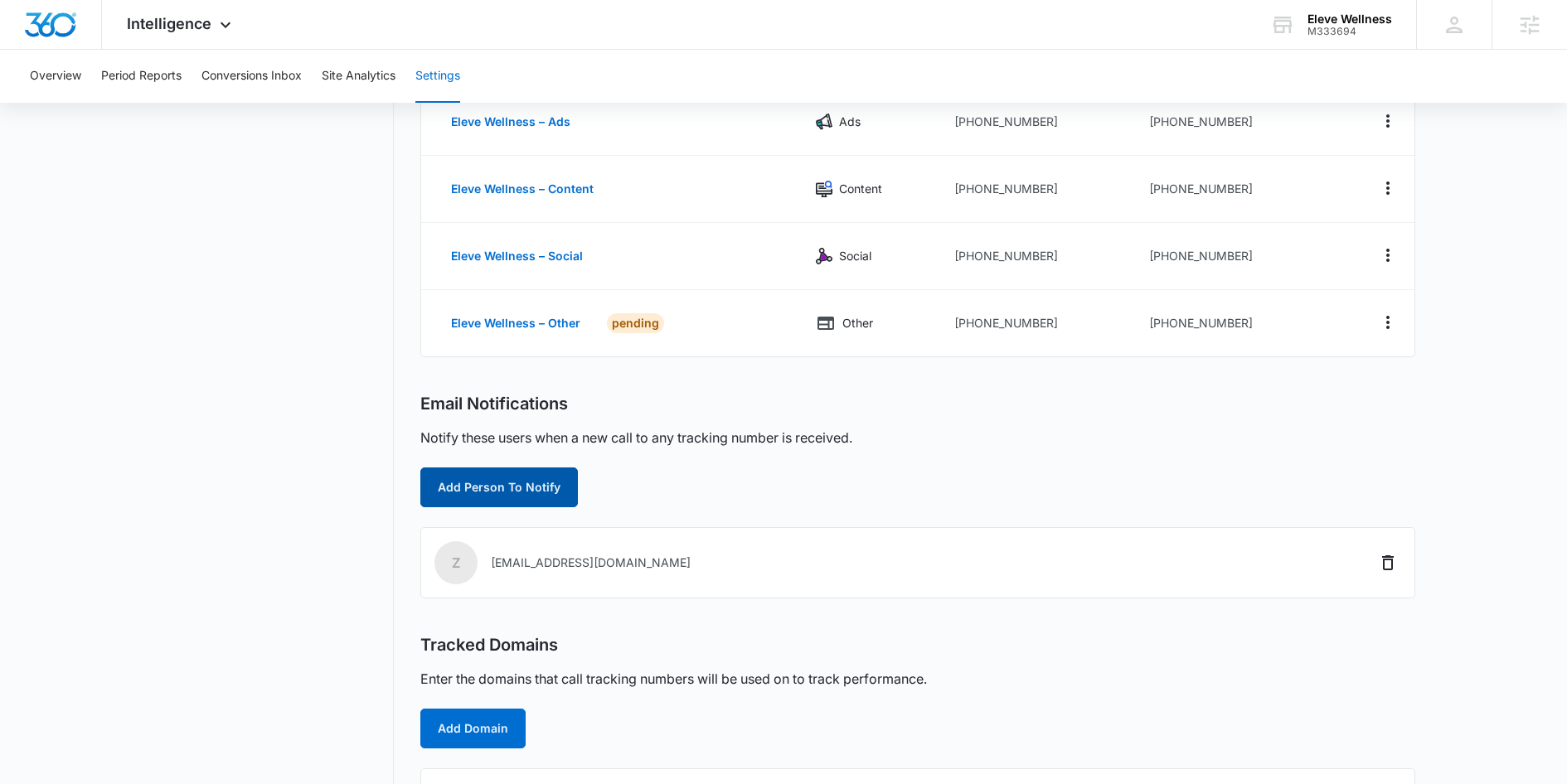
scroll to position [0, 0]
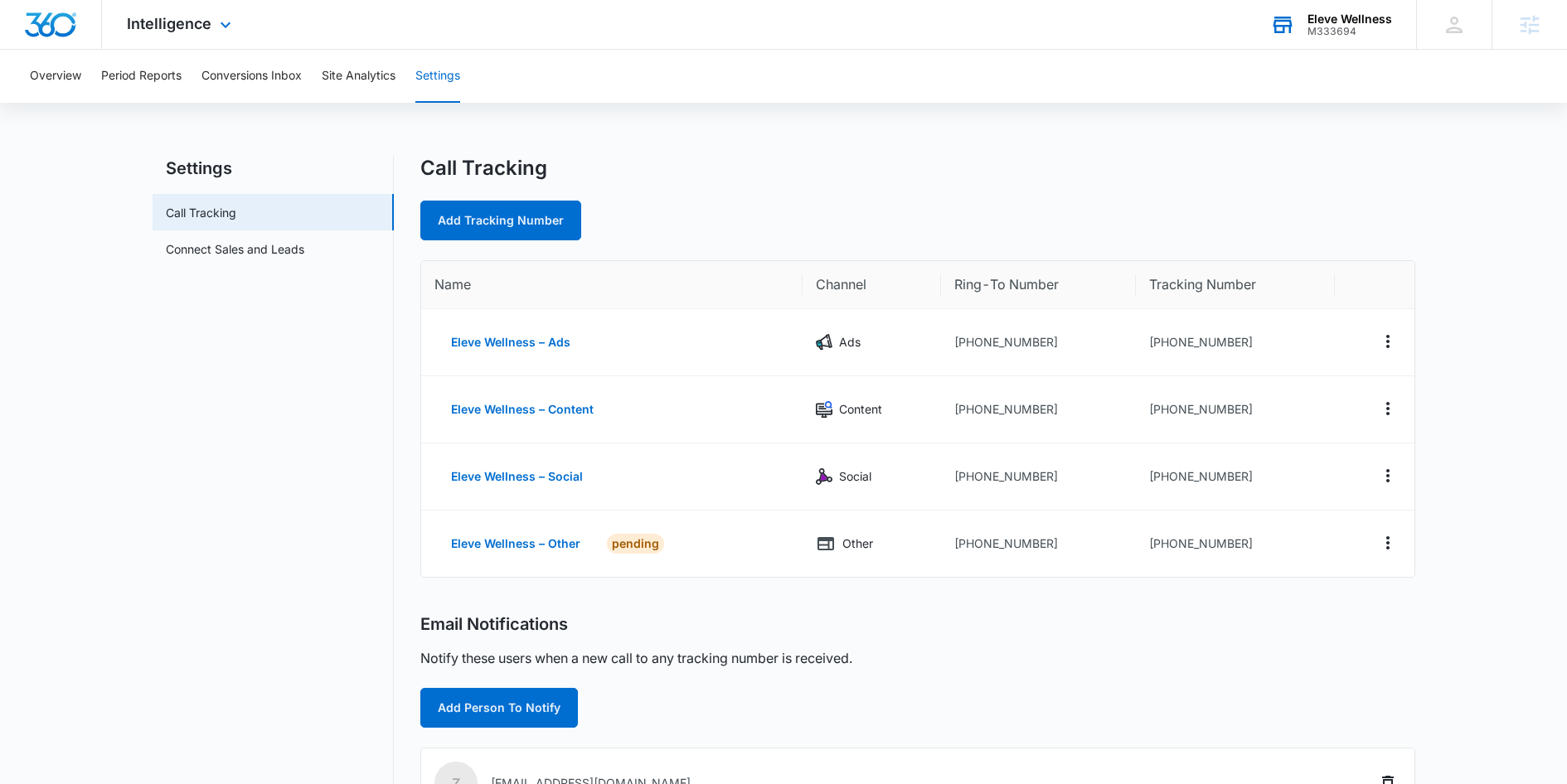
click at [1368, 21] on div "Eleve Wellness" at bounding box center [1349, 19] width 85 height 14
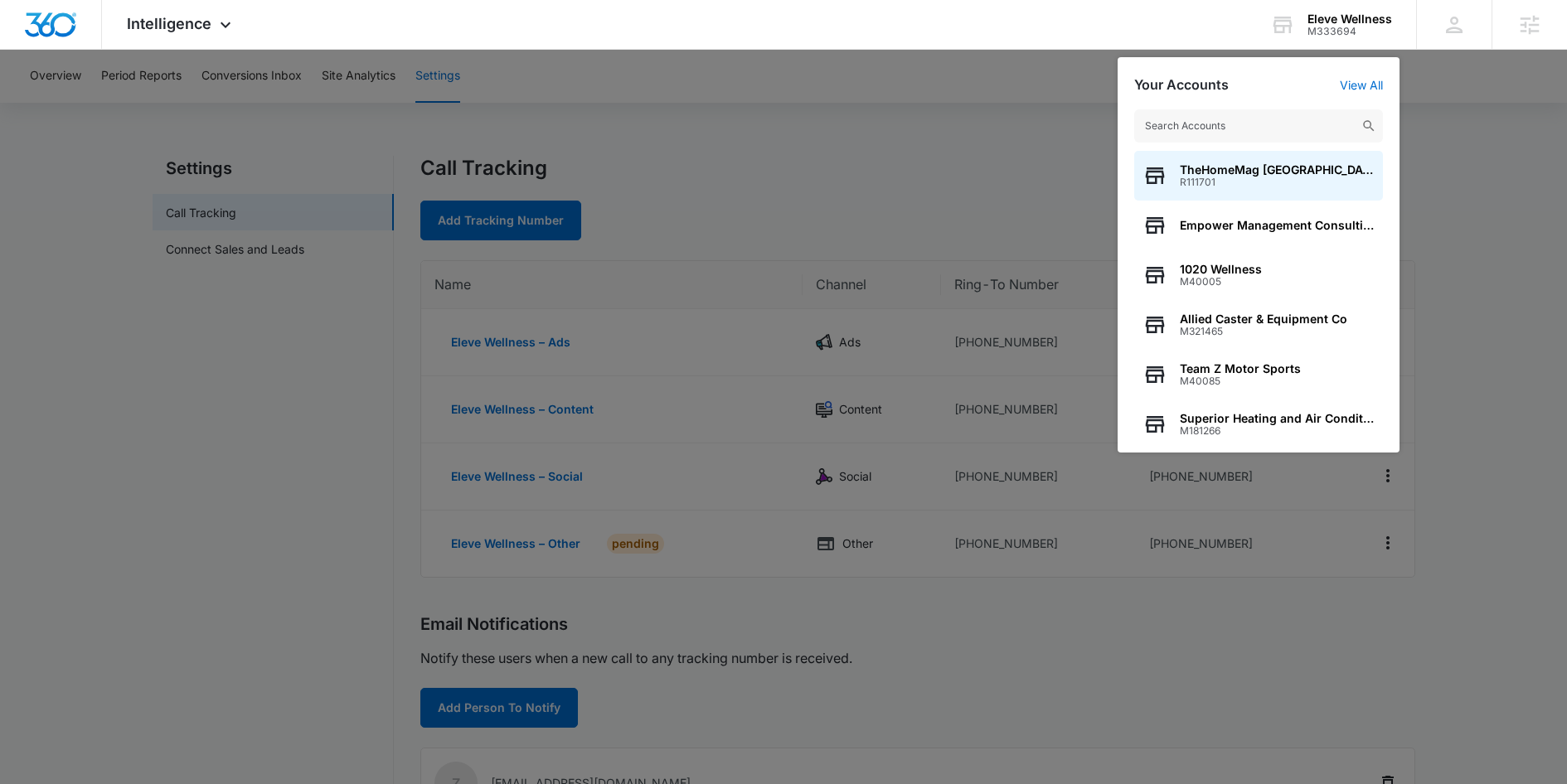
click at [272, 455] on div at bounding box center [784, 392] width 1567 height 784
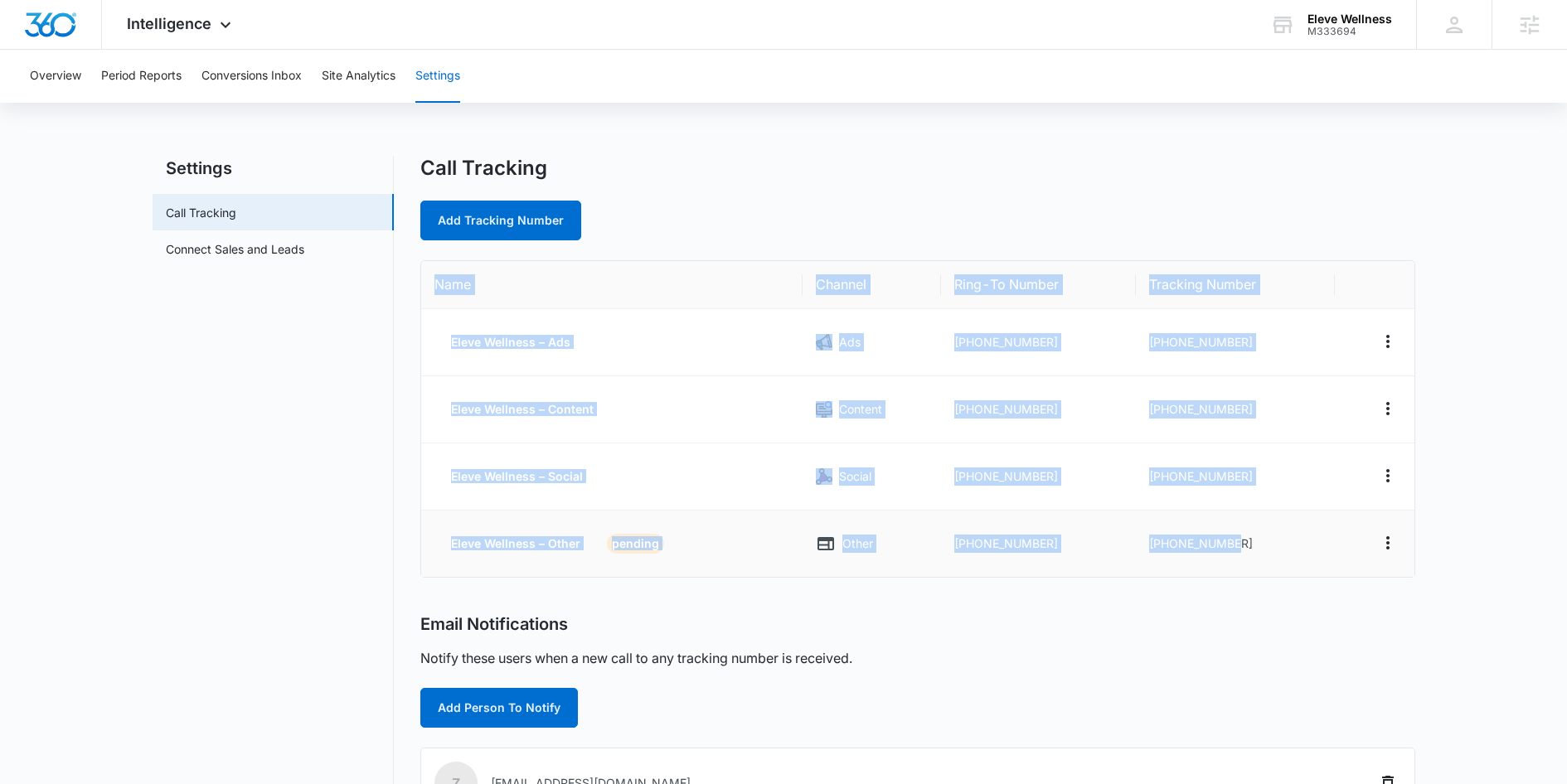
drag, startPoint x: 415, startPoint y: 255, endPoint x: 1262, endPoint y: 571, distance: 904.0
click at [1262, 571] on div "Settings Call Tracking Connect Sales and Leads Call Tracking Add Tracking Numbe…" at bounding box center [784, 641] width 1262 height 972
copy table "Name Channel Ring-To Number Tracking Number Eleve Wellness – Ads Ads +156169992…"
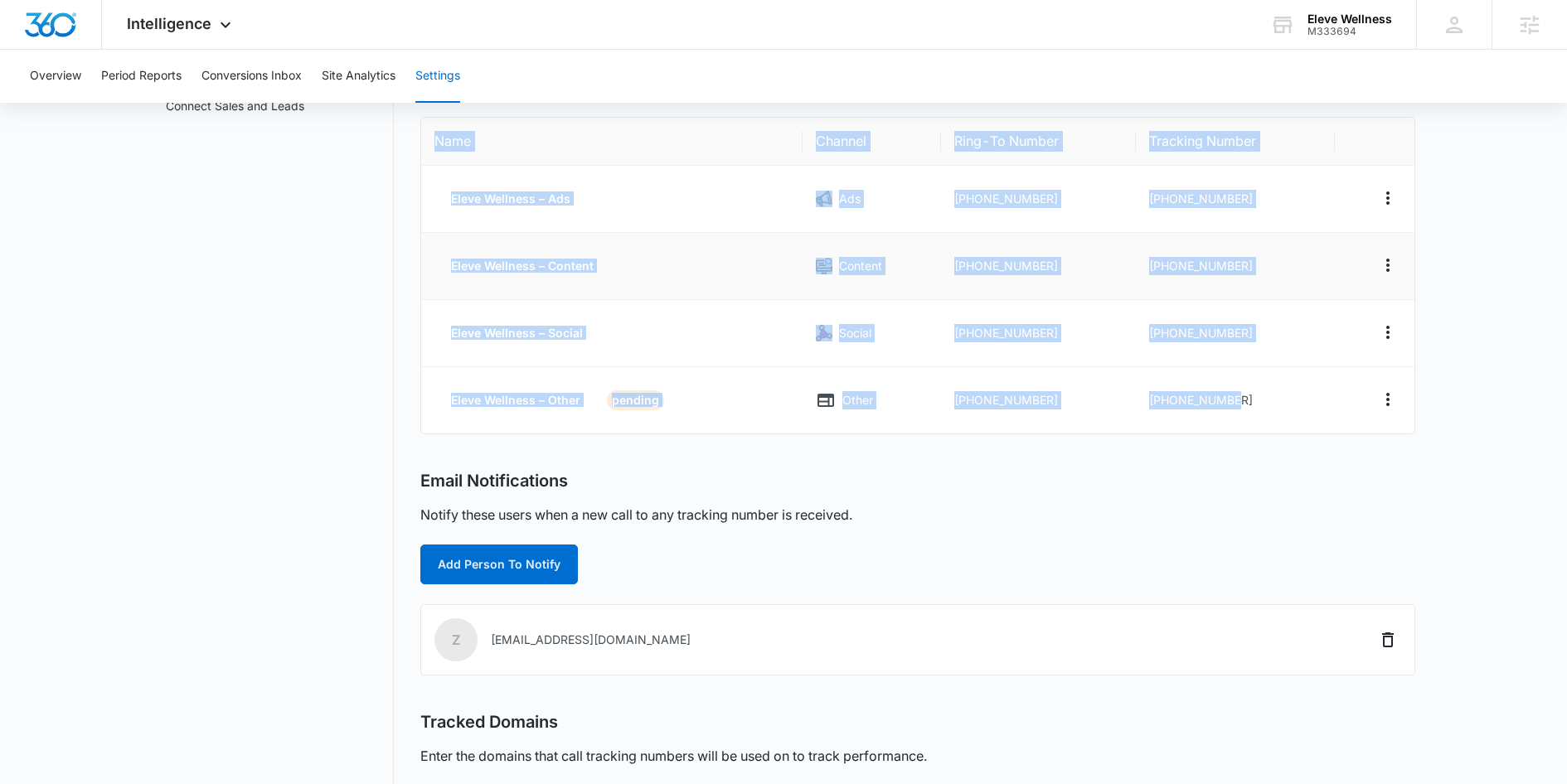
scroll to position [361, 0]
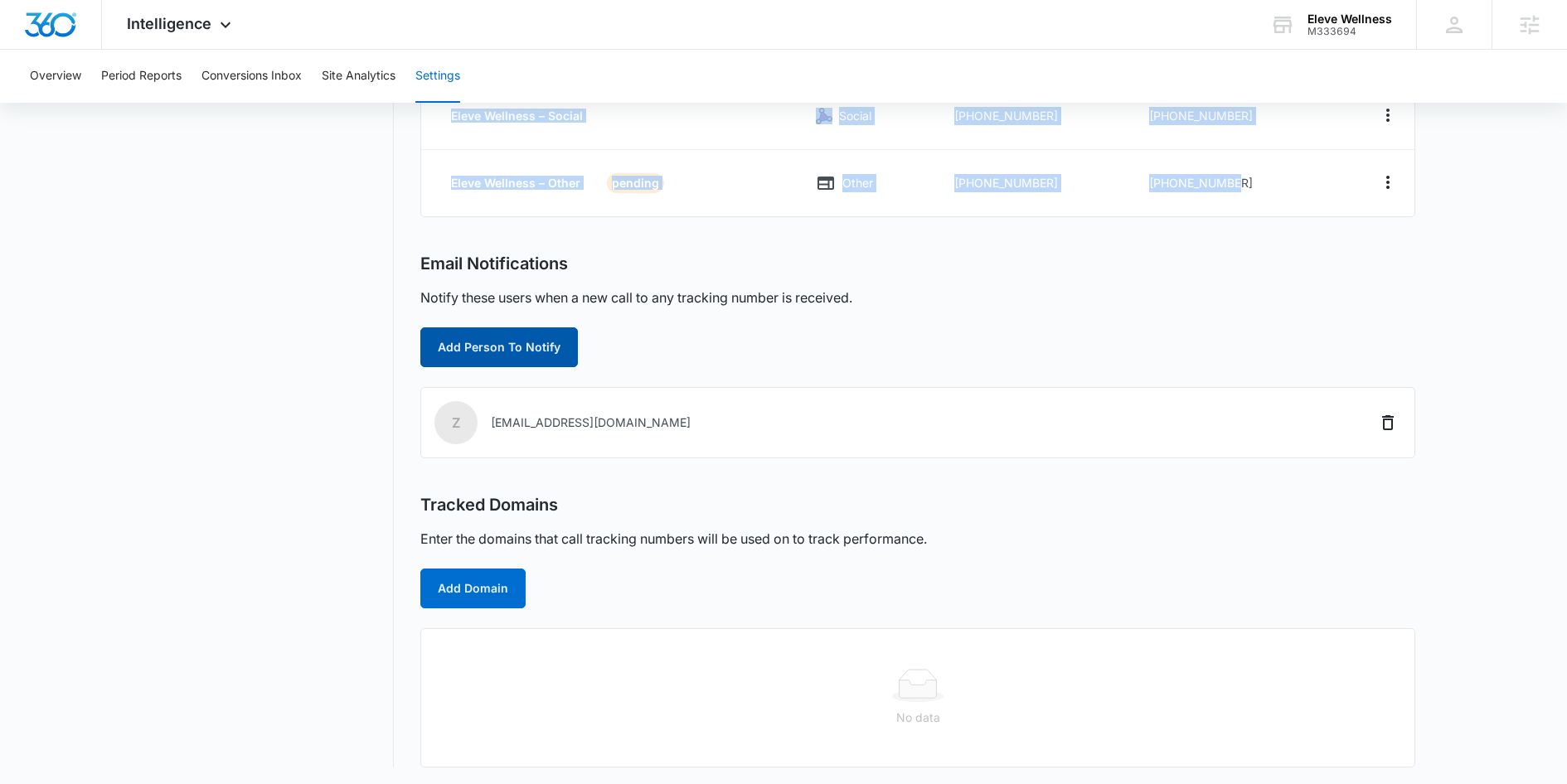
click at [514, 329] on button "Add Person To Notify" at bounding box center [499, 346] width 158 height 40
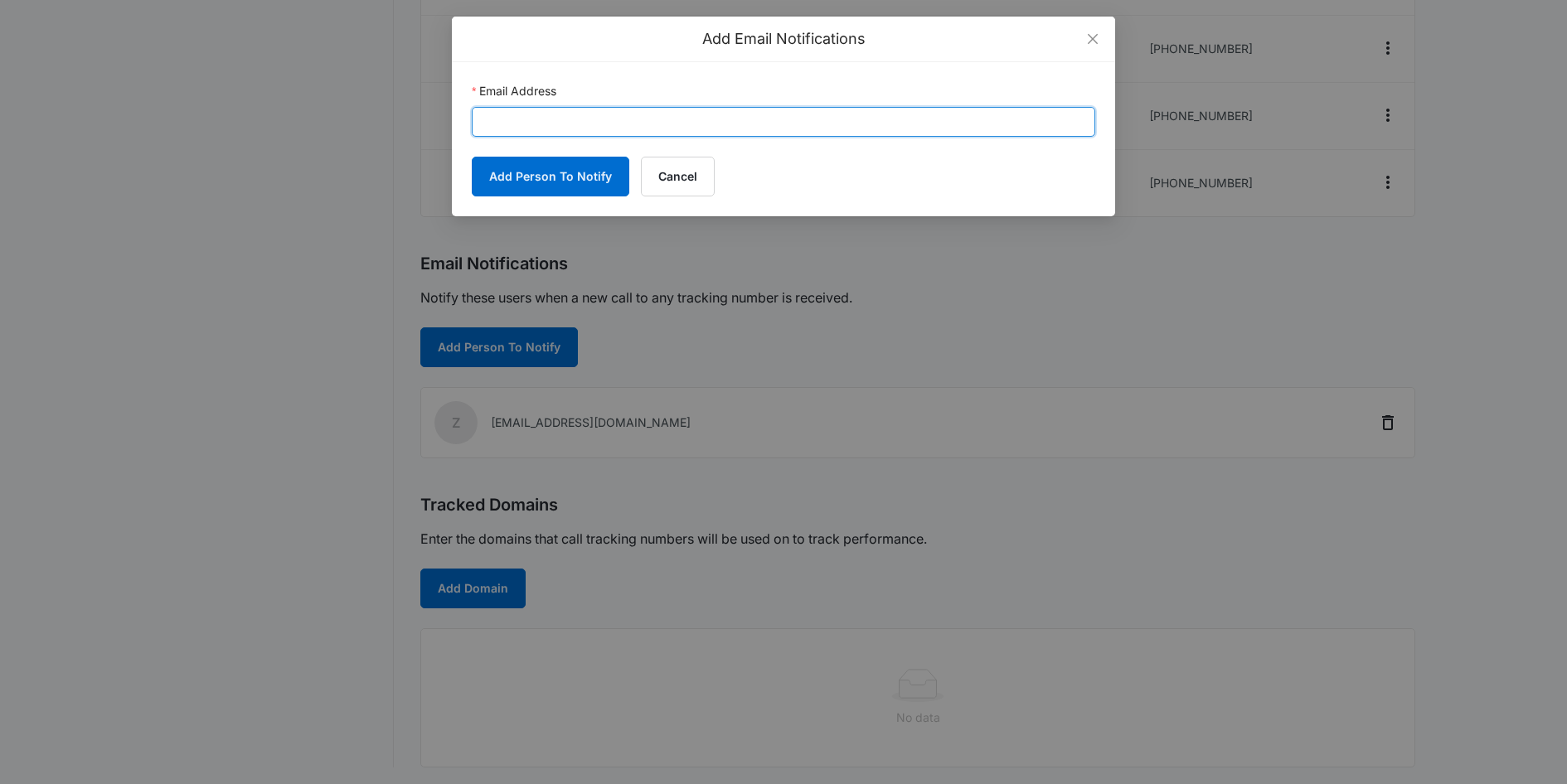
click at [582, 127] on input "Email Address" at bounding box center [784, 122] width 624 height 30
paste input "claudia.flores@madwire.com"
type input "claudia.flores@madwire.com"
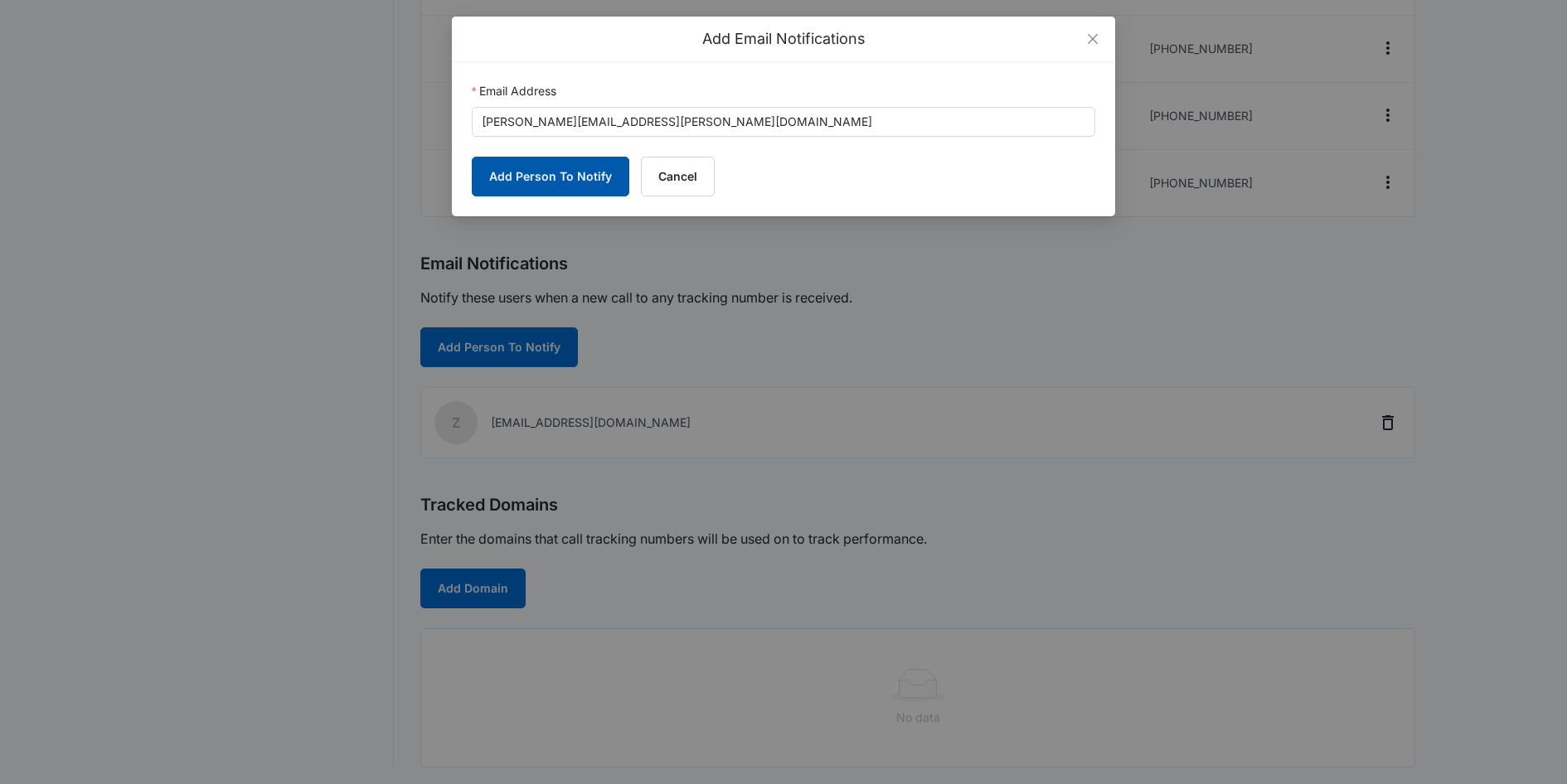
click at [572, 158] on button "Add Person To Notify" at bounding box center [551, 176] width 158 height 40
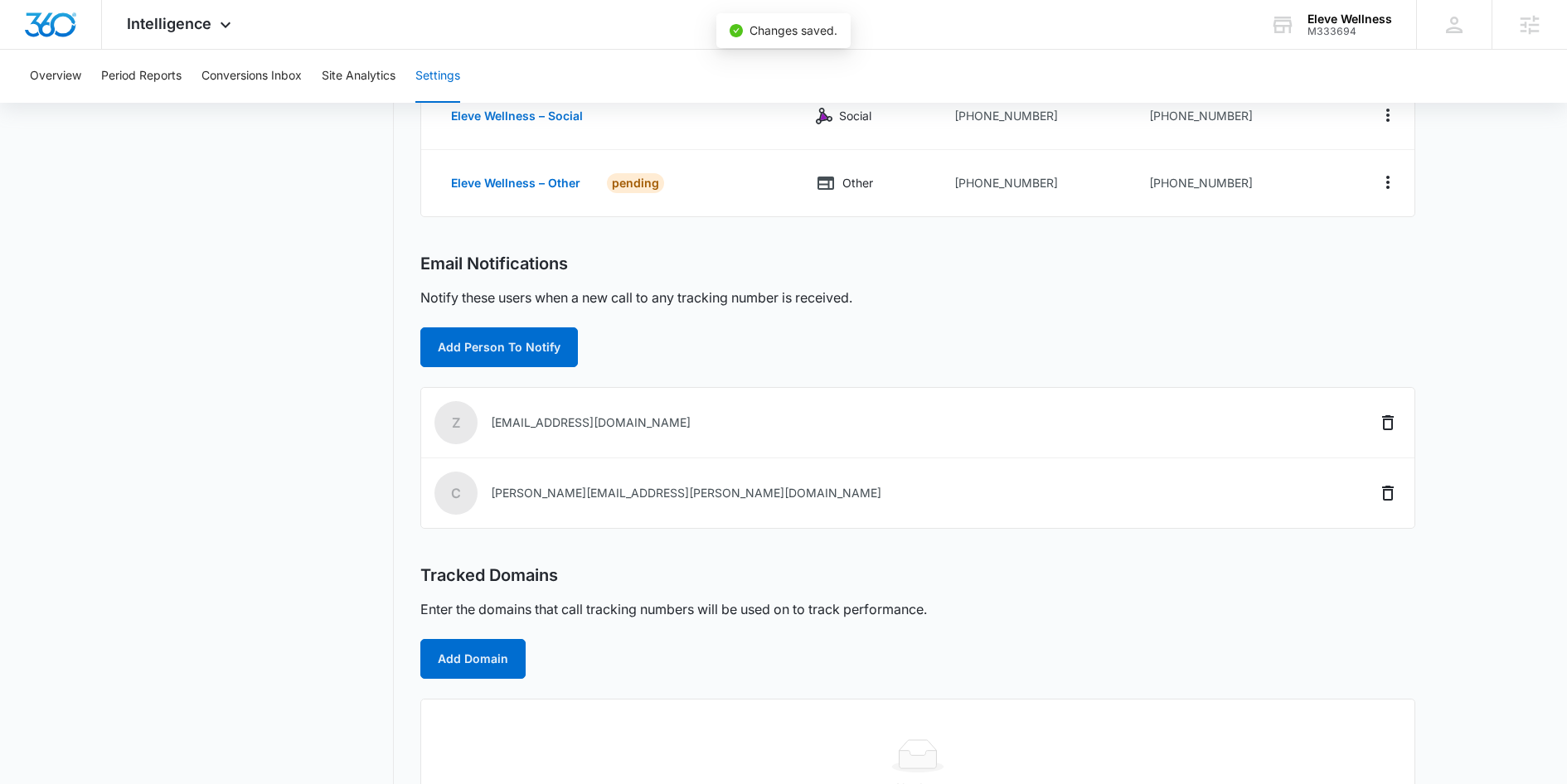
click at [485, 581] on h2 "Tracked Domains" at bounding box center [489, 575] width 137 height 20
click at [486, 671] on button "Add Domain" at bounding box center [473, 659] width 105 height 40
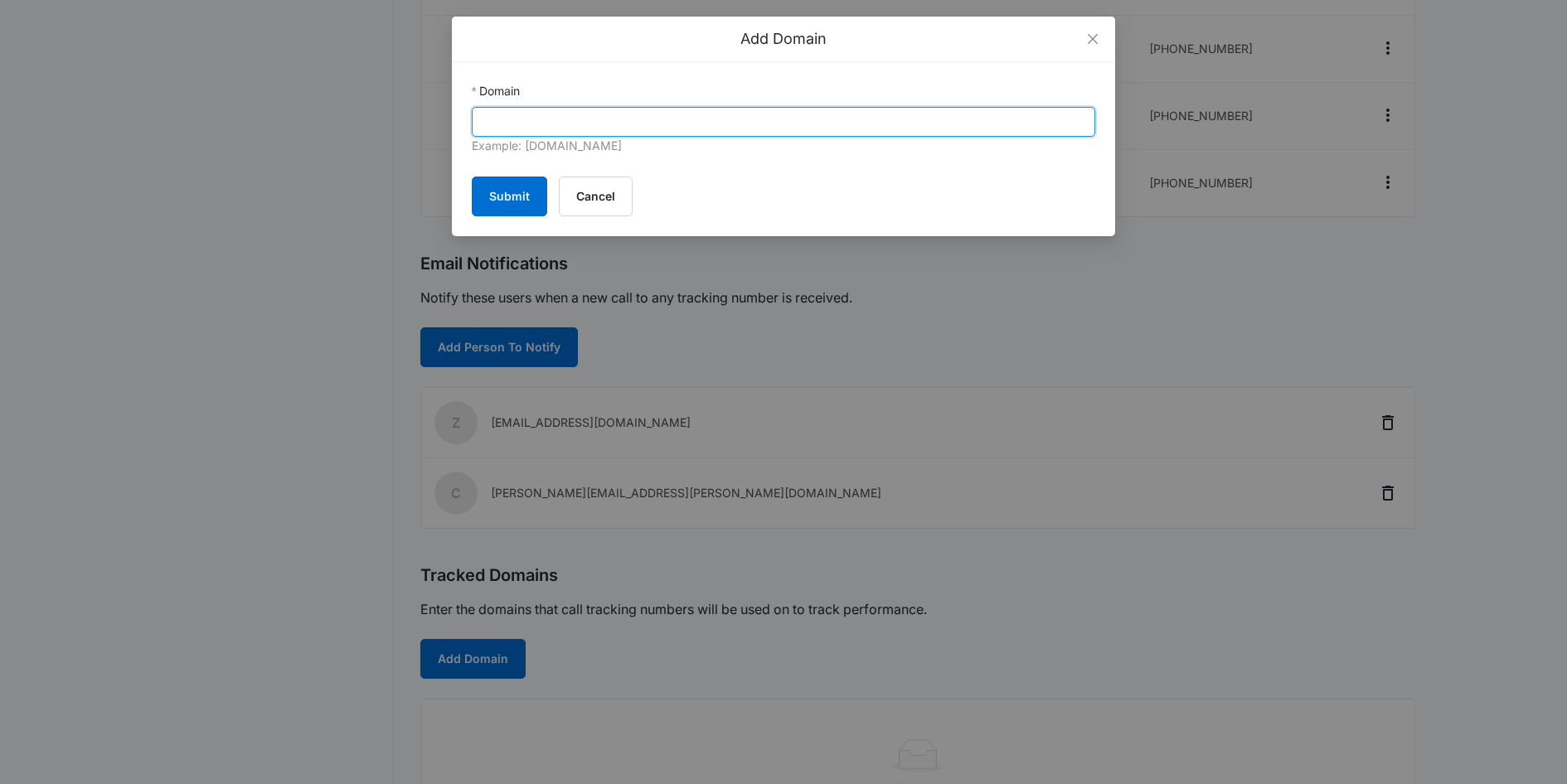
click at [519, 115] on input "Domain" at bounding box center [784, 122] width 624 height 30
paste input "https://eleve-wellness.com/"
drag, startPoint x: 521, startPoint y: 124, endPoint x: 411, endPoint y: 121, distance: 110.0
click at [411, 121] on div "Add Domain Domain https://eleve-wellness.com/ Example: marketing360.com Submit …" at bounding box center [784, 392] width 1567 height 784
click at [630, 121] on input "eleve-wellness.com/" at bounding box center [784, 122] width 624 height 30
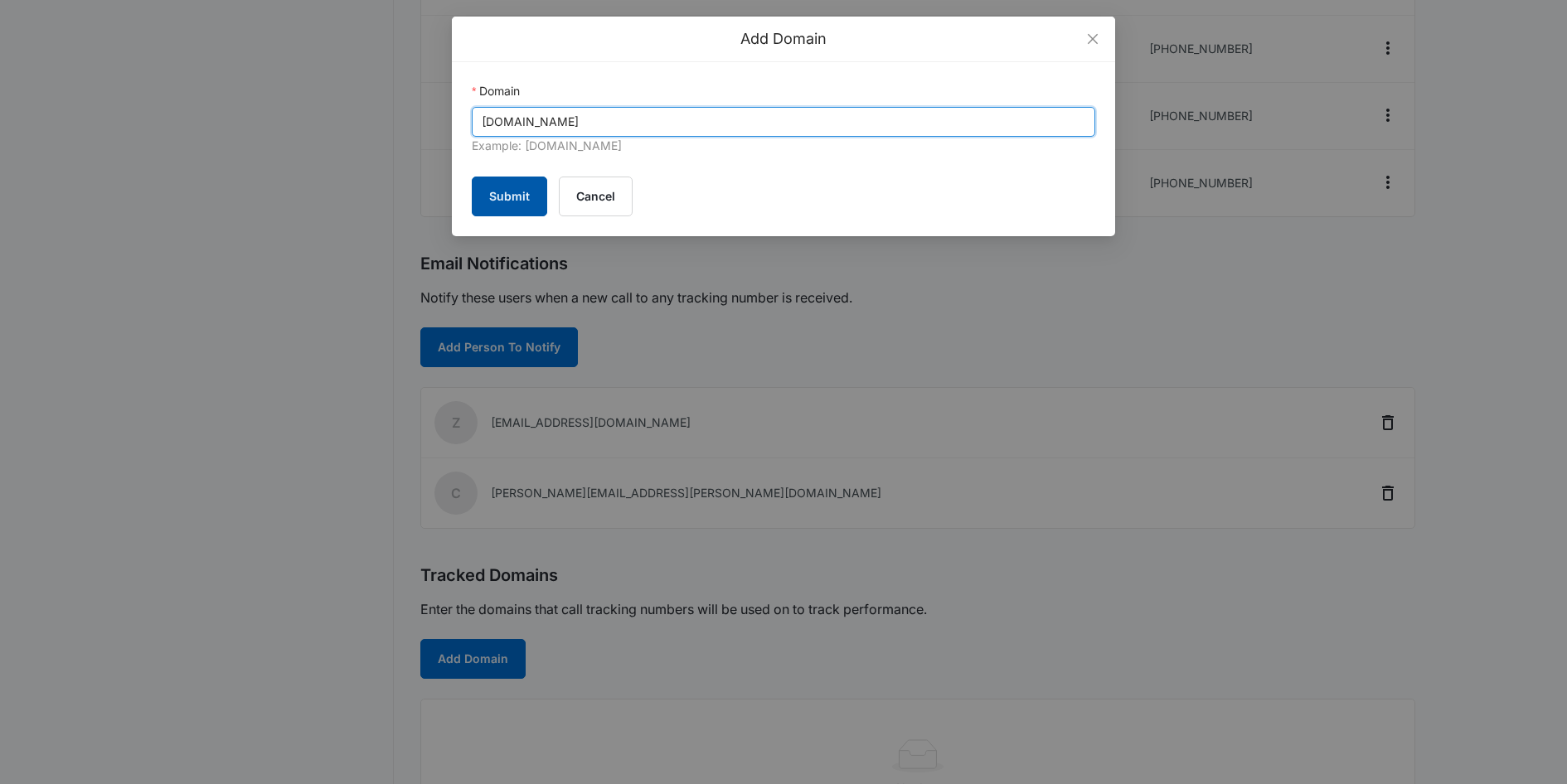
type input "eleve-wellness.com"
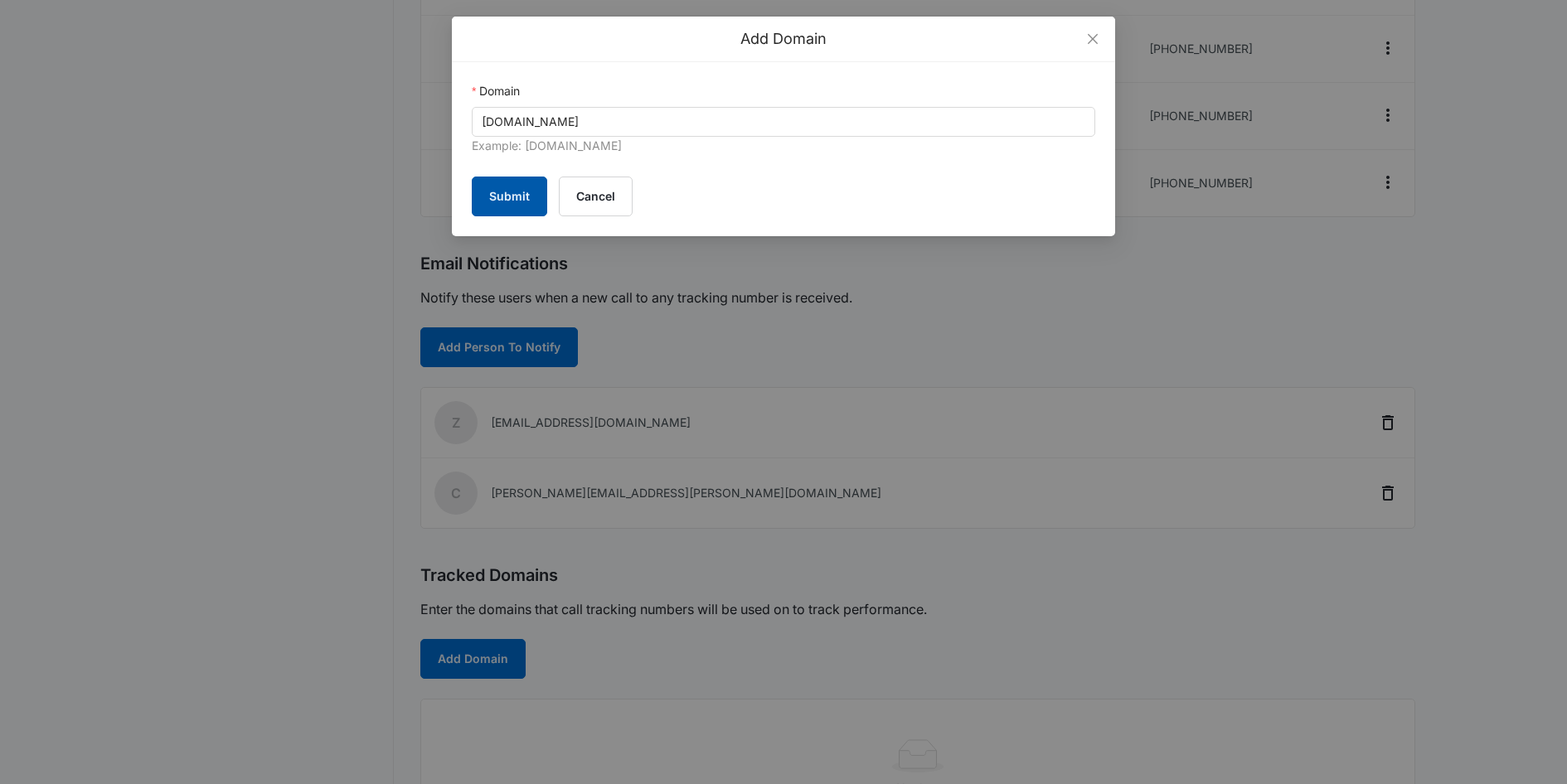
click at [497, 196] on button "Submit" at bounding box center [510, 196] width 76 height 40
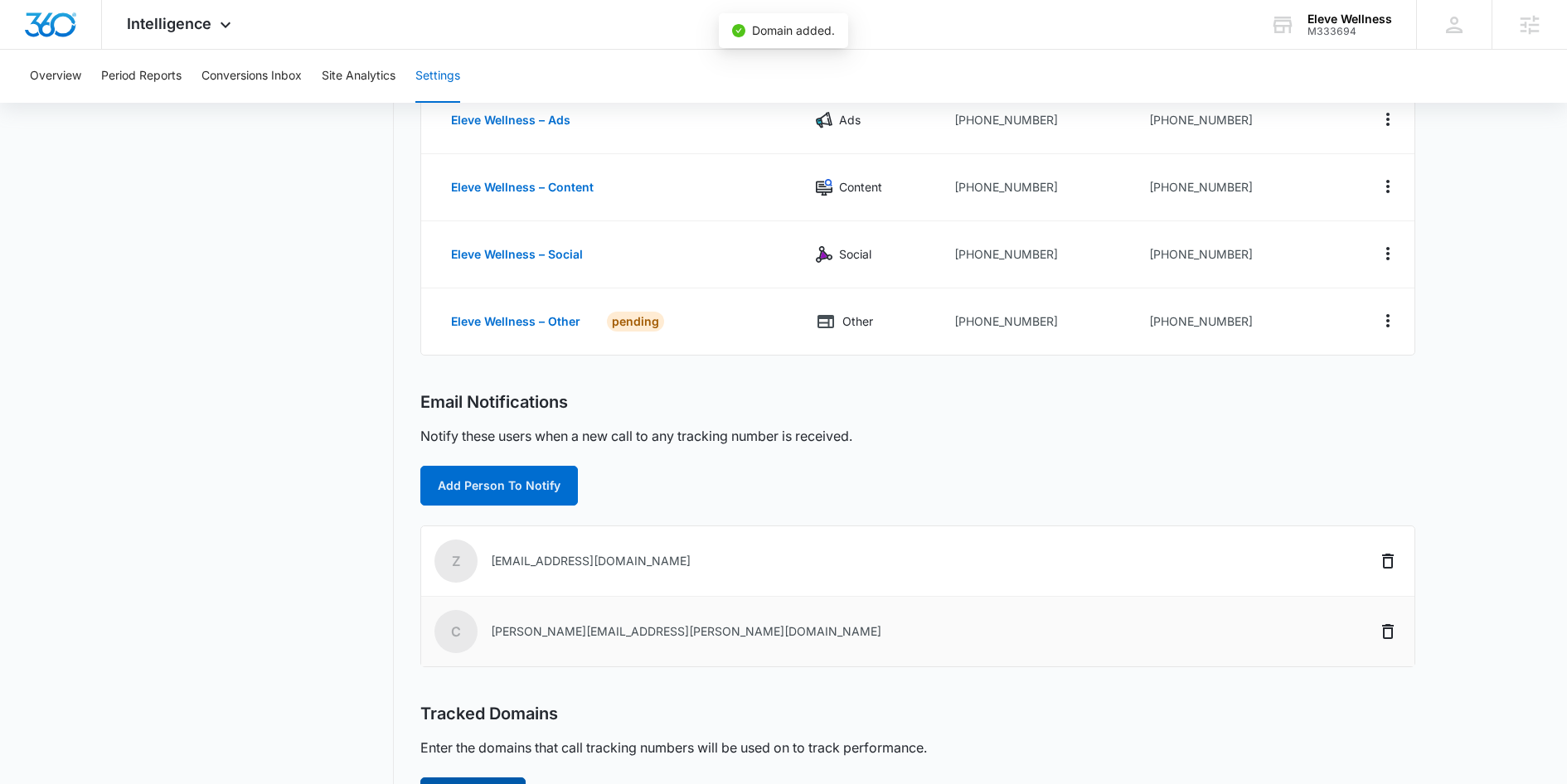
scroll to position [0, 0]
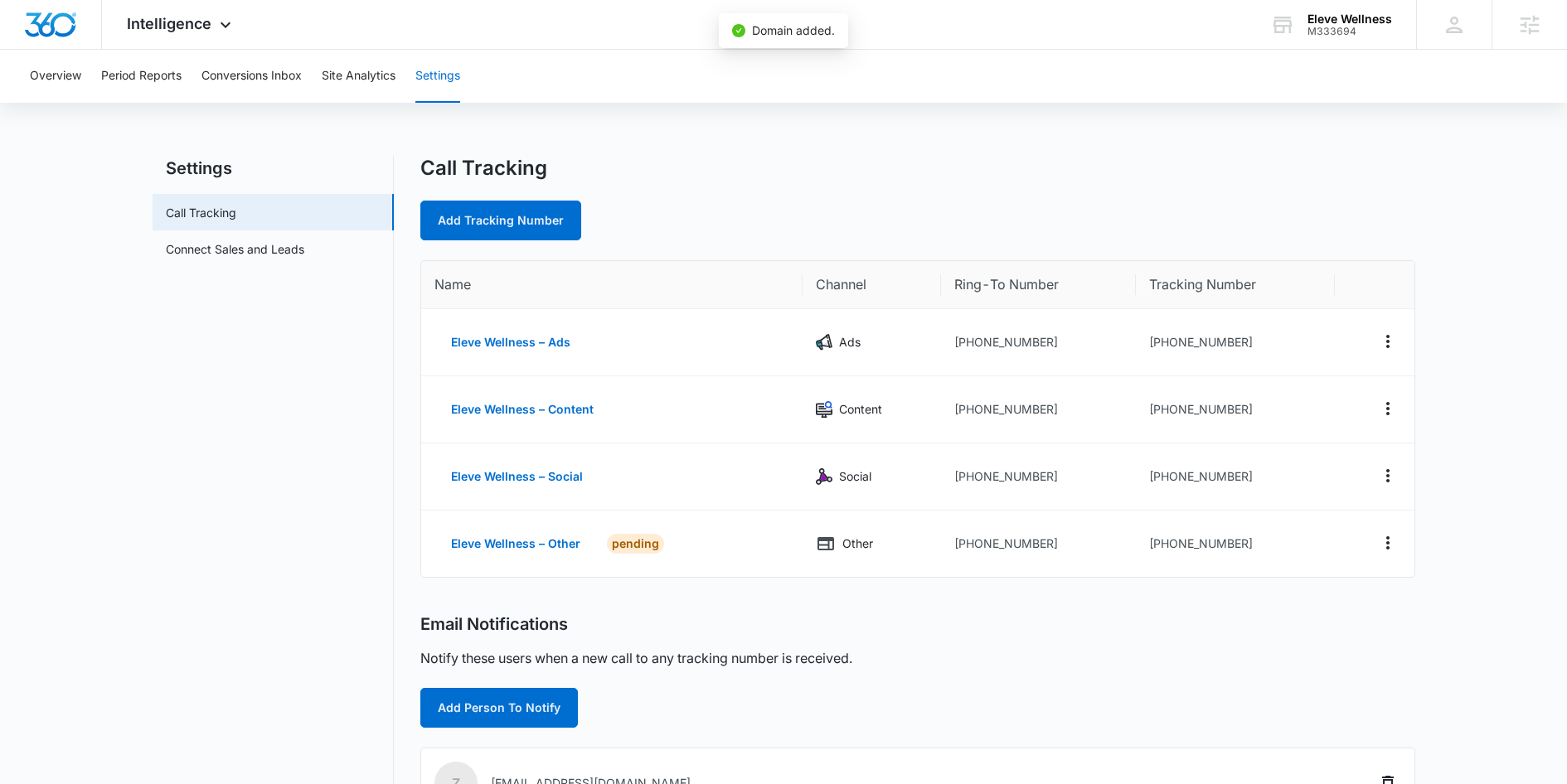
click at [359, 534] on nav "Settings Call Tracking Connect Sales and Leads" at bounding box center [273, 634] width 241 height 958
click at [196, 9] on div "Intelligence Apps Reputation Websites Forms CRM Email Social Content Ads Intell…" at bounding box center [181, 24] width 159 height 49
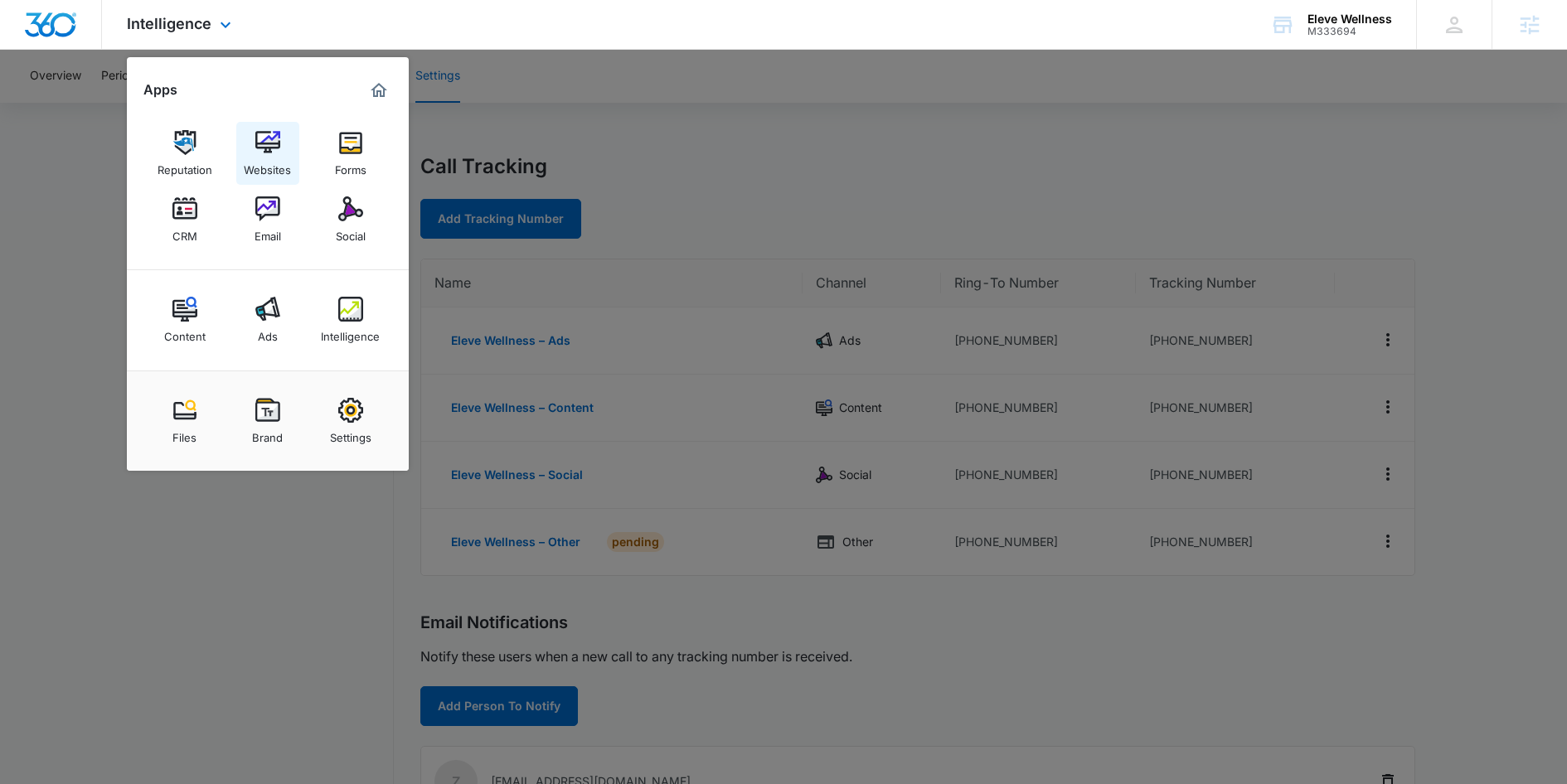
click at [276, 146] on img at bounding box center [268, 143] width 25 height 25
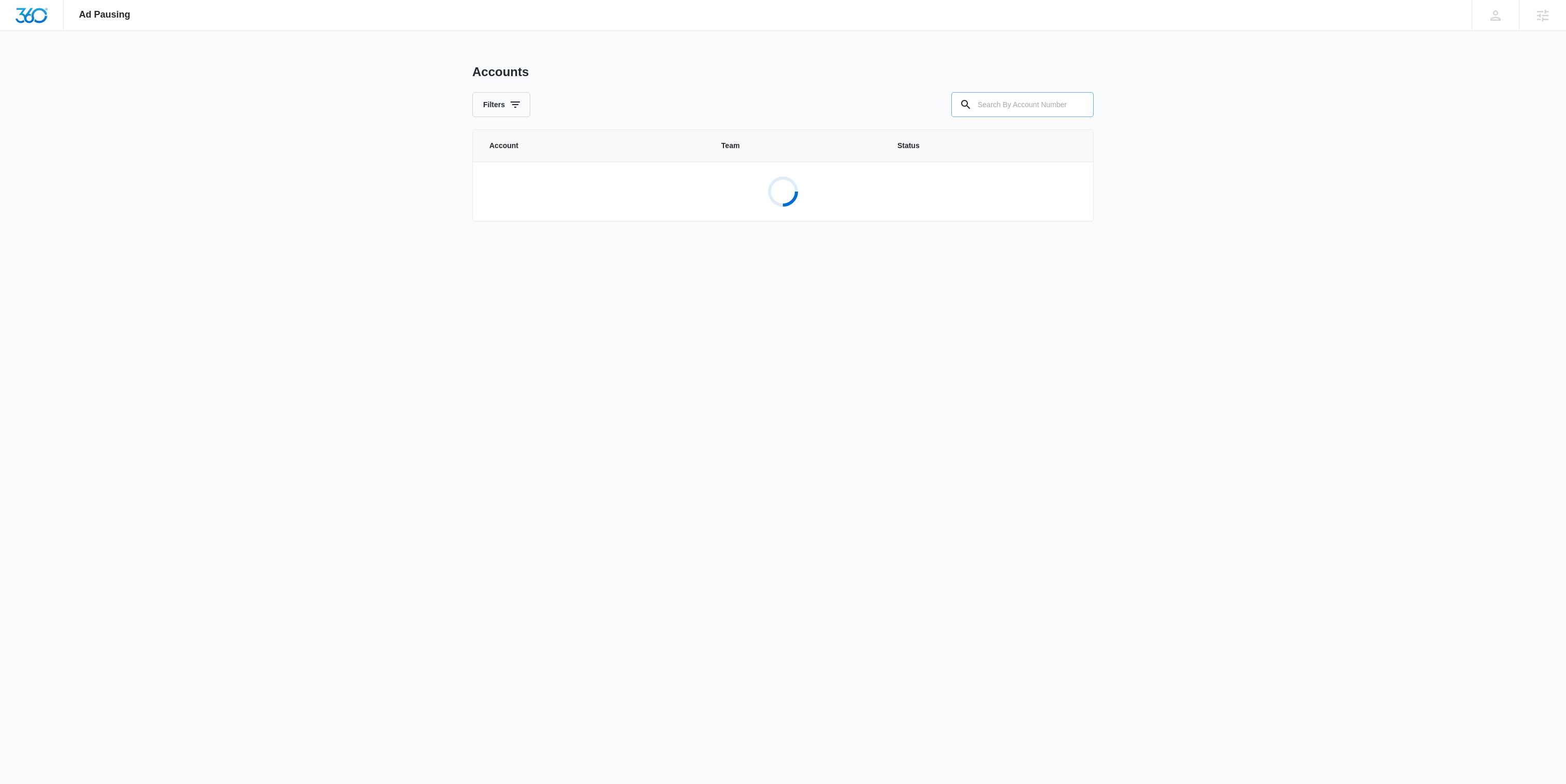
click at [1011, 96] on input "text" at bounding box center [1023, 105] width 142 height 25
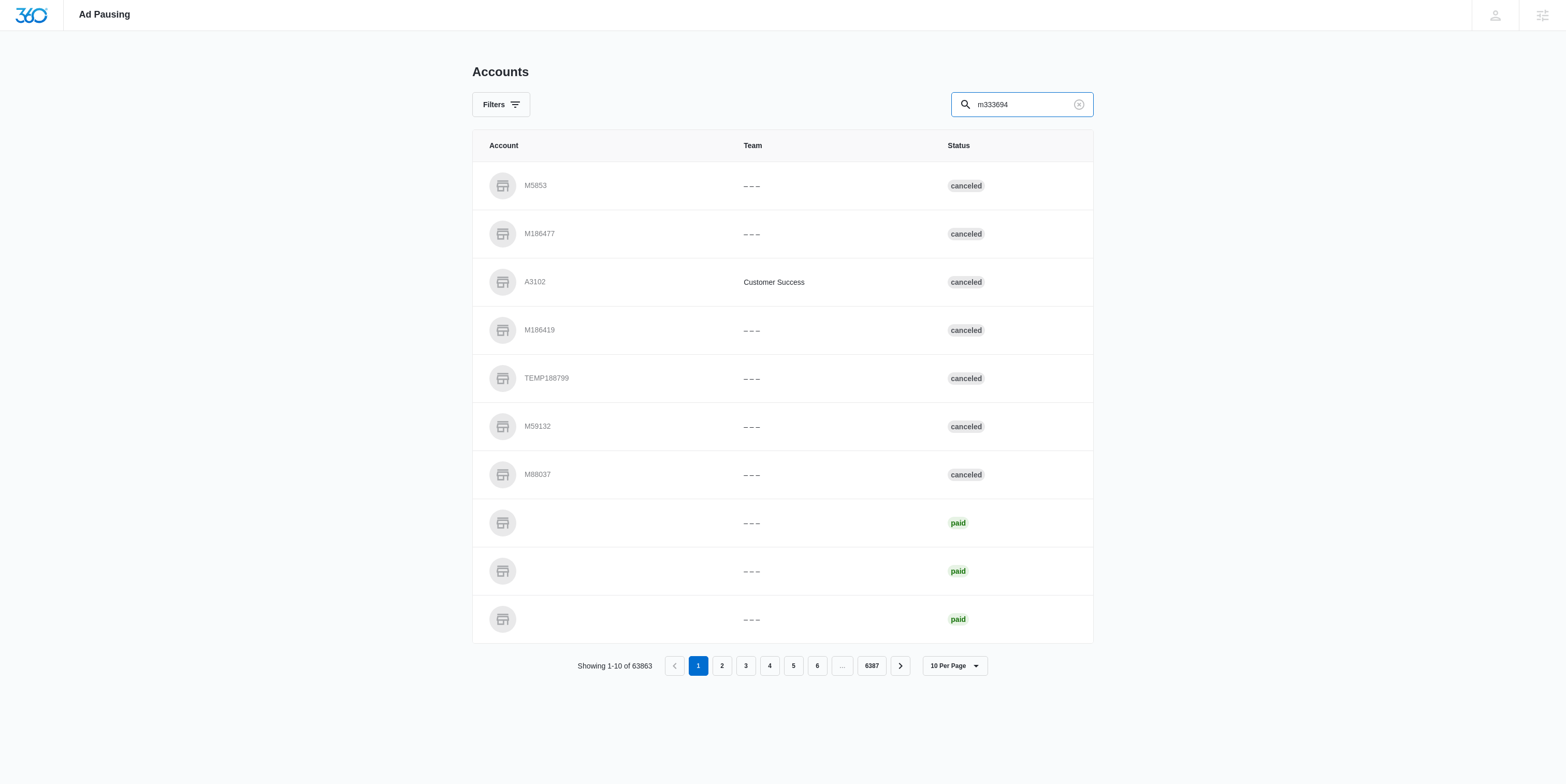
type input "m333694"
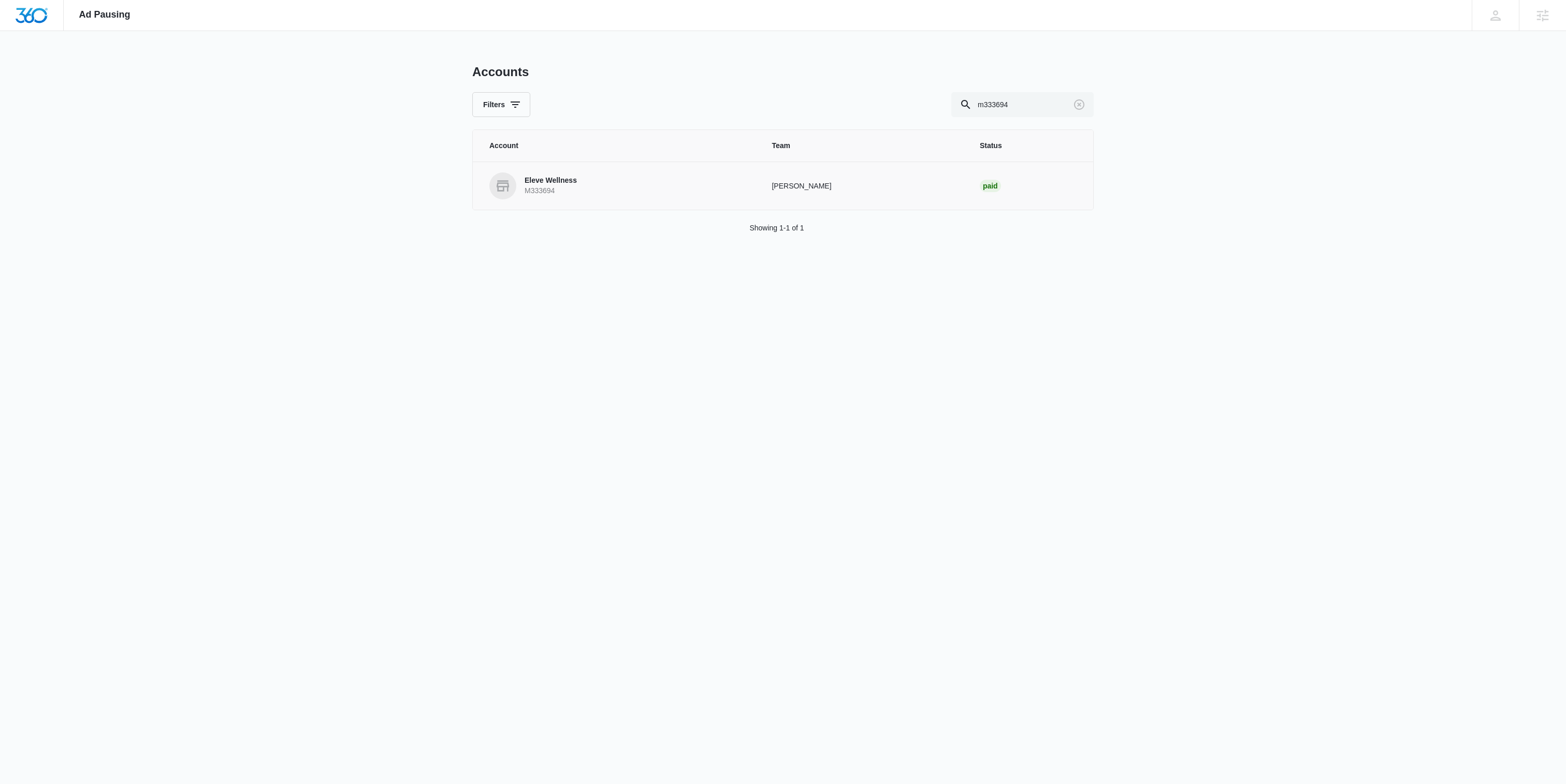
click at [566, 182] on p "Eleve Wellness" at bounding box center [551, 181] width 52 height 10
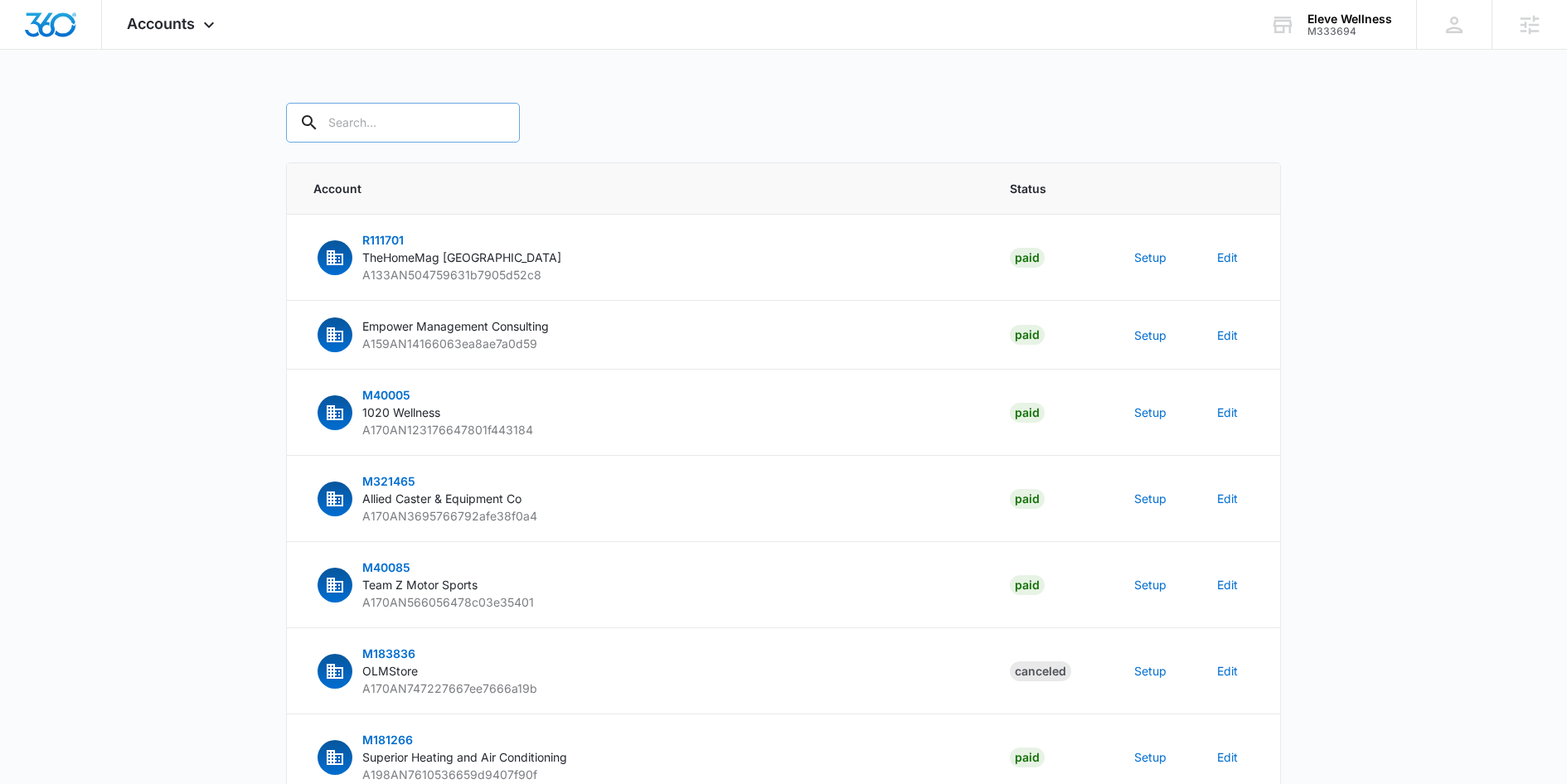
click at [367, 127] on input "text" at bounding box center [403, 123] width 234 height 40
type input "m333694"
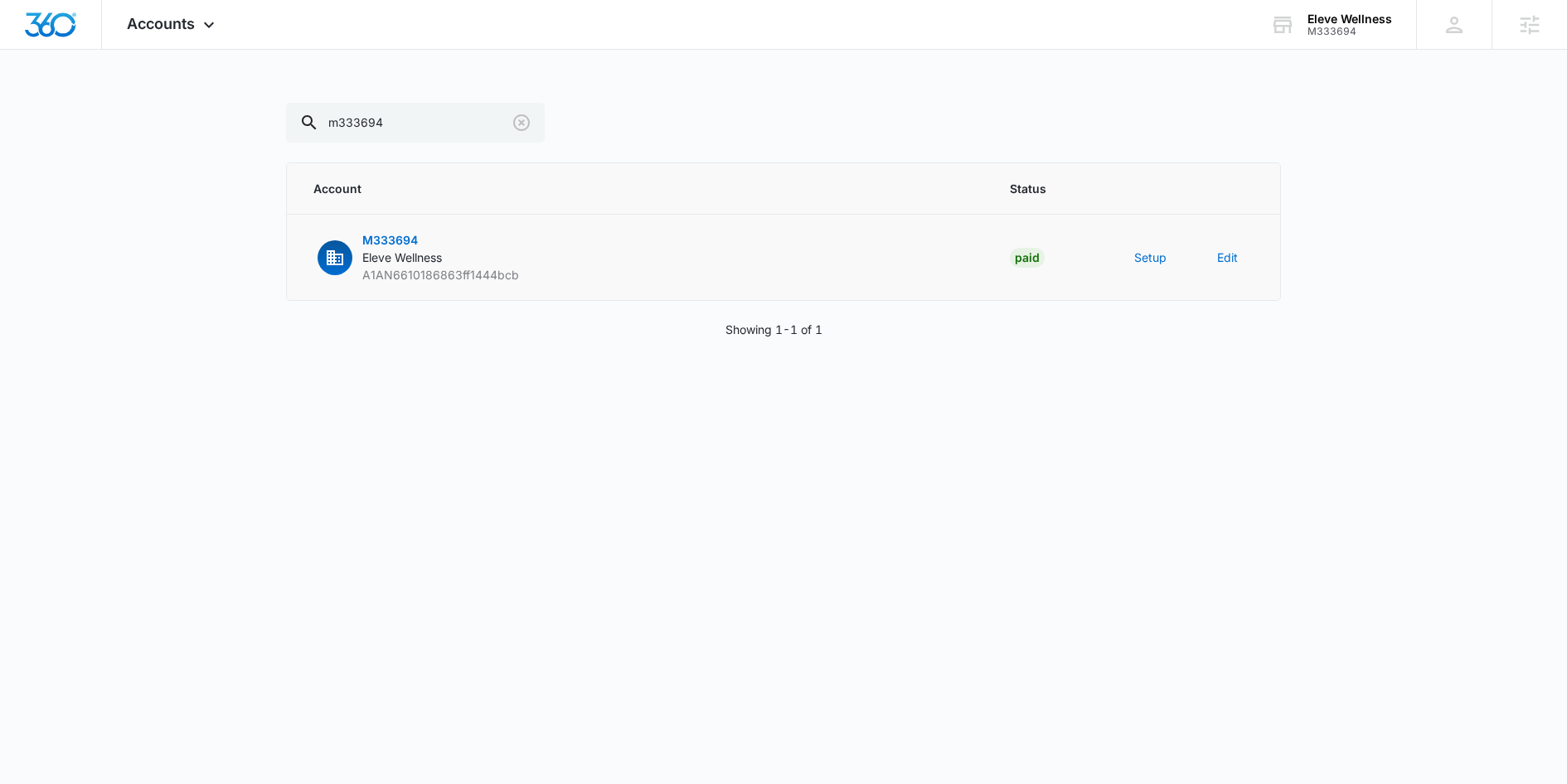
click at [381, 239] on span "M333694" at bounding box center [389, 239] width 55 height 14
click at [339, 267] on div "button" at bounding box center [335, 258] width 35 height 35
click at [393, 234] on span "M333694" at bounding box center [389, 239] width 55 height 14
click at [1229, 260] on button "Edit" at bounding box center [1227, 258] width 20 height 18
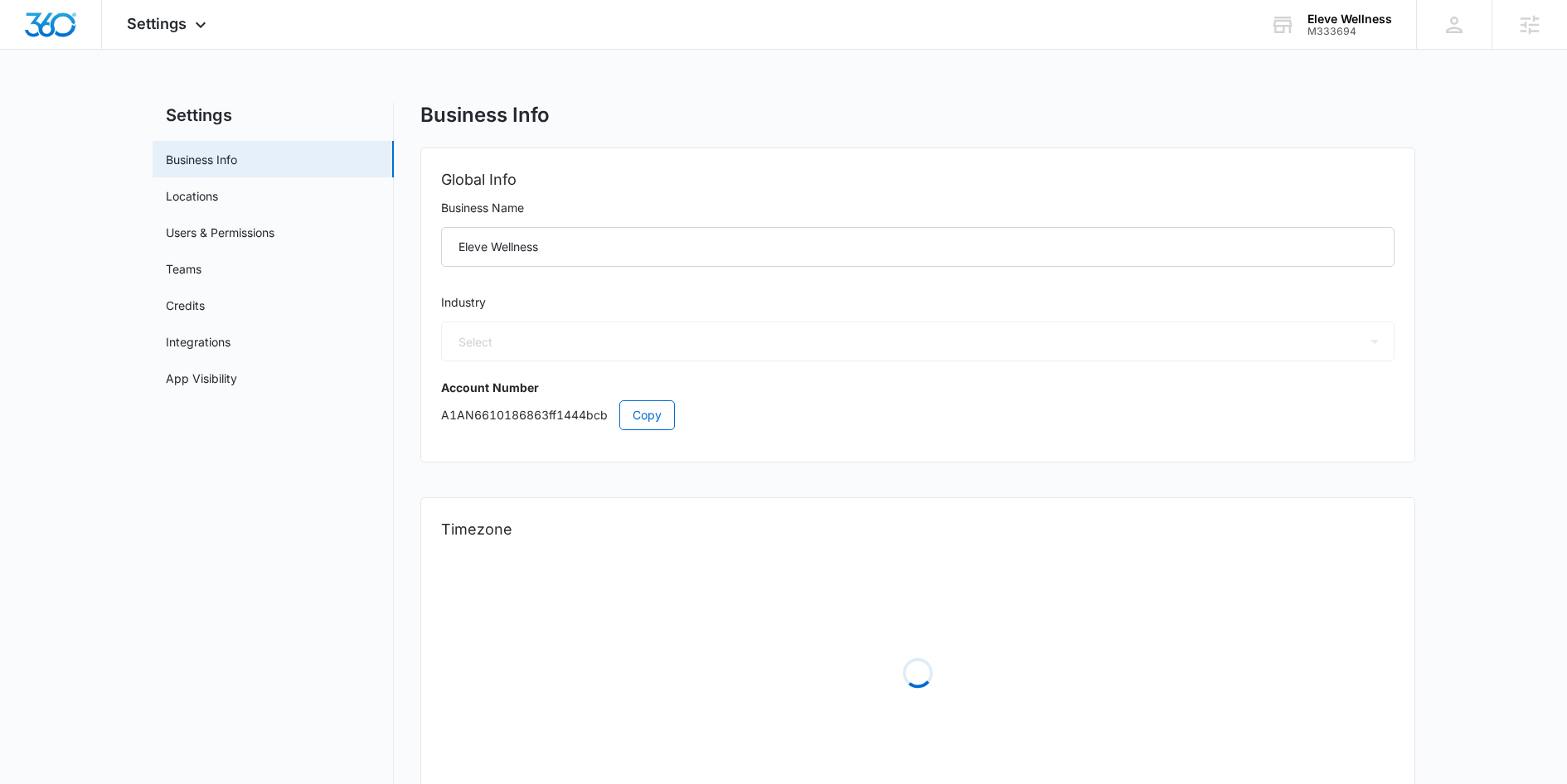
select select "13"
select select "US"
select select "America/[GEOGRAPHIC_DATA]"
click at [201, 264] on link "Teams" at bounding box center [183, 268] width 36 height 18
select select "13"
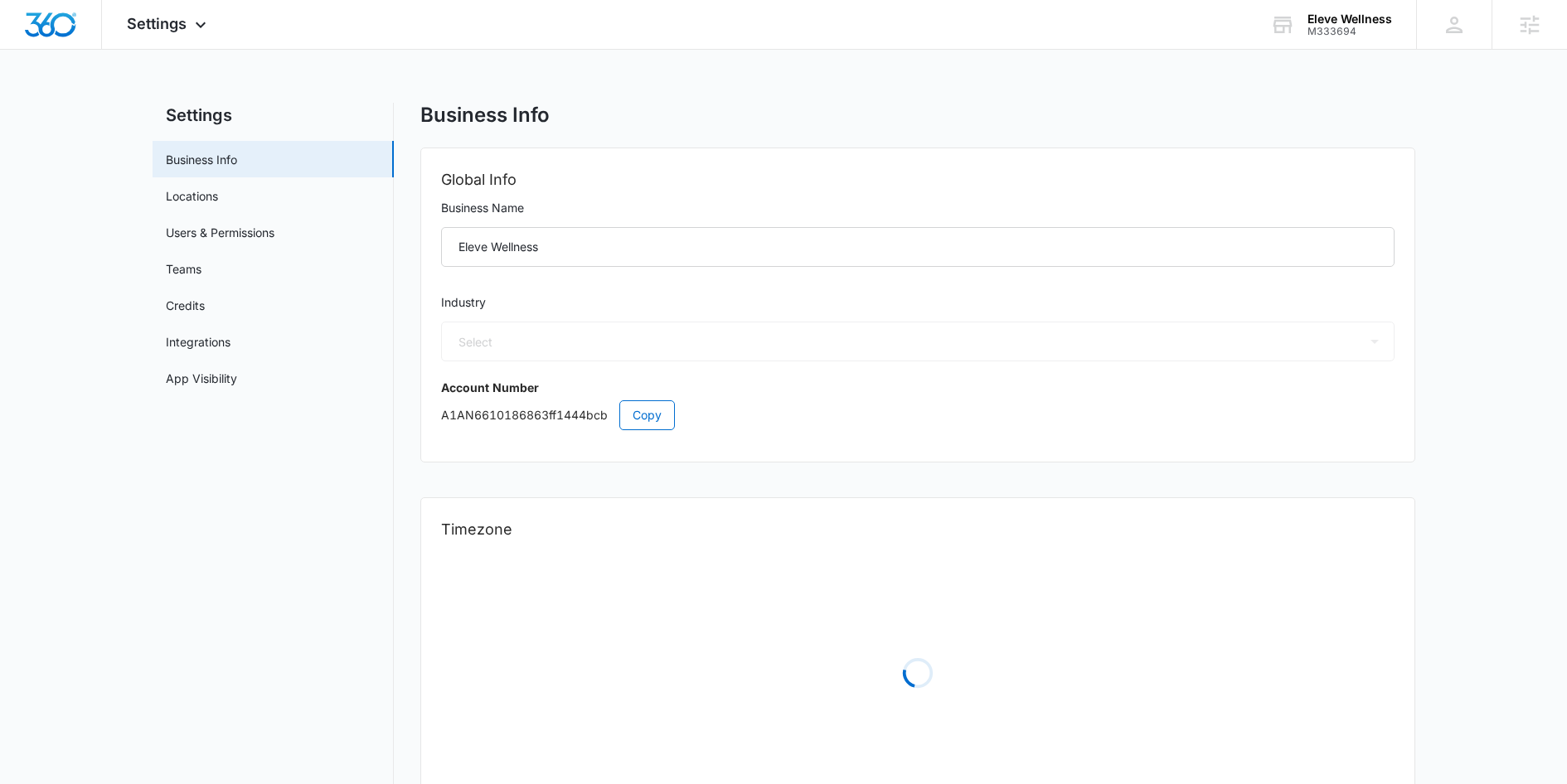
select select "US"
select select "America/[GEOGRAPHIC_DATA]"
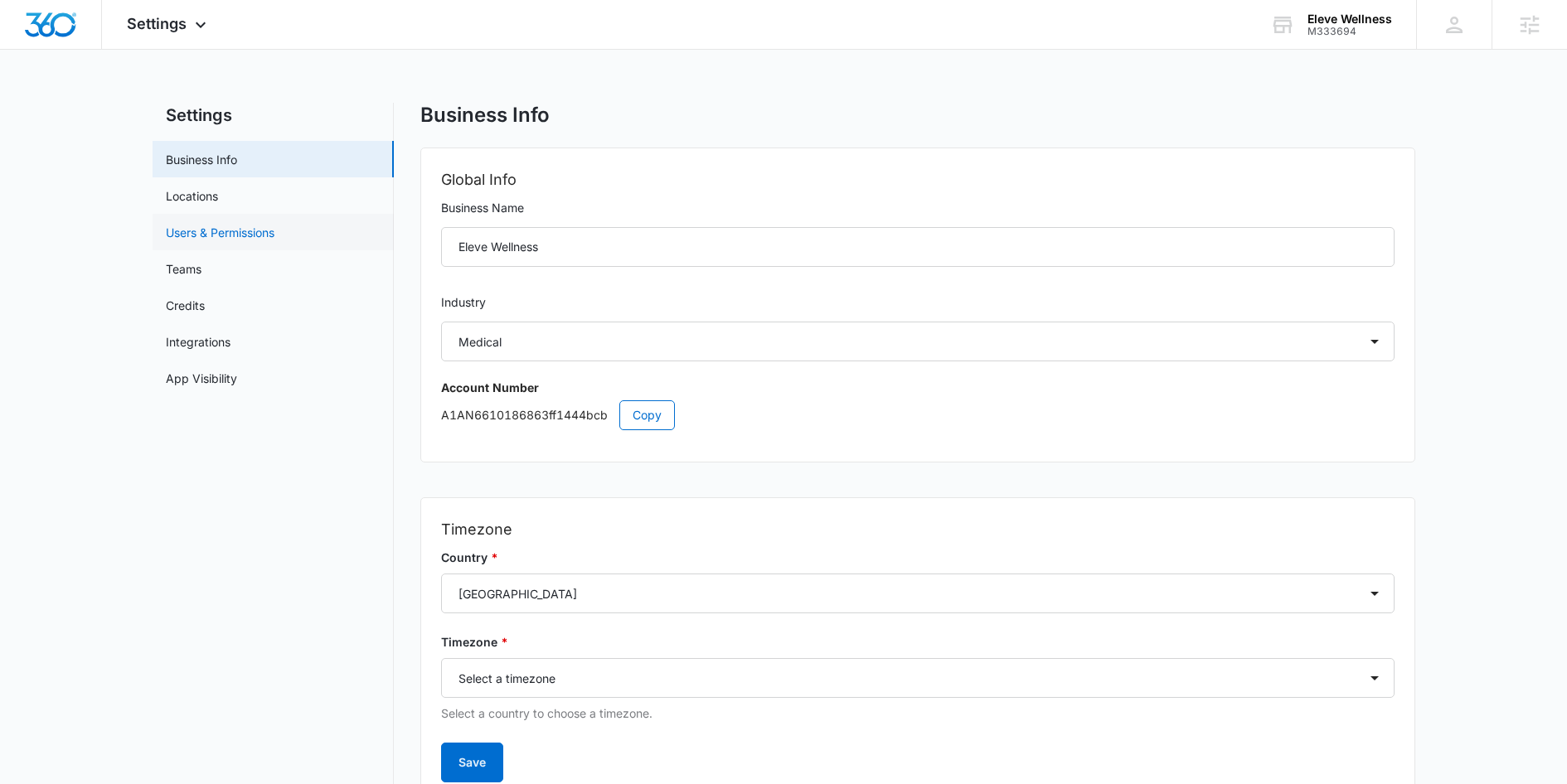
click at [199, 235] on link "Users & Permissions" at bounding box center [220, 232] width 109 height 18
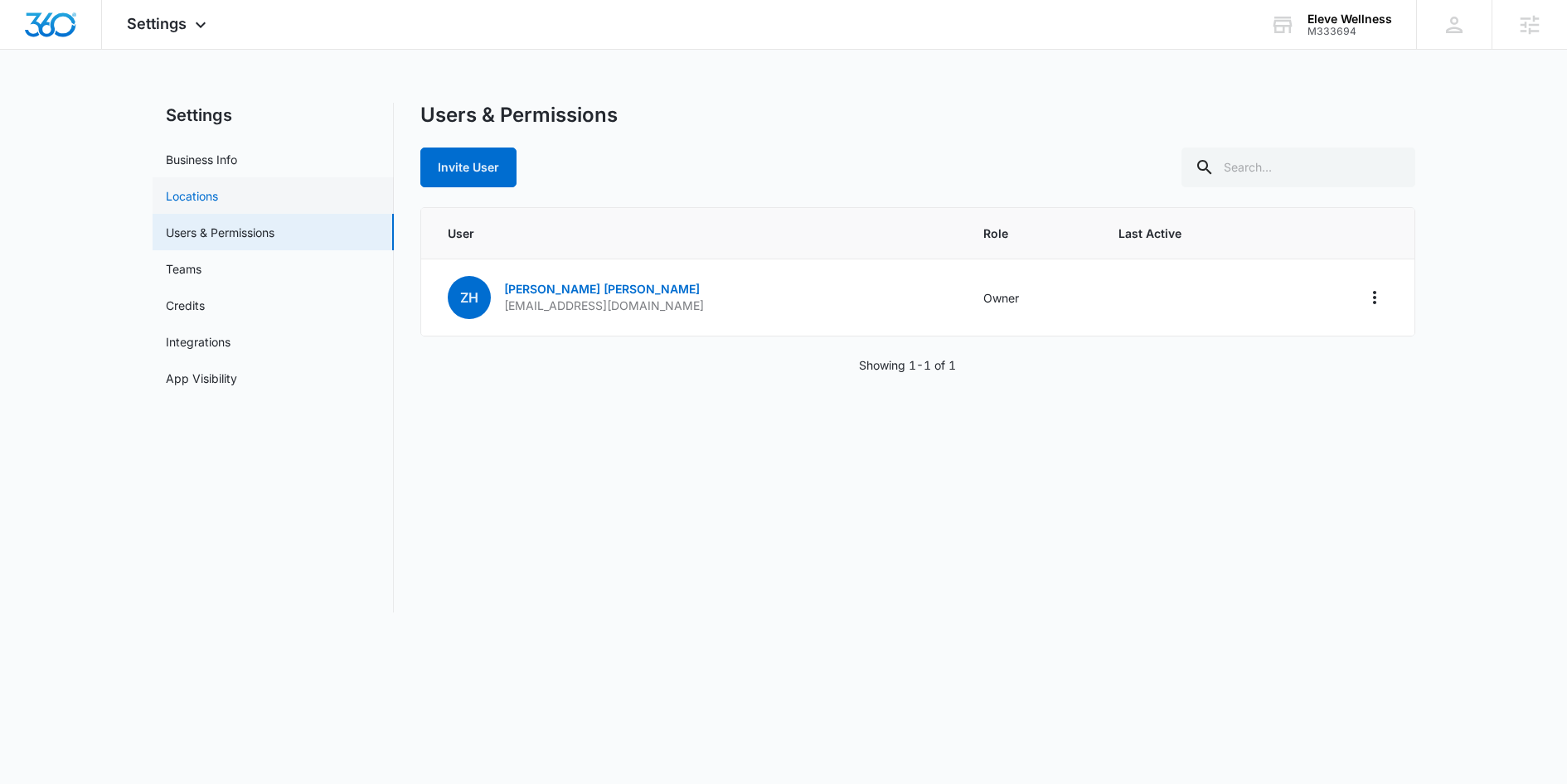
click at [205, 204] on link "Locations" at bounding box center [192, 196] width 53 height 18
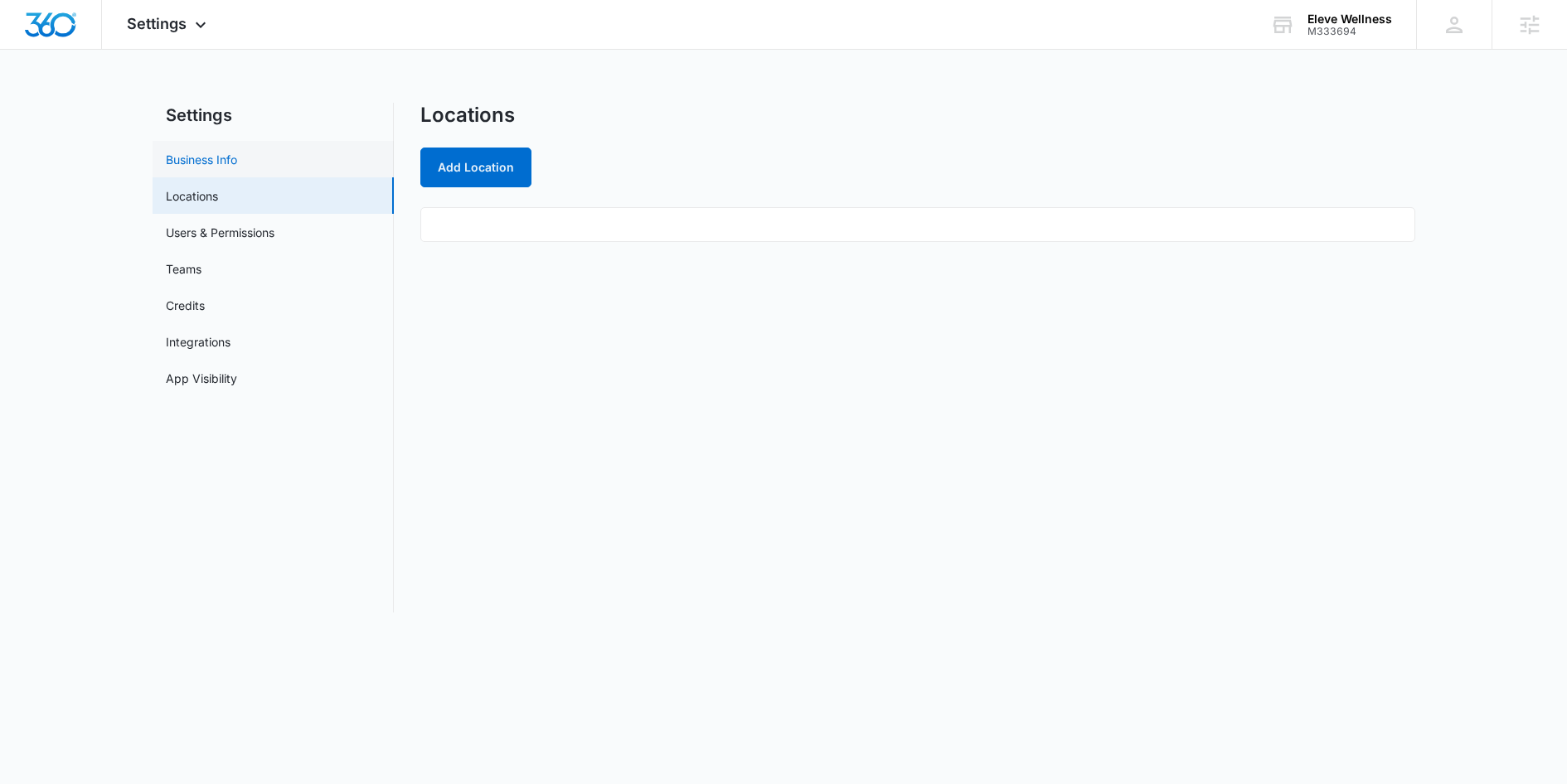
click at [205, 162] on link "Business Info" at bounding box center [200, 160] width 71 height 18
select select "13"
select select "US"
select select "America/Denver"
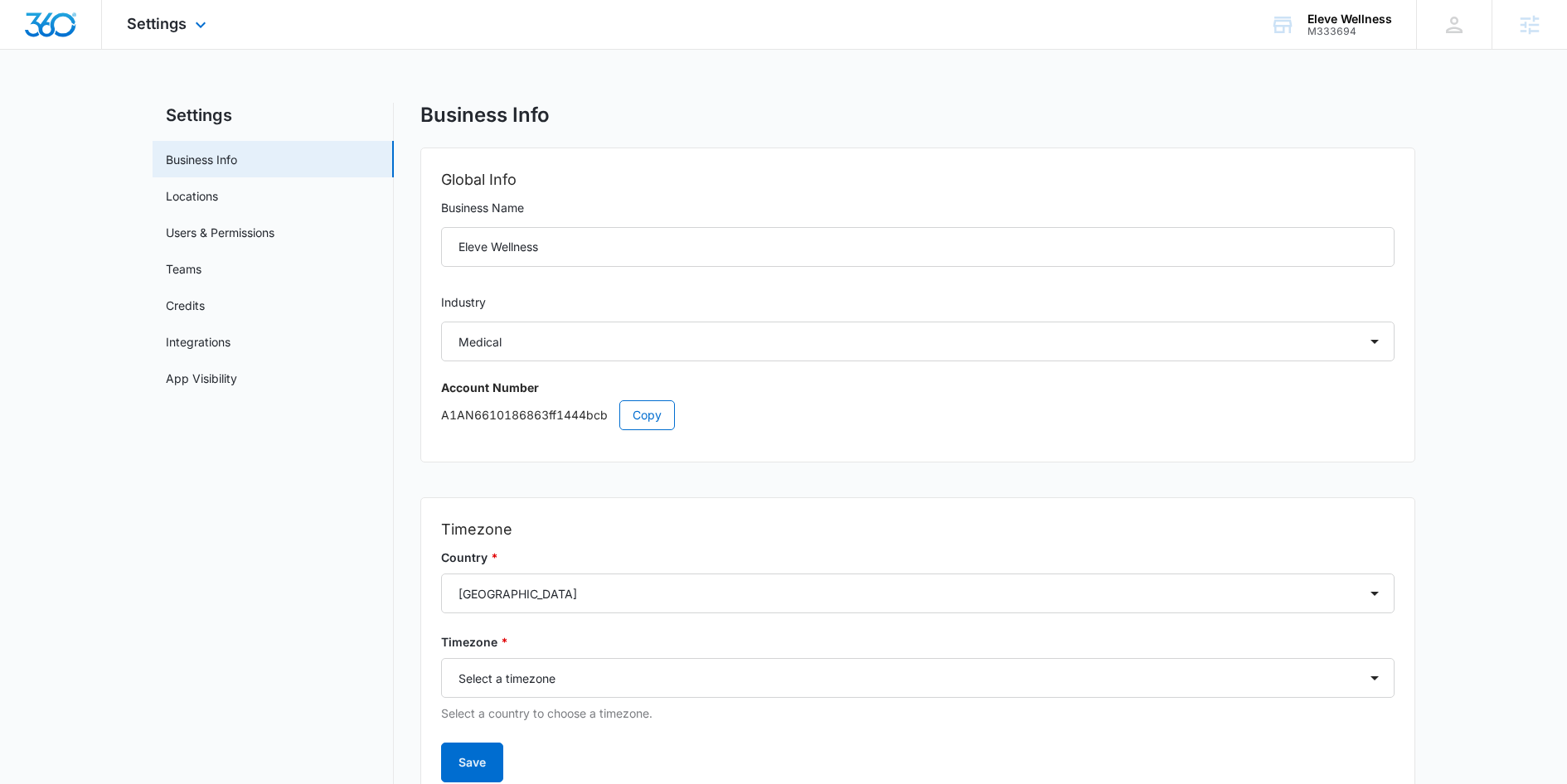
click at [150, 14] on div "Settings Apps Reputation Websites Forms CRM Email Social Content Ads Intelligen…" at bounding box center [168, 24] width 133 height 49
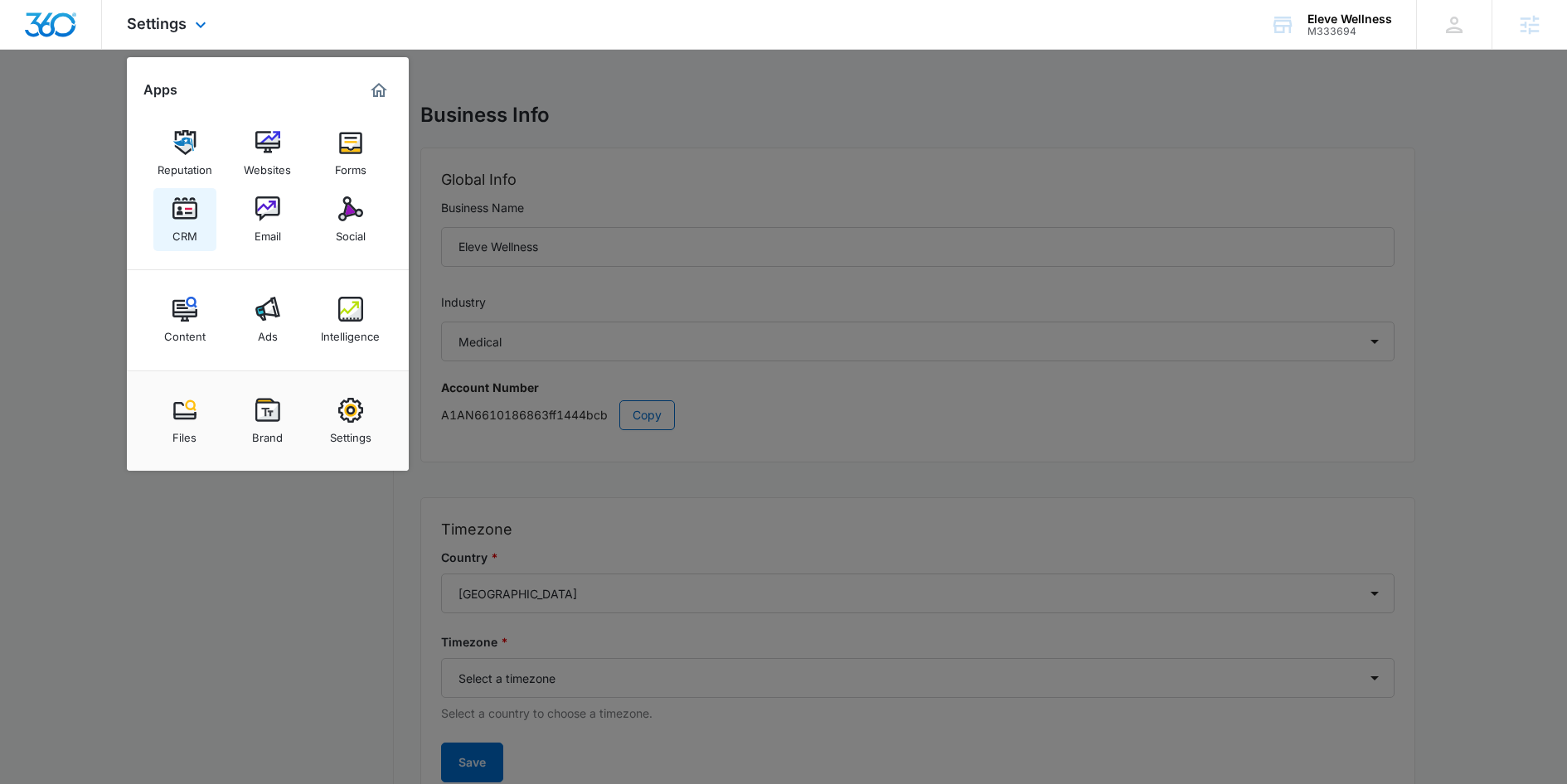
click at [179, 213] on img at bounding box center [185, 209] width 25 height 25
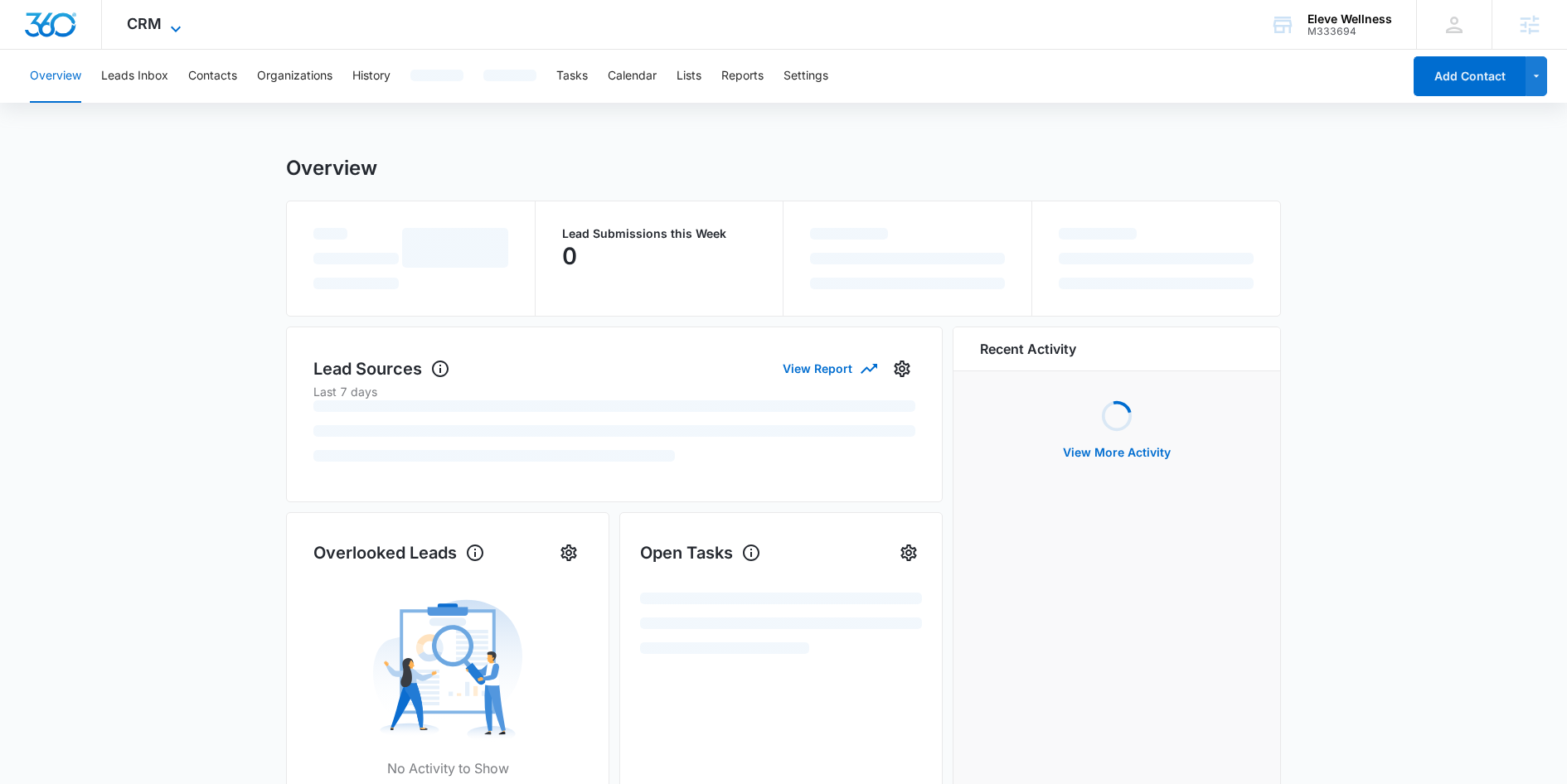
click at [155, 16] on span "CRM" at bounding box center [144, 23] width 35 height 18
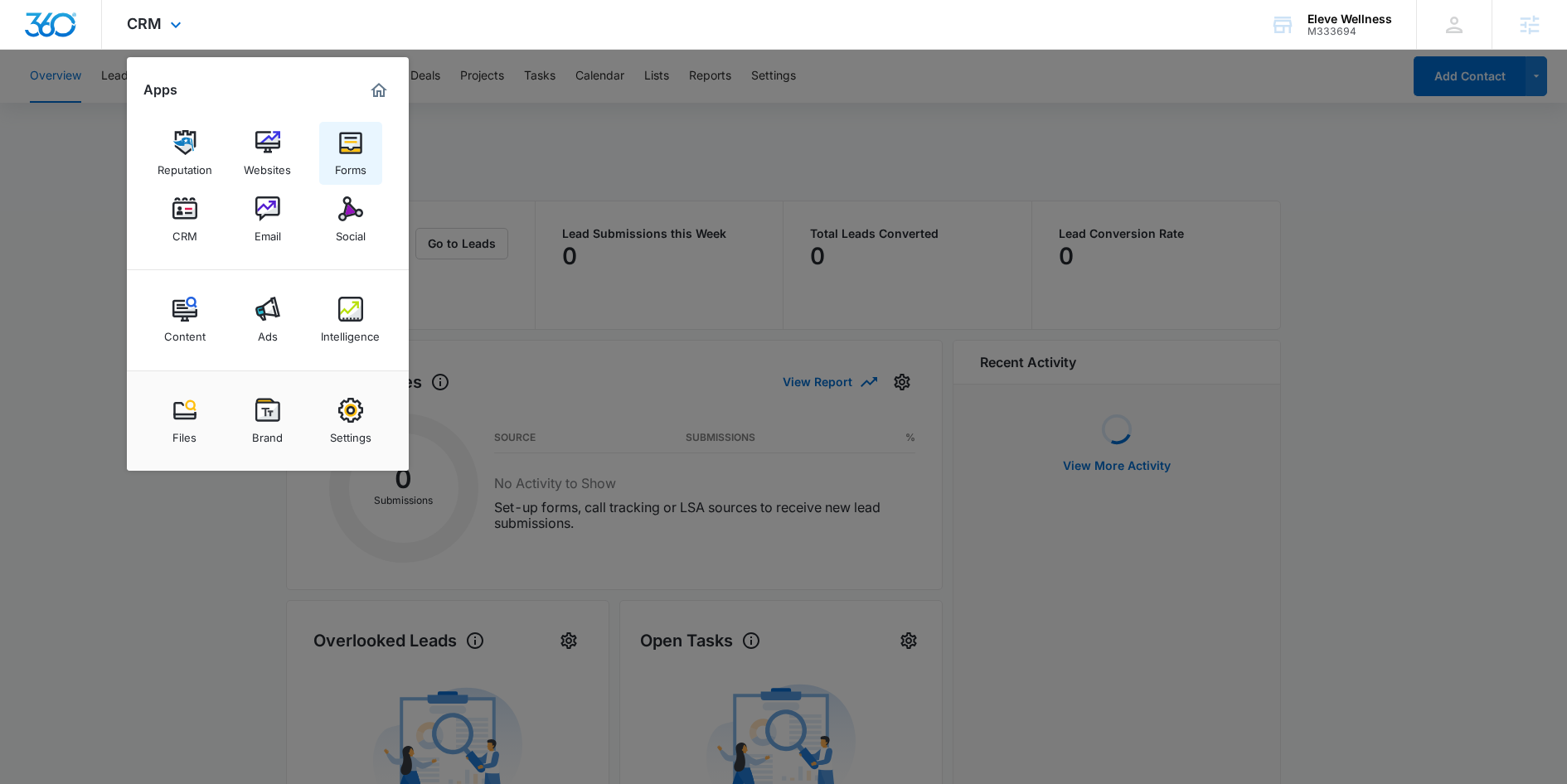
click at [348, 142] on img at bounding box center [351, 143] width 25 height 25
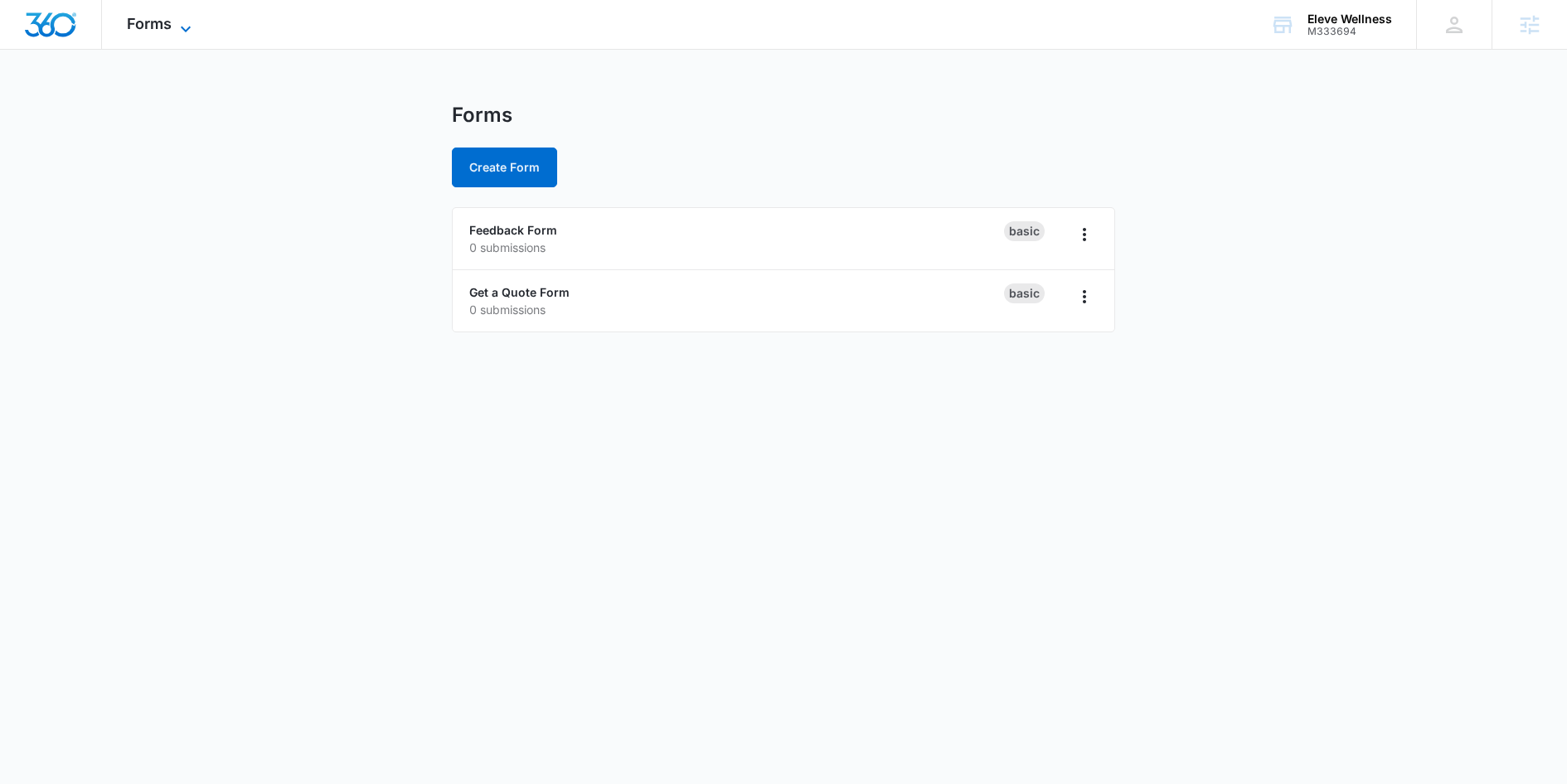
click at [147, 31] on span "Forms" at bounding box center [149, 23] width 45 height 18
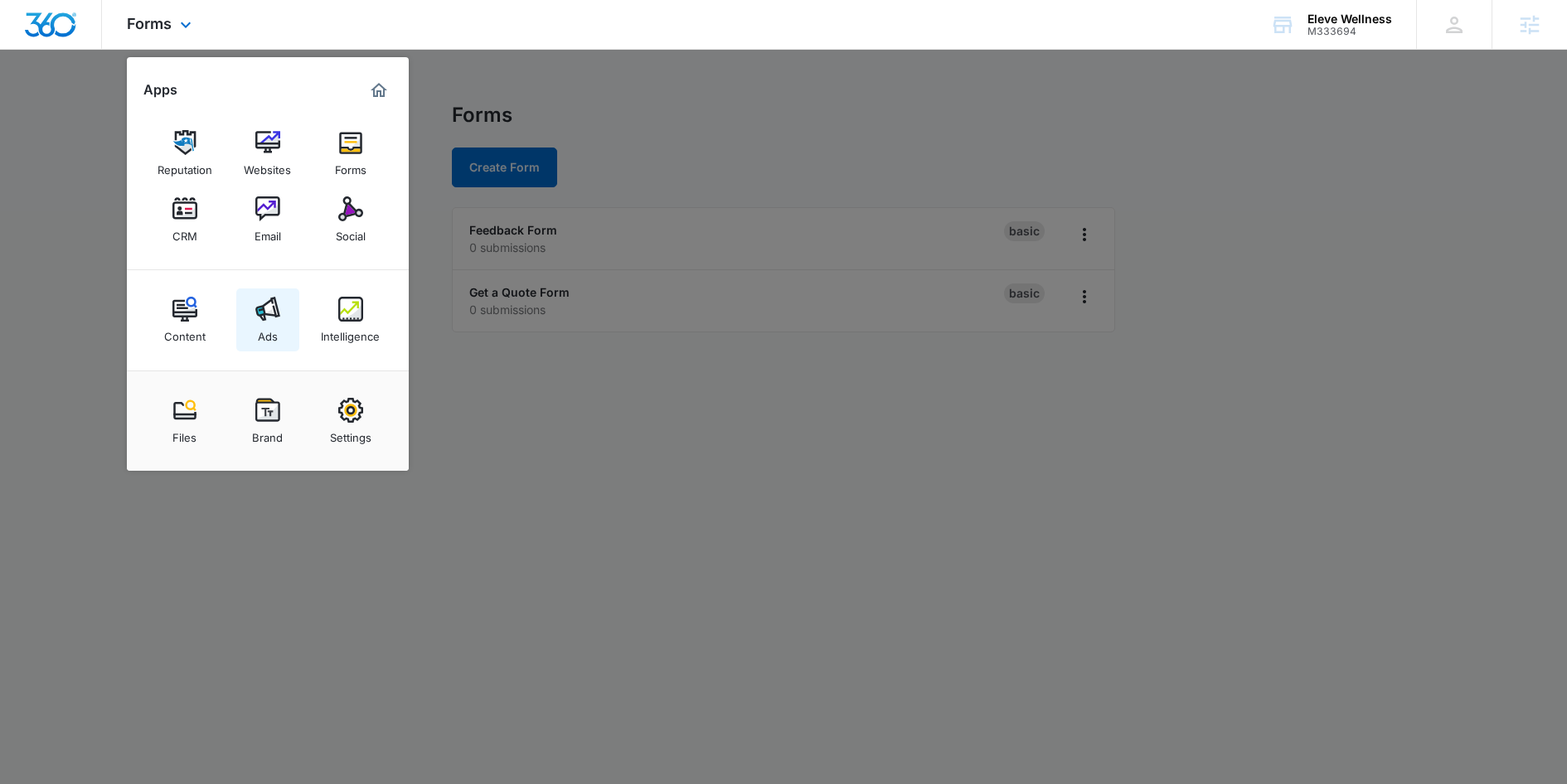
click at [260, 330] on div "Ads" at bounding box center [268, 333] width 19 height 21
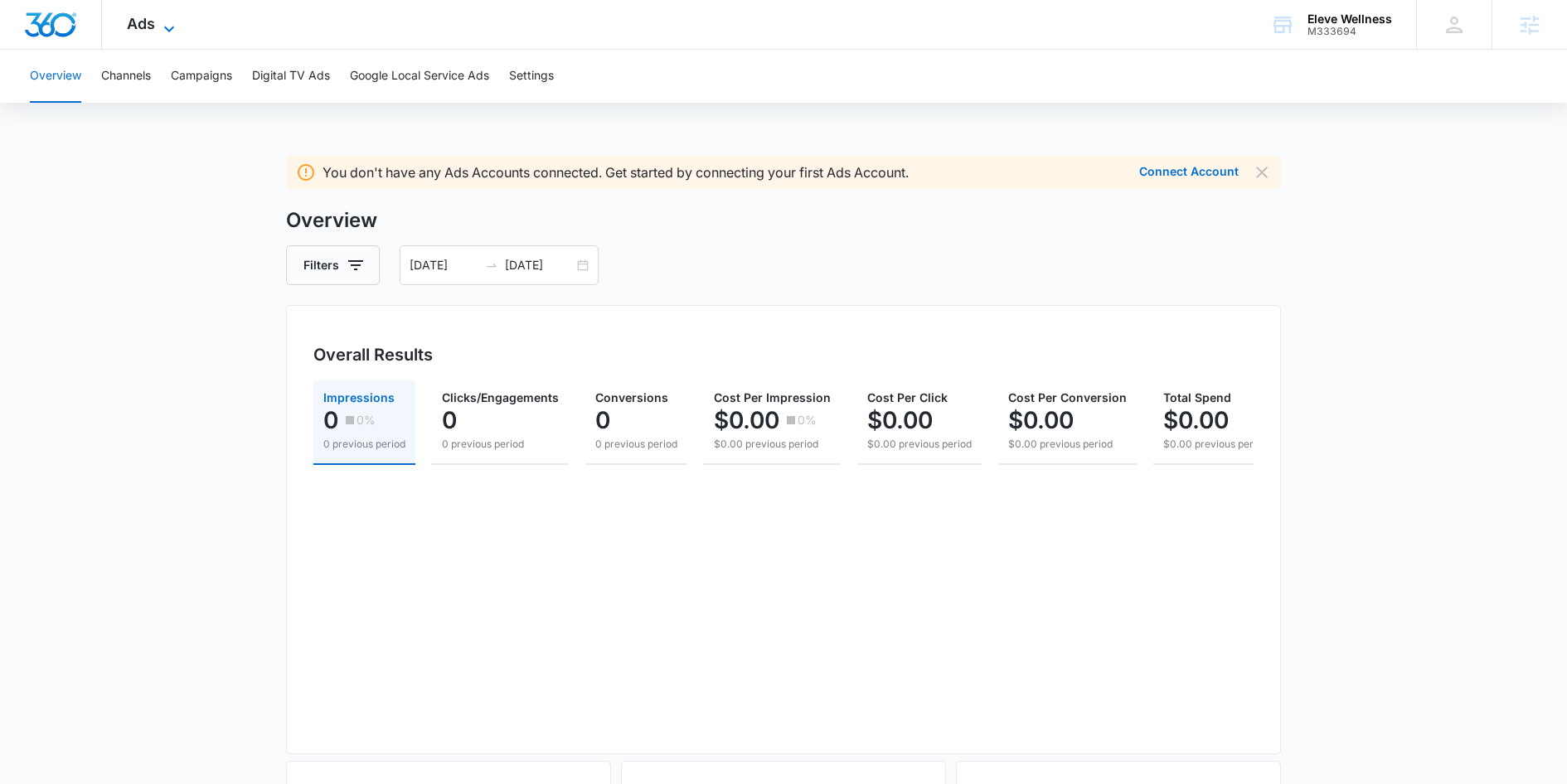
click at [151, 19] on span "Ads" at bounding box center [140, 23] width 28 height 18
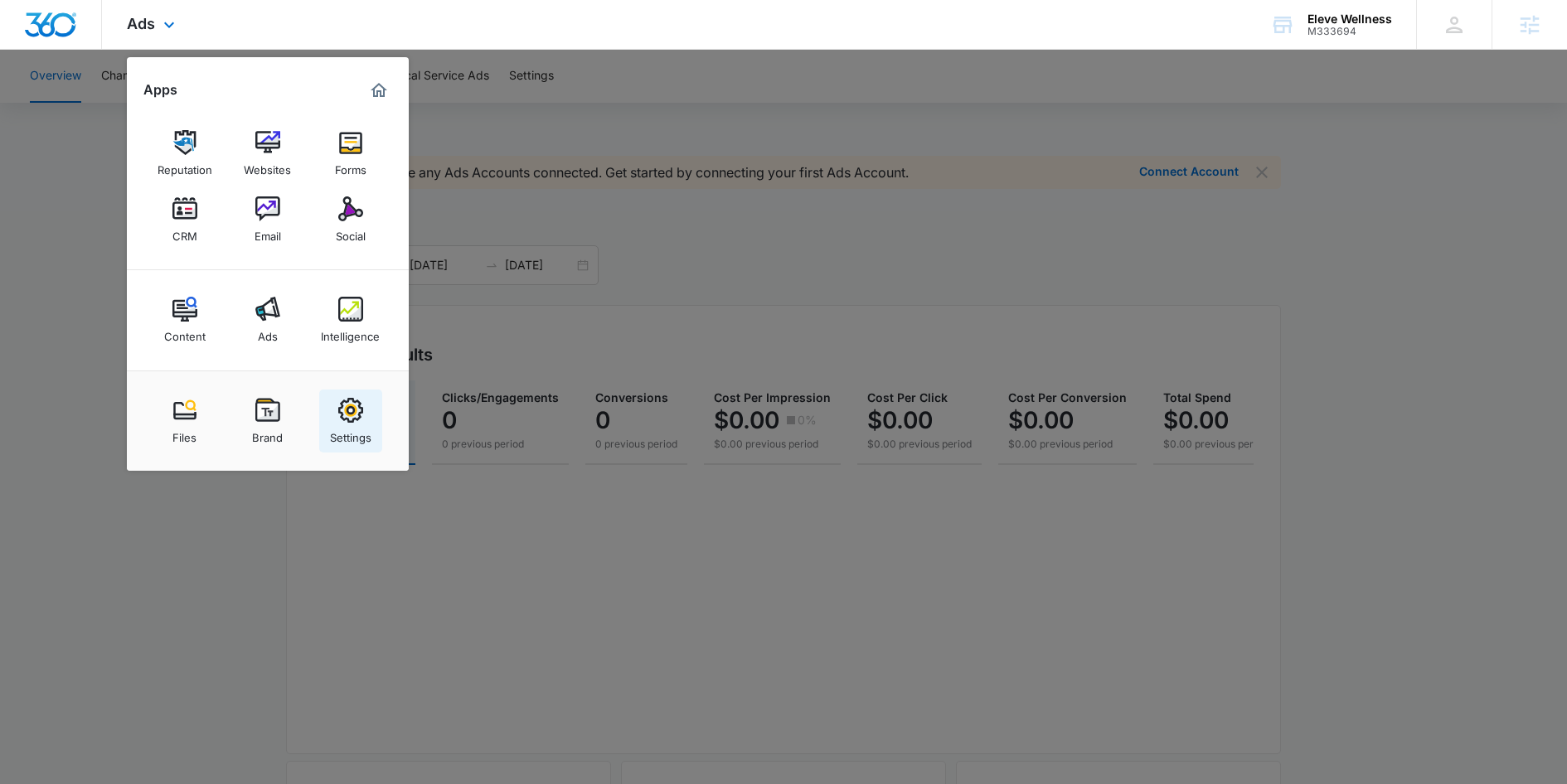
click at [355, 416] on img at bounding box center [351, 410] width 25 height 25
select select "13"
select select "US"
select select "America/Denver"
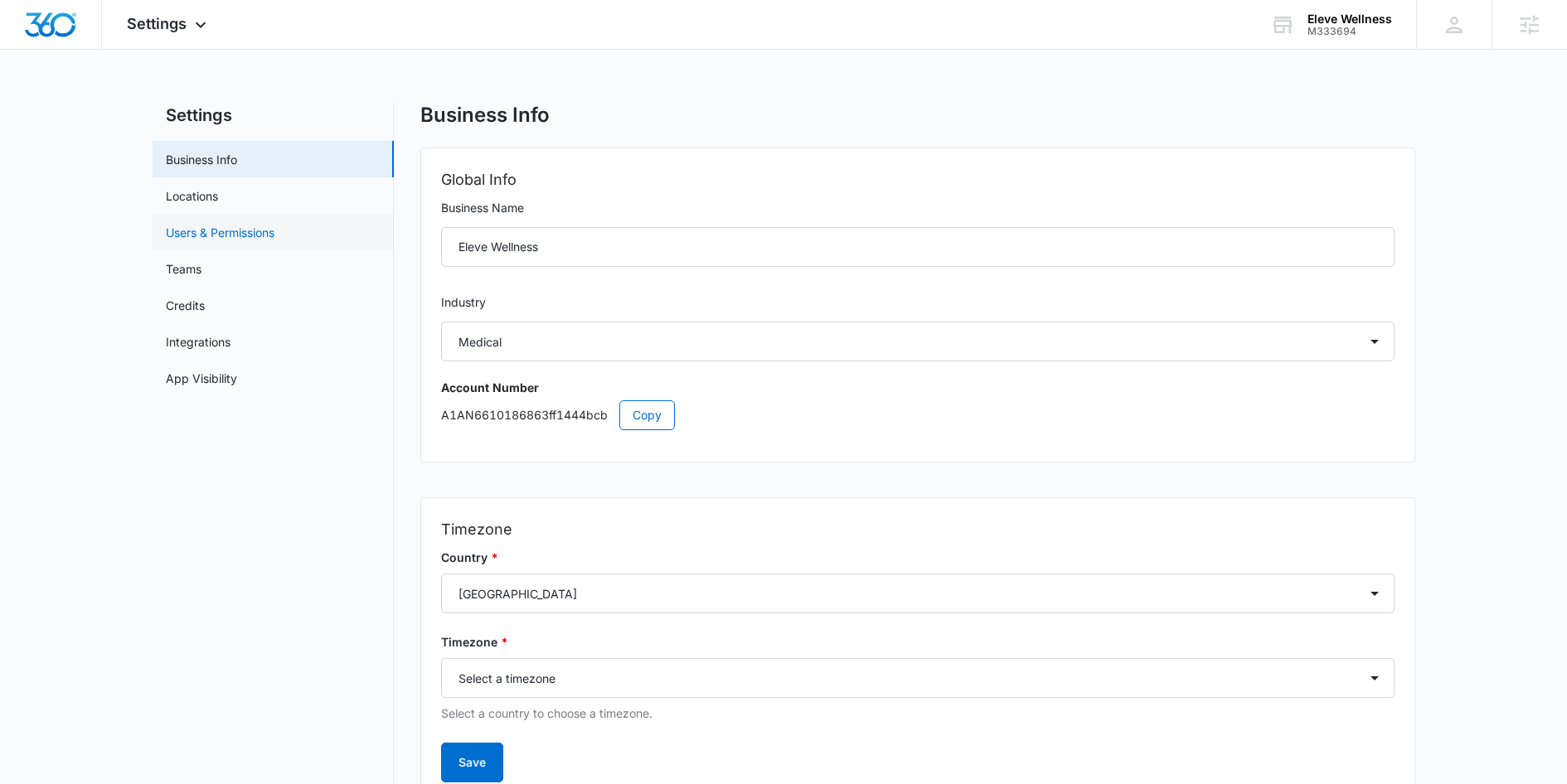
click at [230, 232] on link "Users & Permissions" at bounding box center [220, 232] width 109 height 18
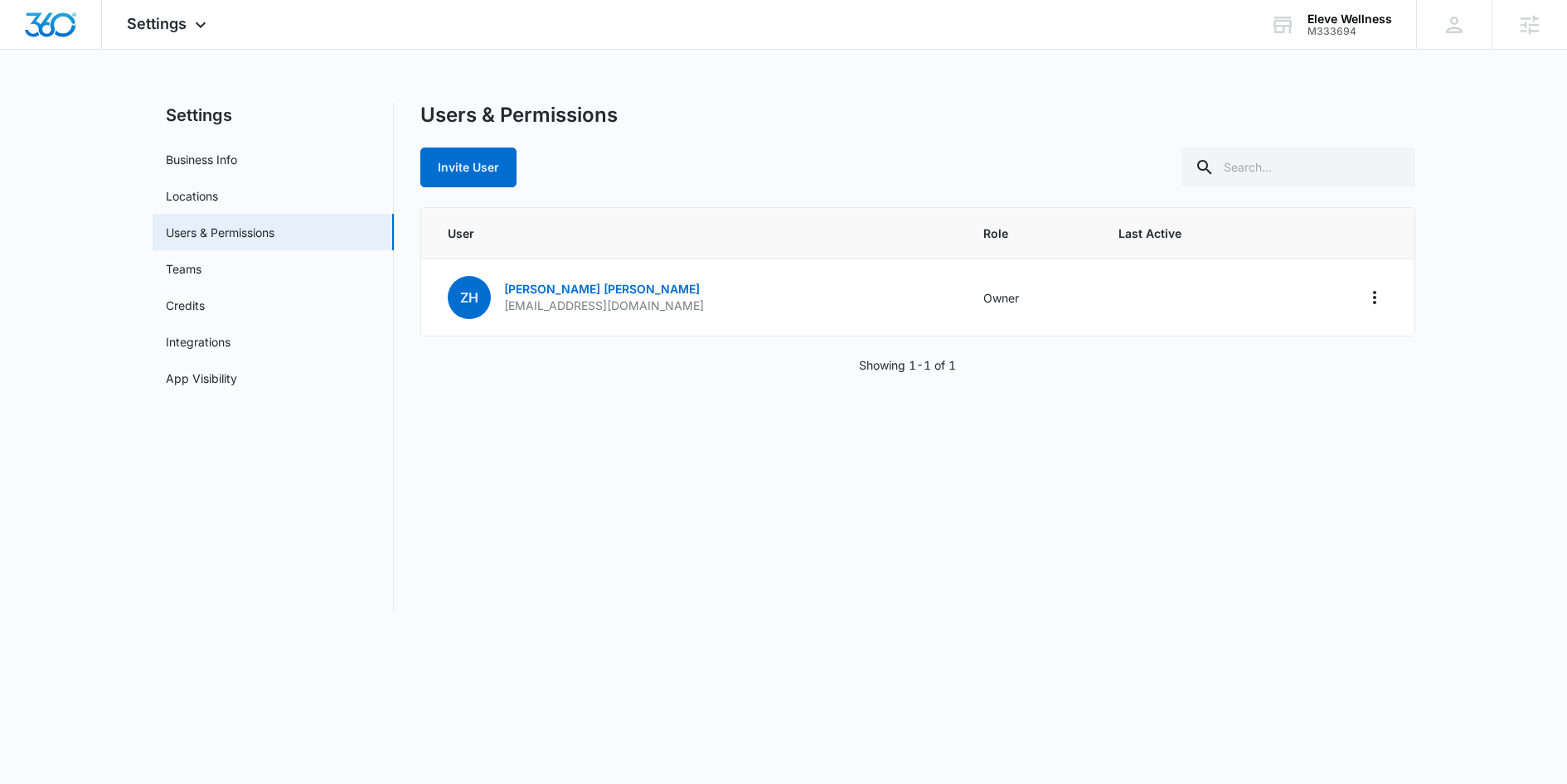
select select "13"
select select "US"
select select "America/Denver"
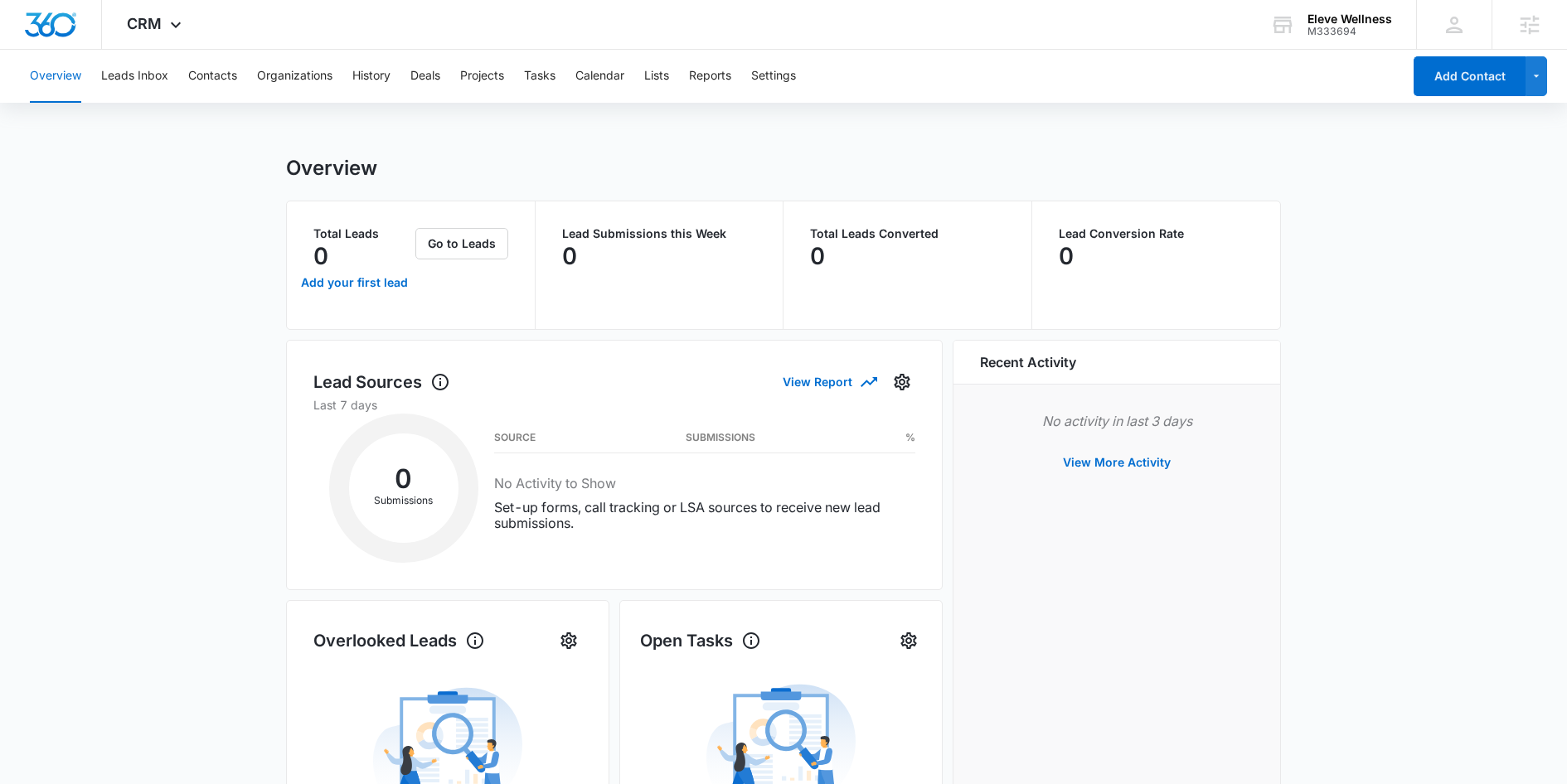
select select "13"
select select "US"
select select "America/Denver"
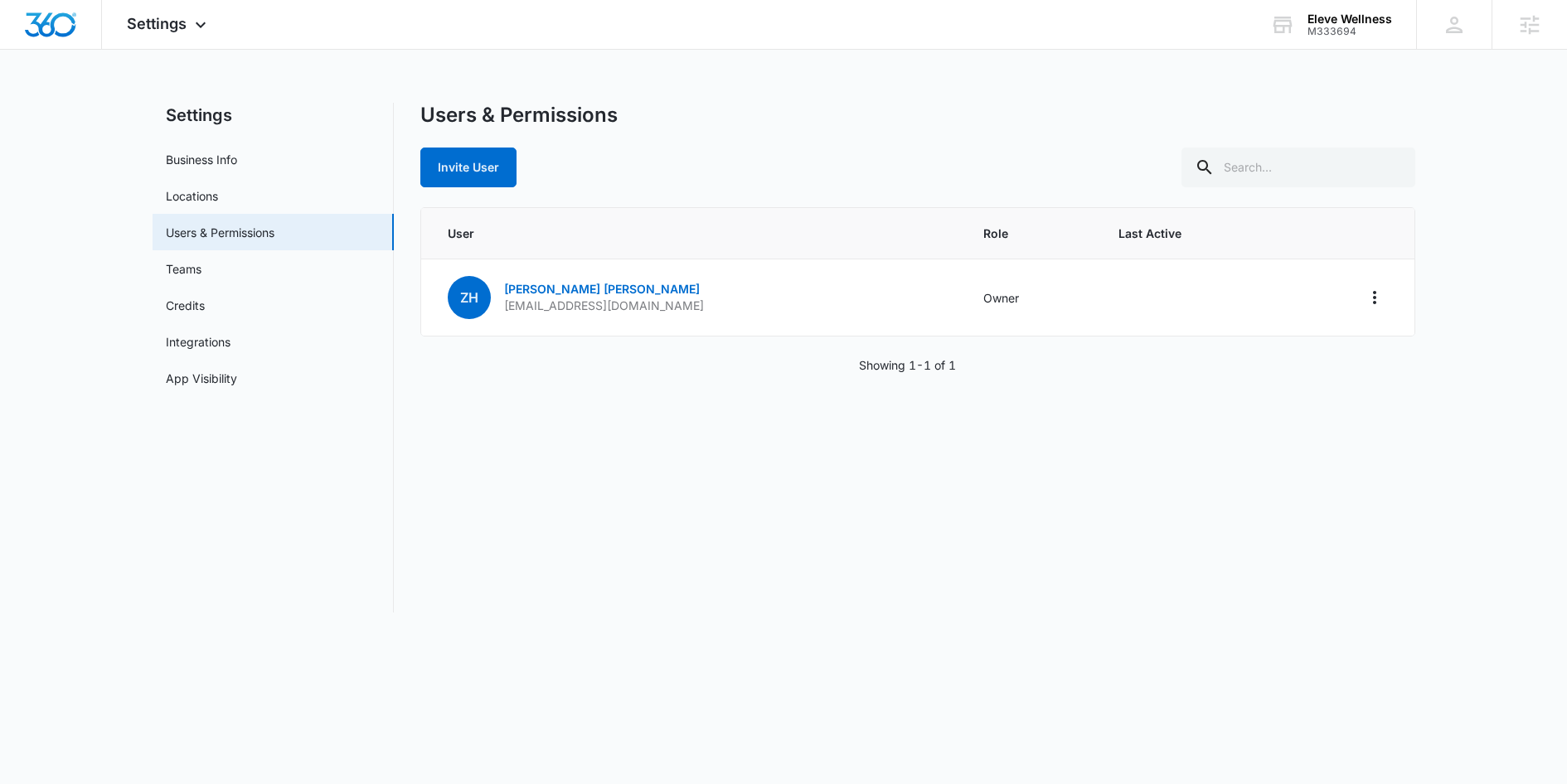
select select "13"
select select "US"
select select "America/Denver"
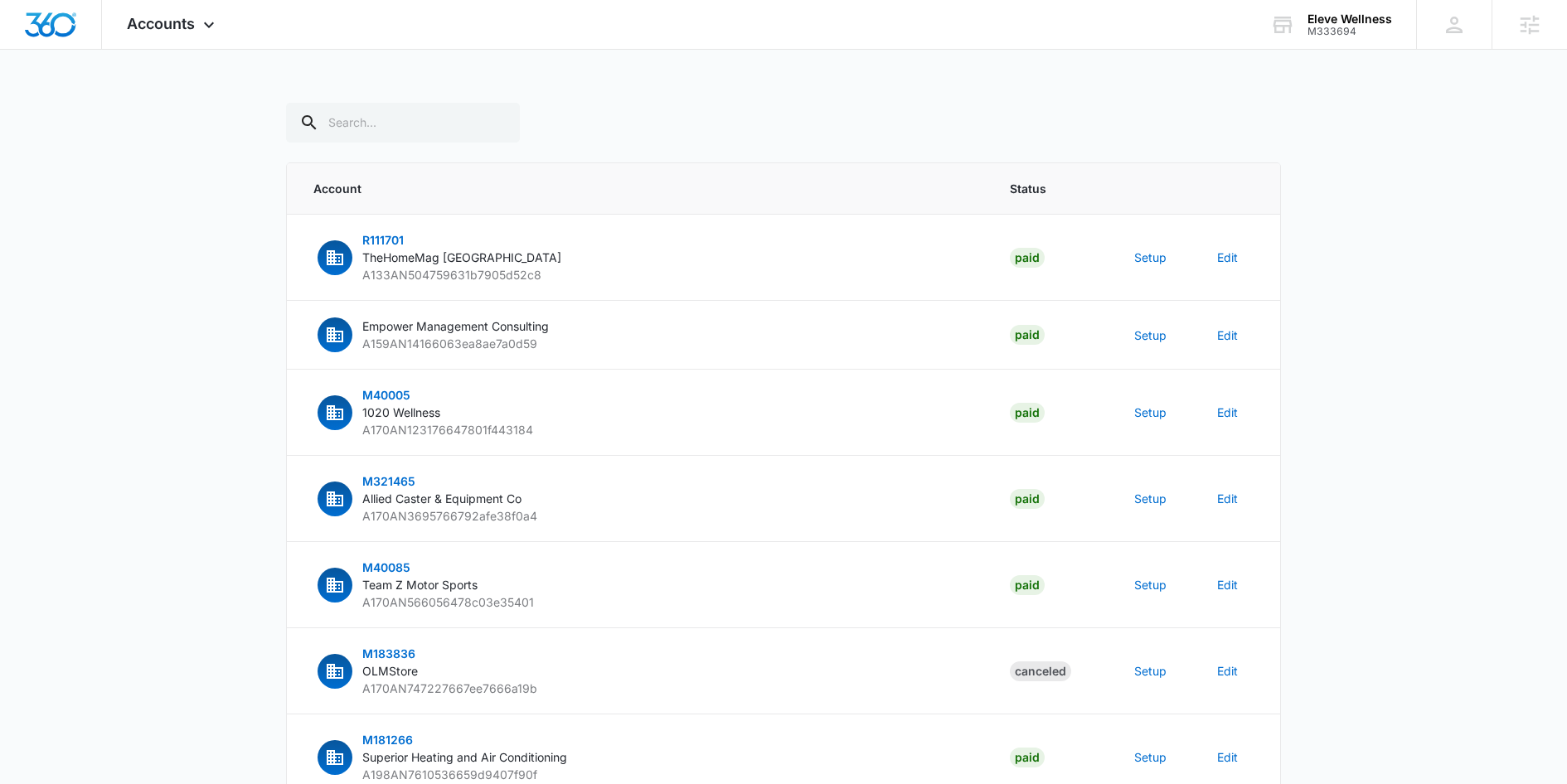
click at [400, 123] on input "text" at bounding box center [403, 123] width 234 height 40
type input "m333694"
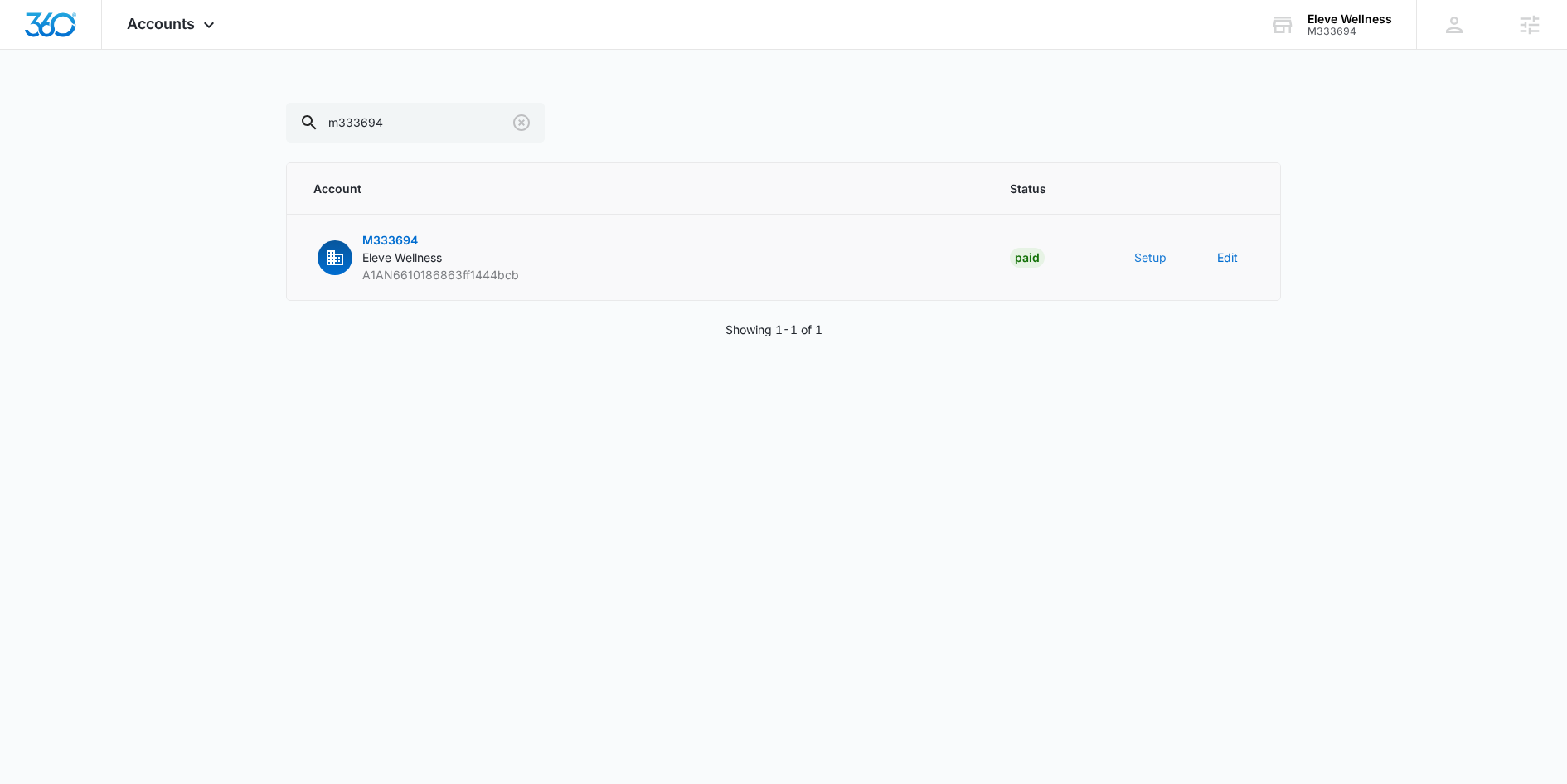
click at [1148, 249] on button "Setup" at bounding box center [1149, 258] width 32 height 18
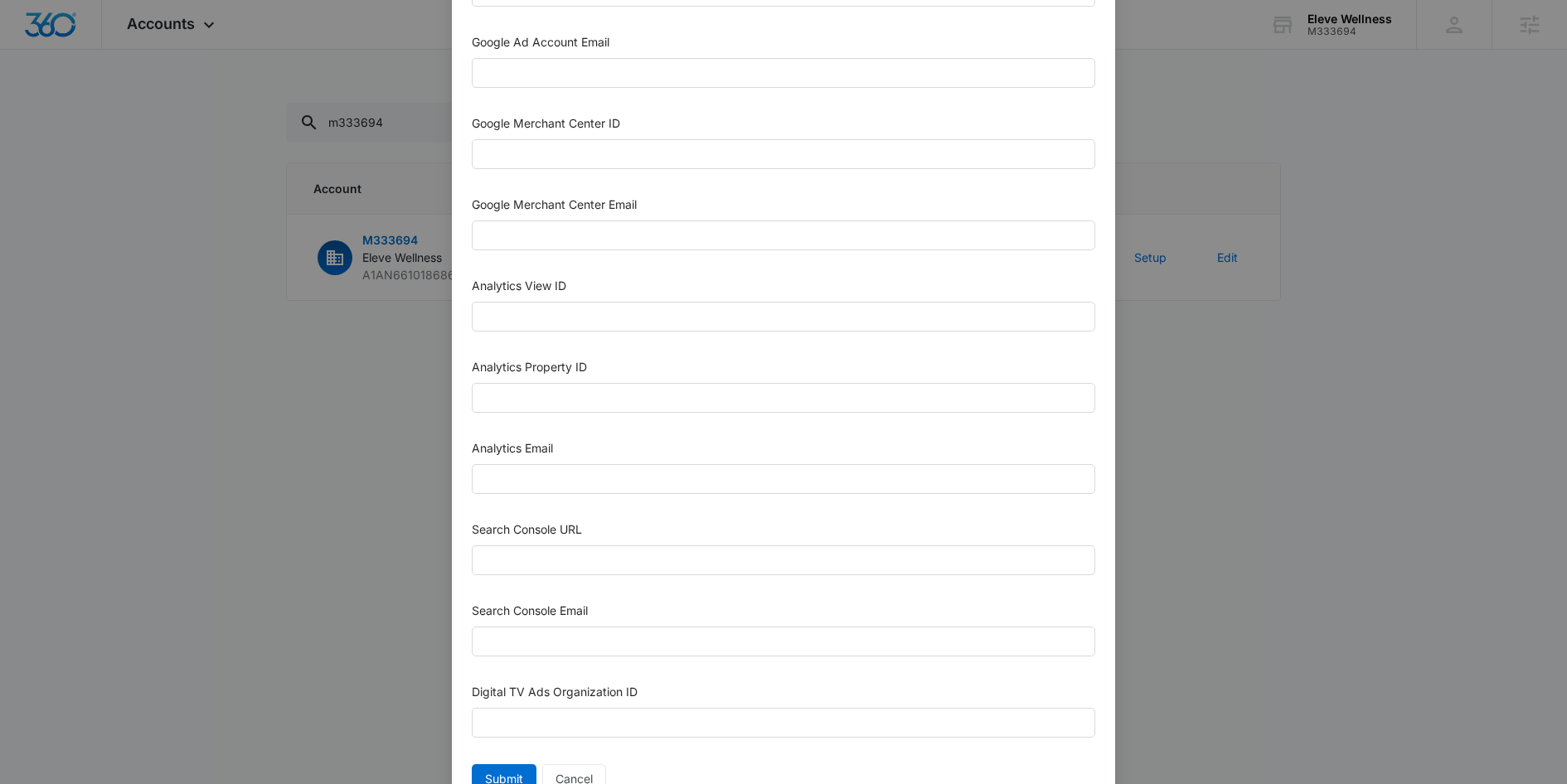
scroll to position [682, 0]
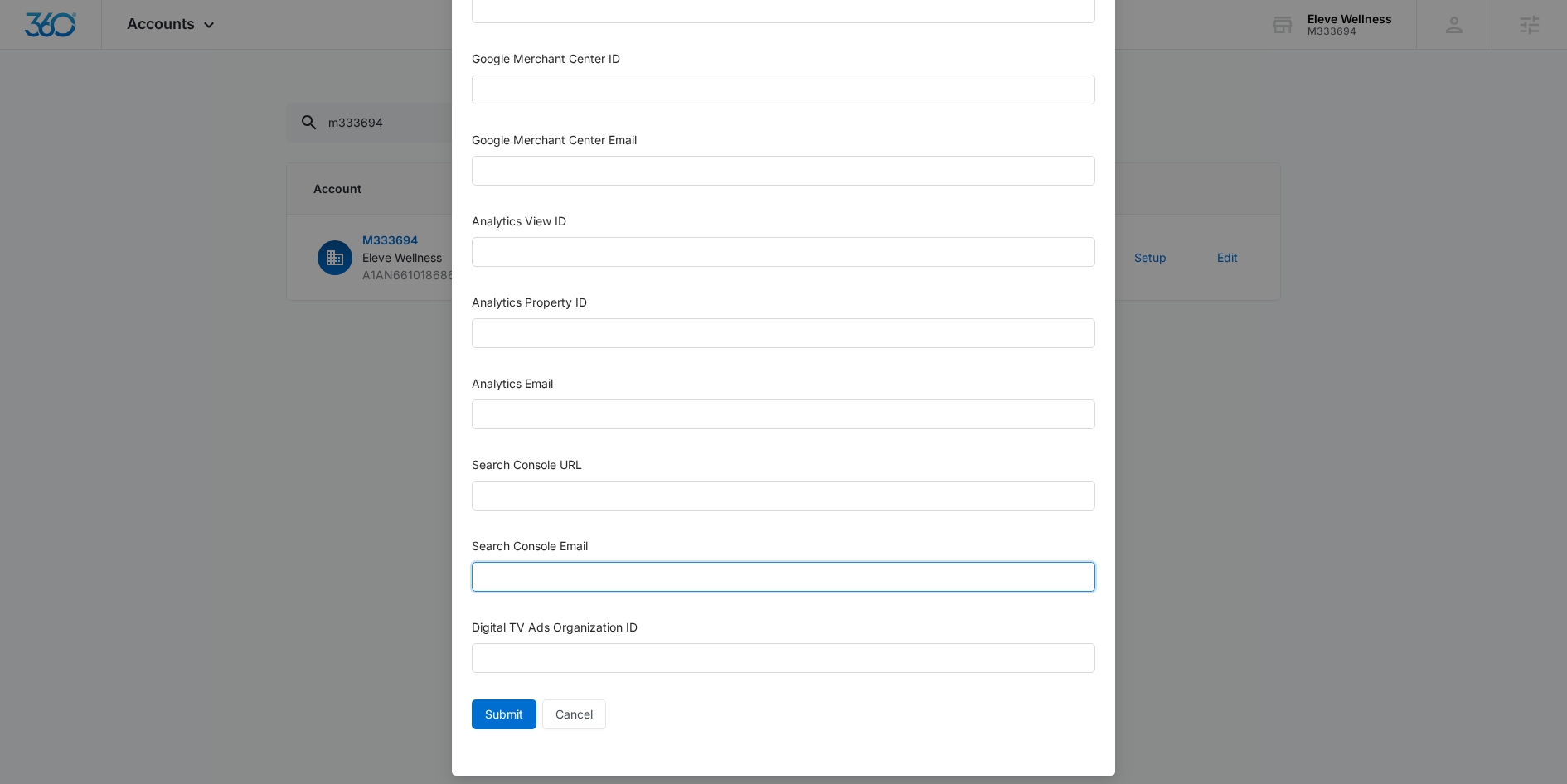
click at [583, 573] on input "Search Console Email" at bounding box center [784, 577] width 624 height 30
click at [534, 576] on input "Search Console Email" at bounding box center [784, 577] width 624 height 30
paste input "M360+Accounts1032@madwiremedia.com"
type input "M360+Accounts1032@madwiremedia.com"
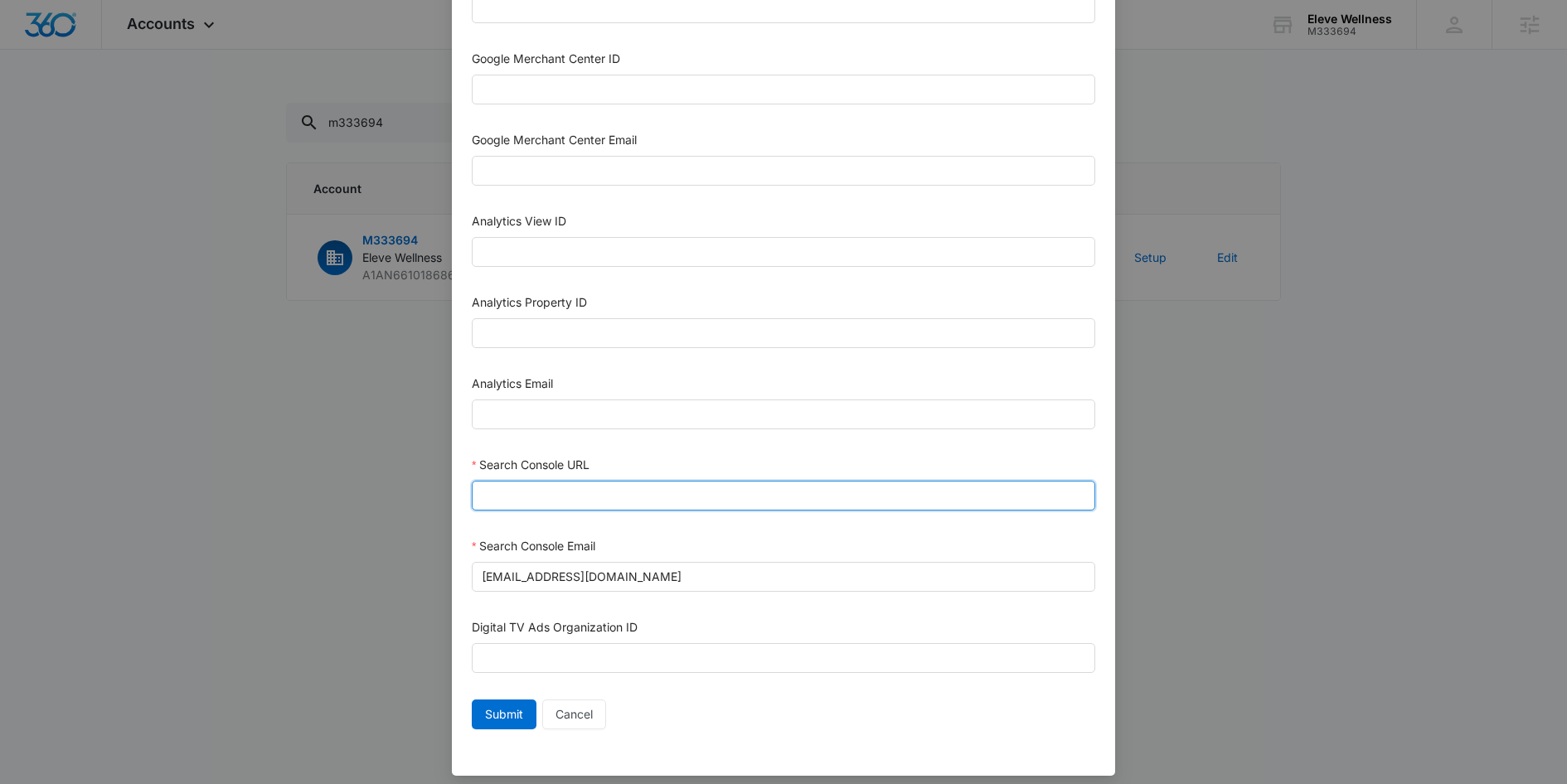
click at [543, 495] on input "Search Console URL" at bounding box center [784, 495] width 624 height 30
paste input "https://eleve-wellness.com/"
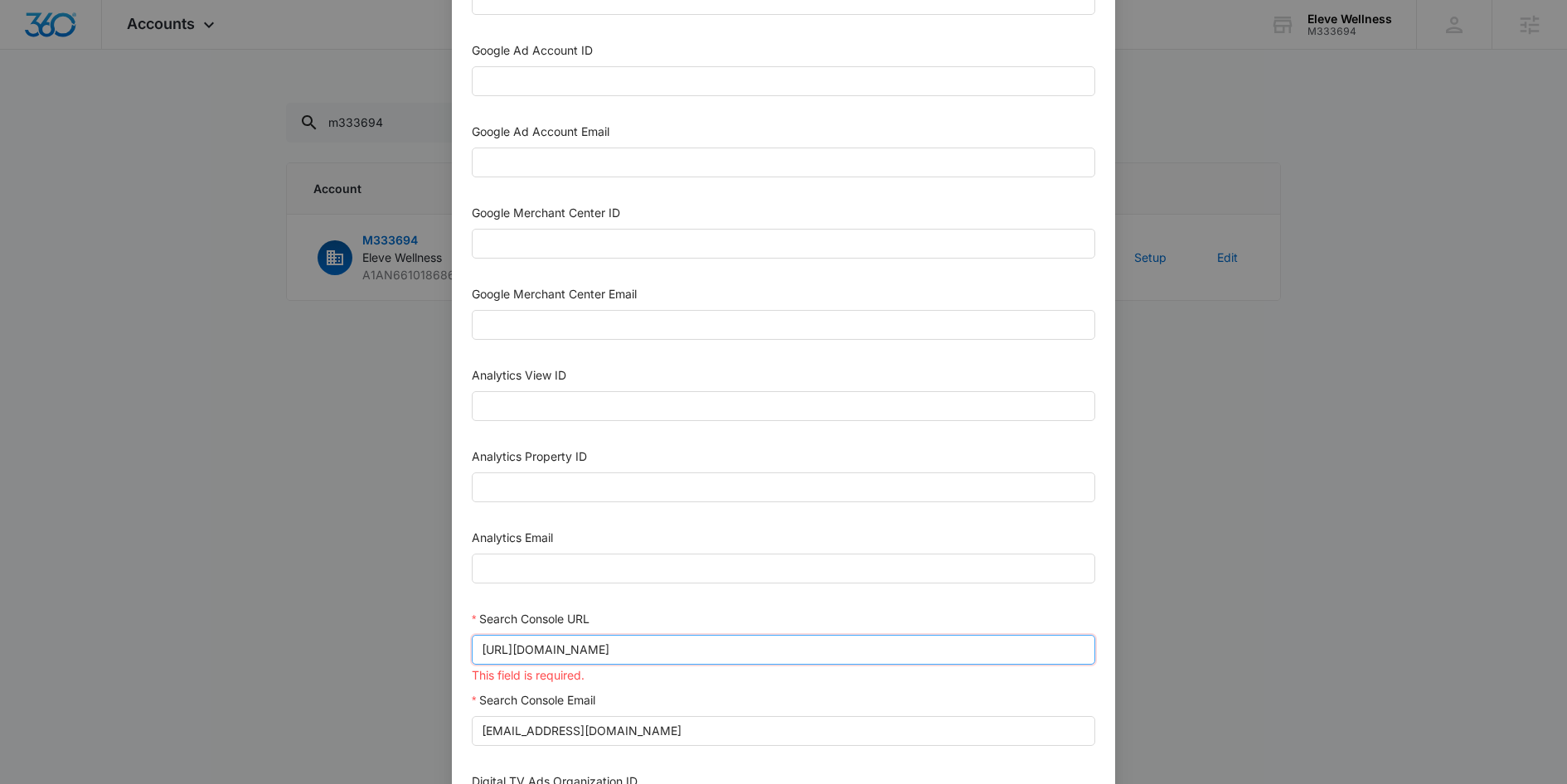
scroll to position [524, 0]
type input "https://eleve-wellness.com"
click at [553, 719] on input "M360+Accounts1032@madwiremedia.com" at bounding box center [784, 733] width 624 height 30
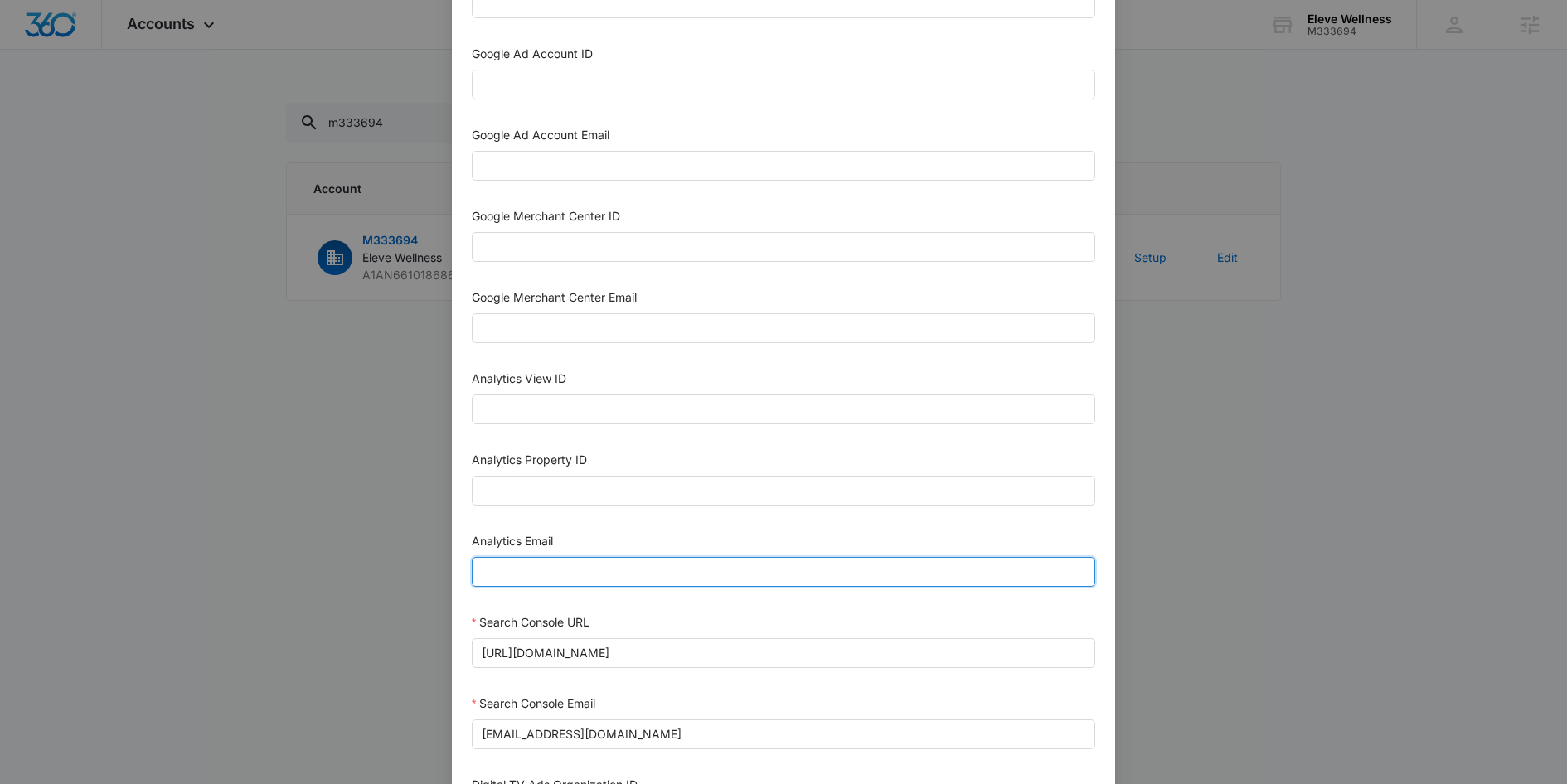
click at [540, 569] on input "Analytics Email" at bounding box center [784, 571] width 624 height 30
paste input "M360+Accounts1032@madwiremedia.com"
type input "M360+Accounts1032@madwiremedia.com"
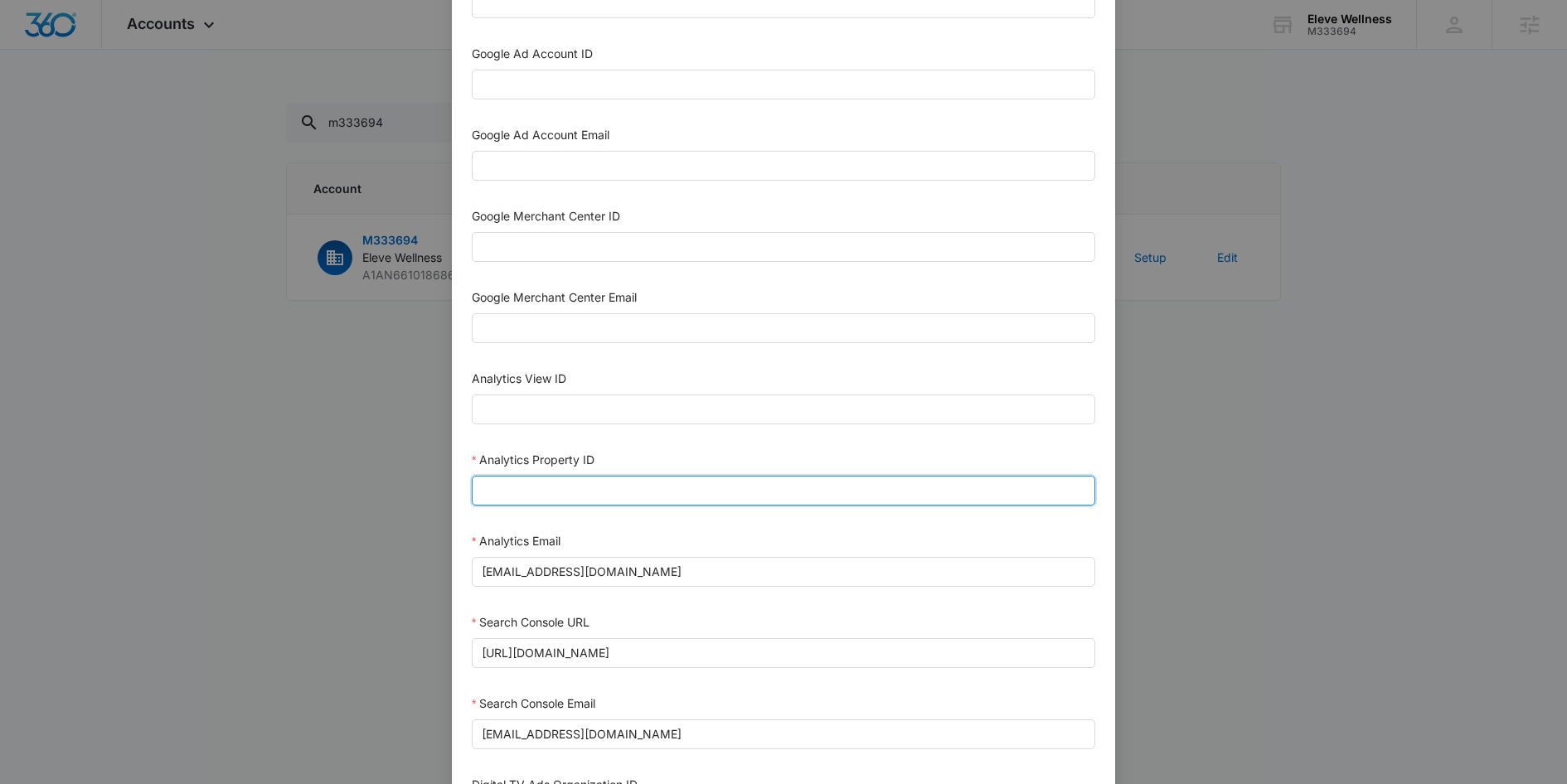
click at [601, 479] on input "Analytics Property ID" at bounding box center [784, 490] width 624 height 30
paste input "503978761"
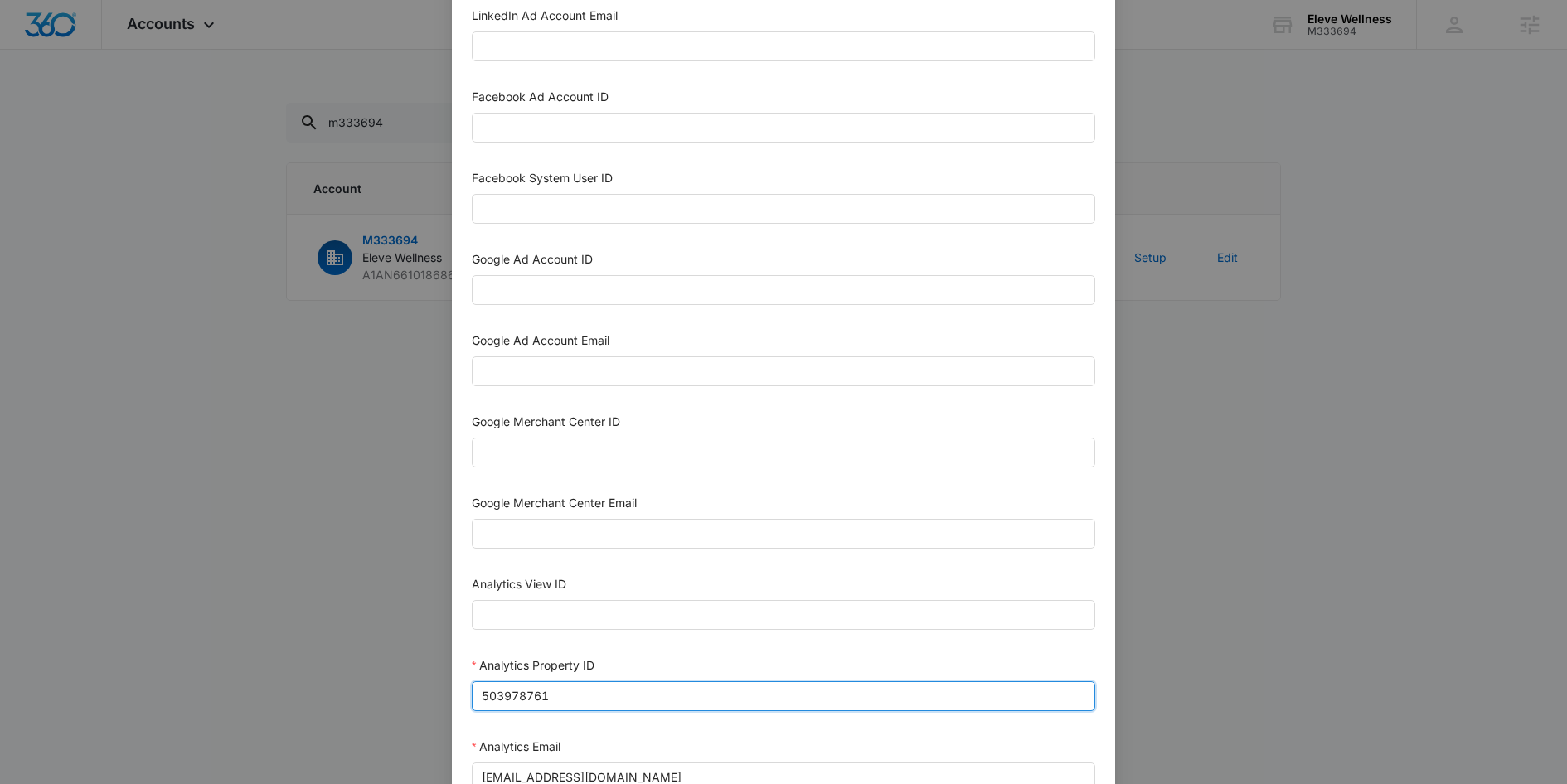
scroll to position [682, 0]
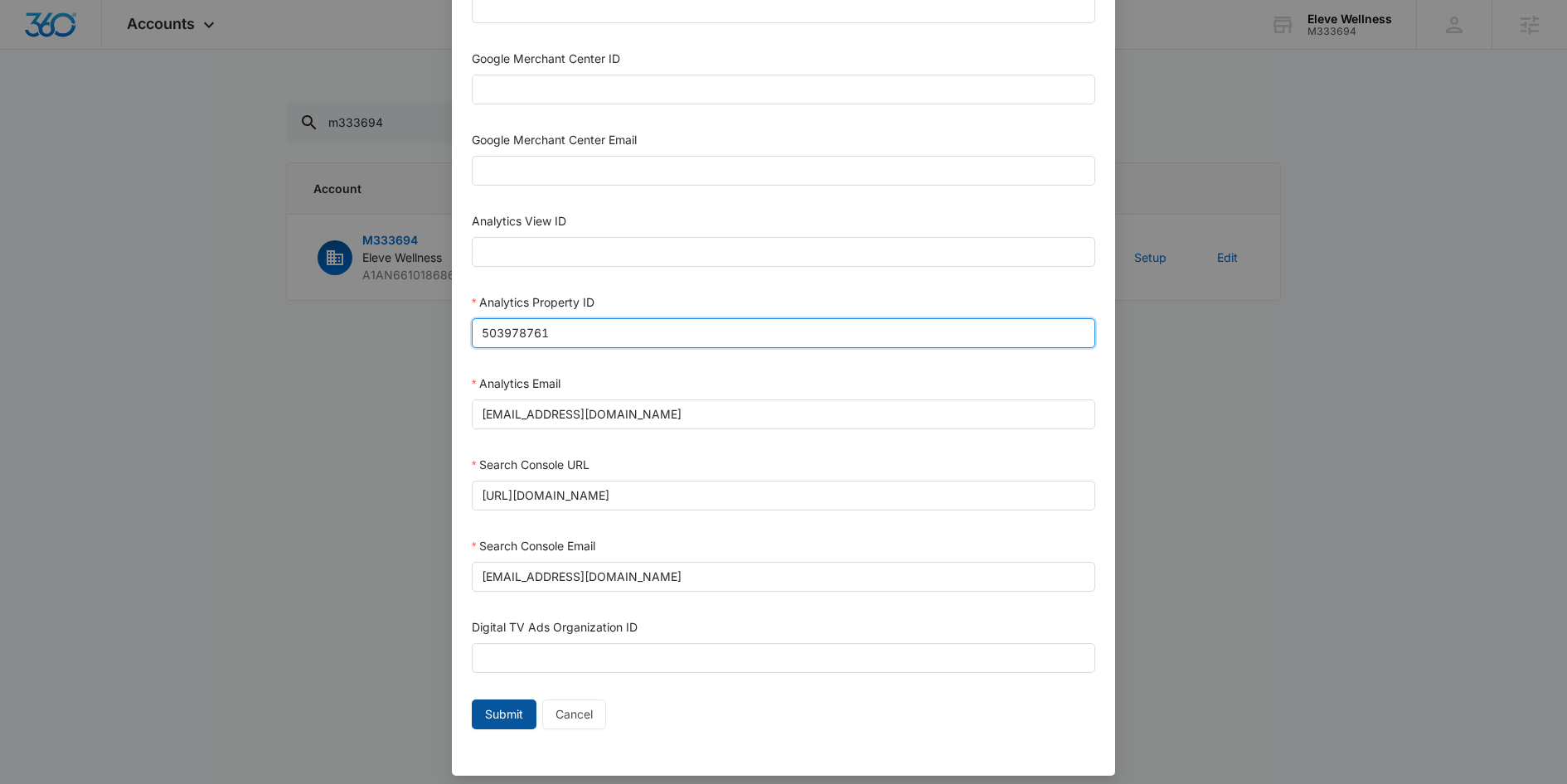
type input "503978761"
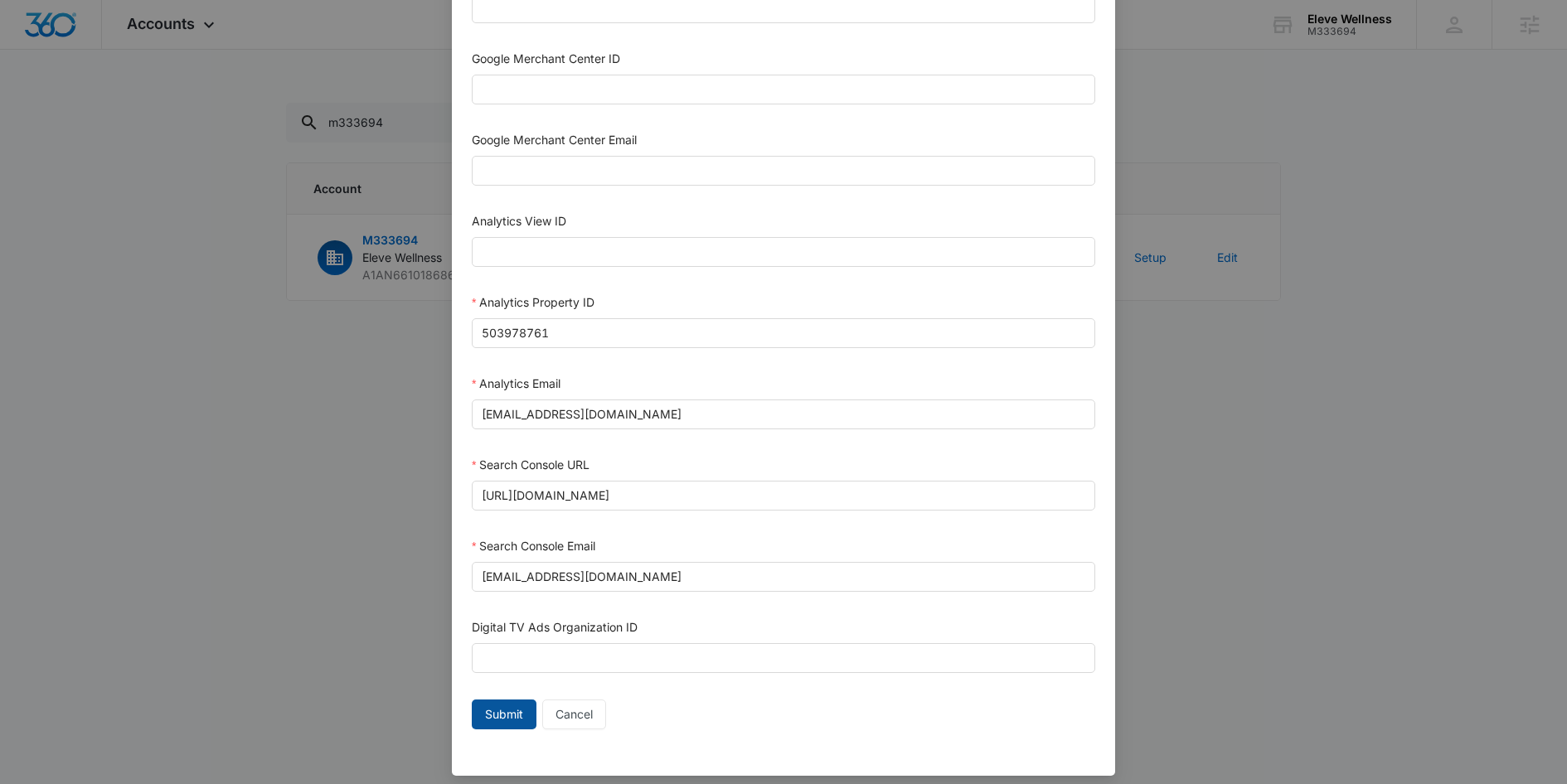
click at [506, 708] on span "Submit" at bounding box center [503, 714] width 38 height 18
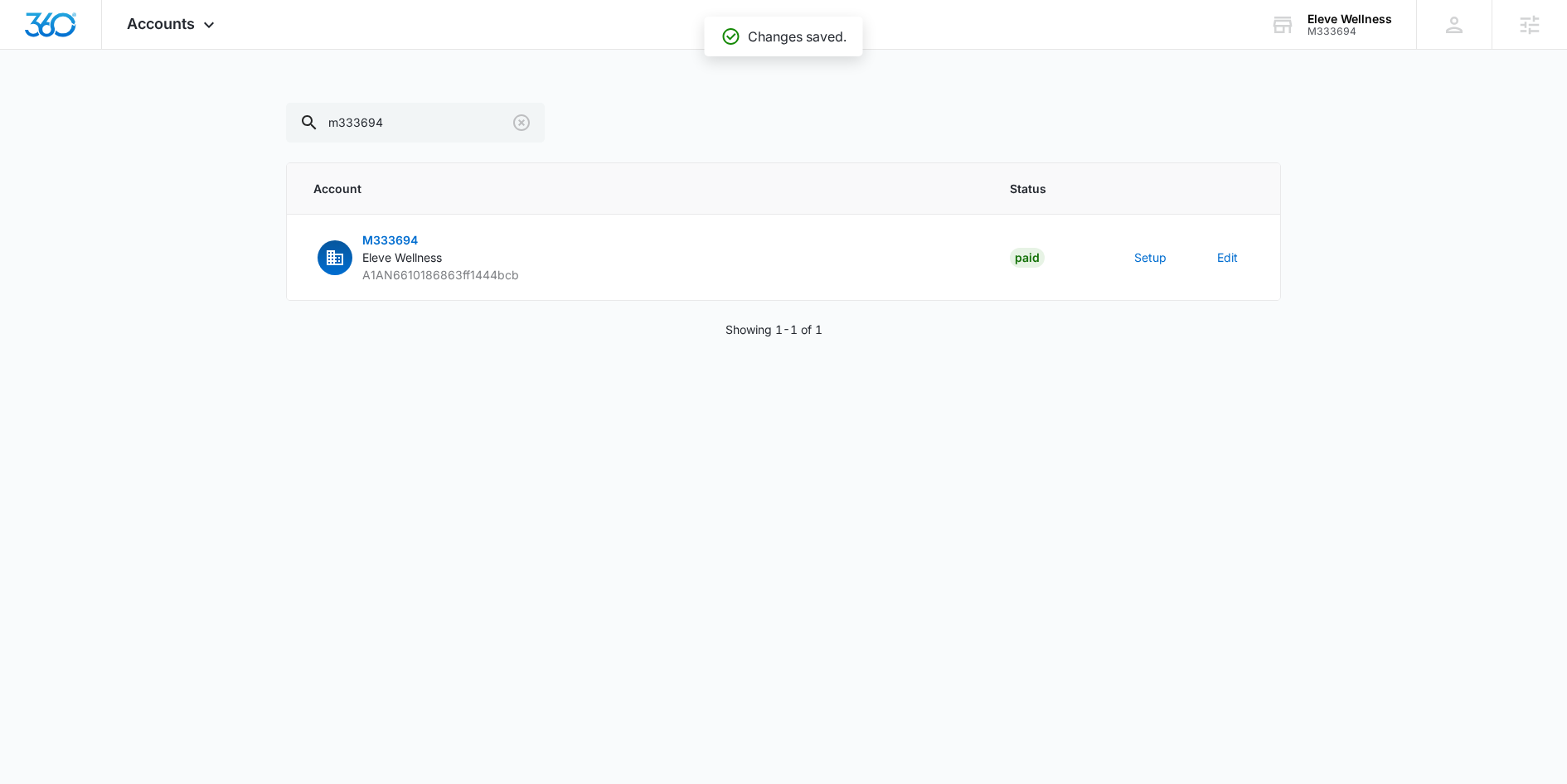
scroll to position [665, 0]
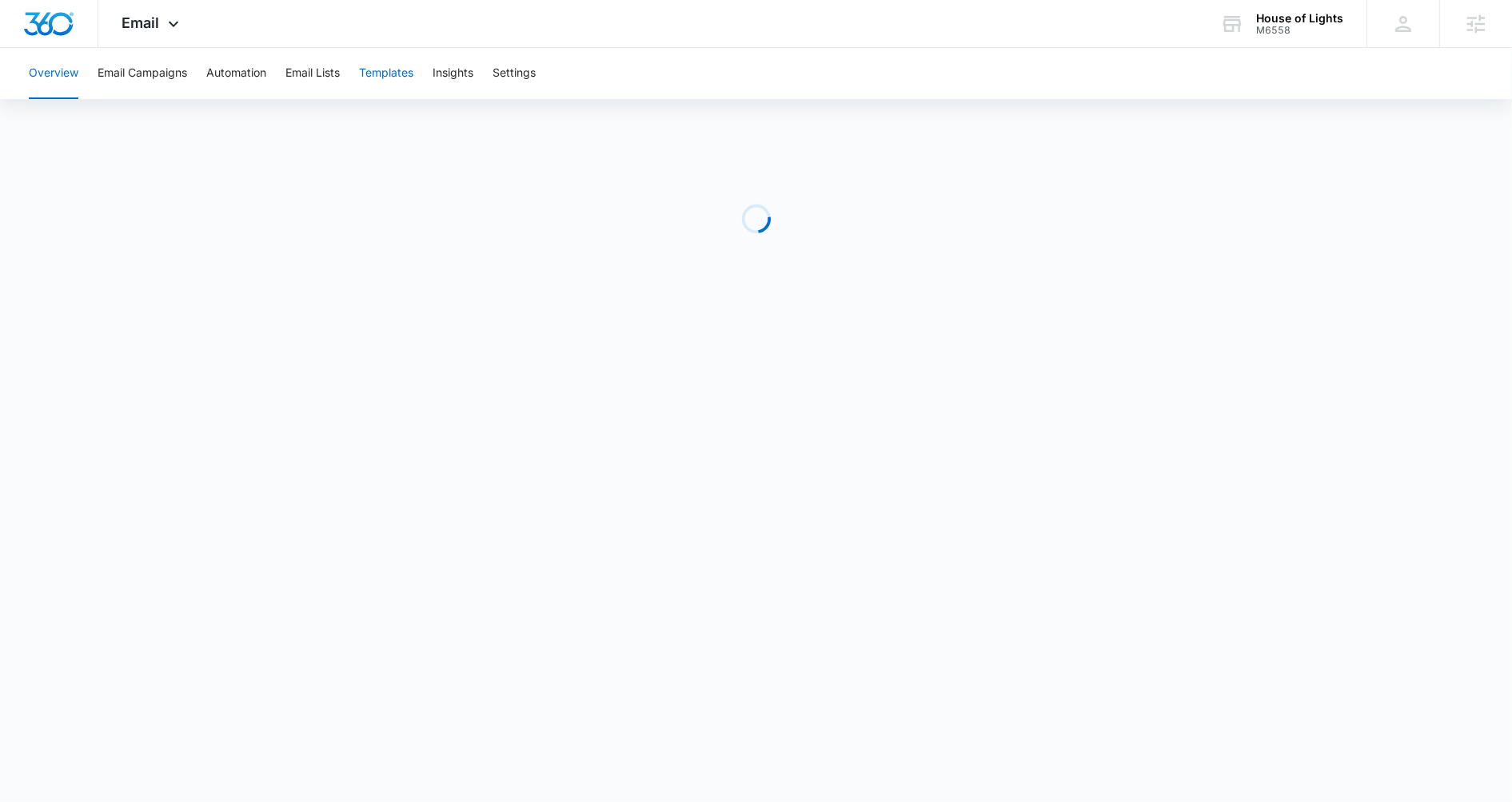
click at [387, 83] on button "Templates" at bounding box center [386, 73] width 54 height 52
